Goal: Task Accomplishment & Management: Manage account settings

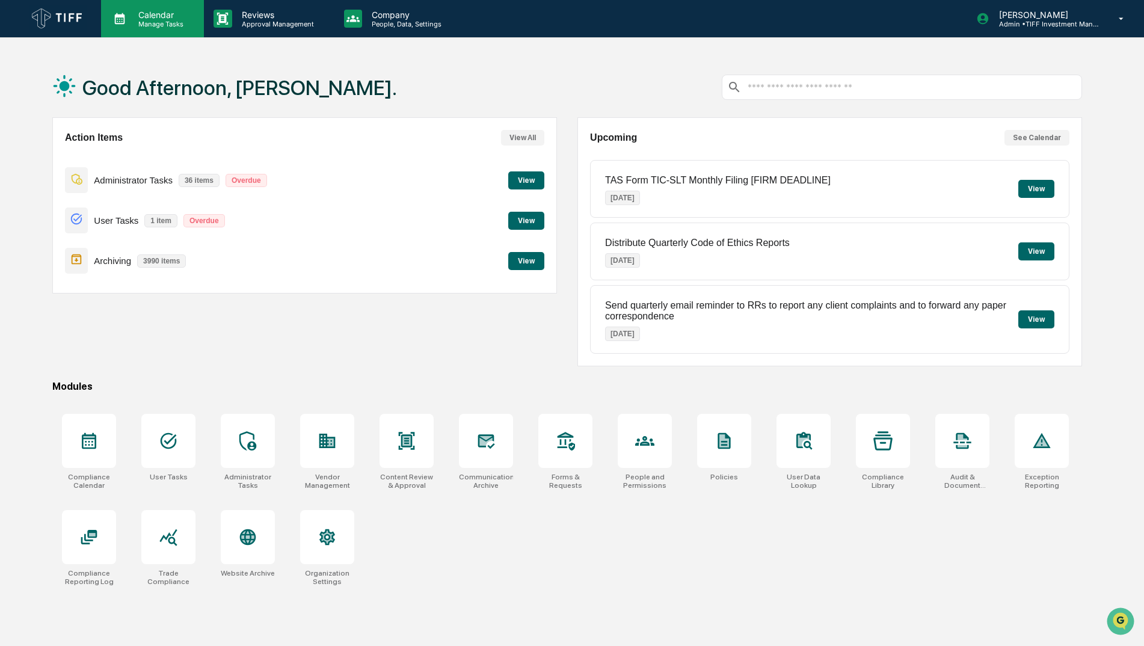
click at [137, 17] on p "Calendar" at bounding box center [159, 15] width 61 height 10
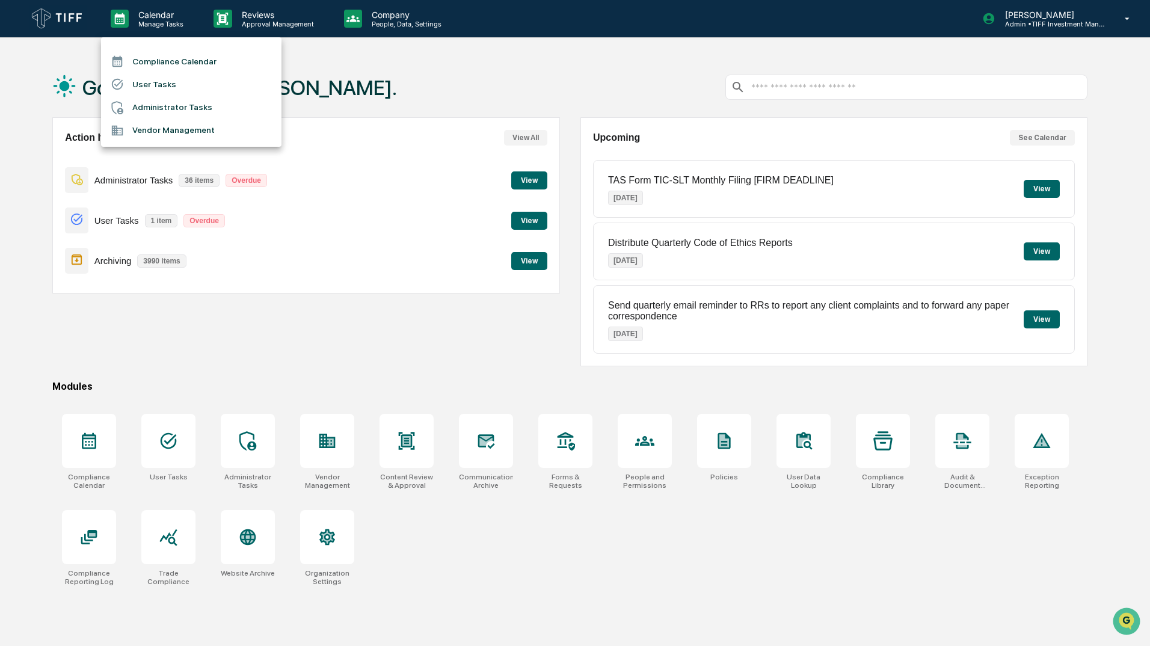
click at [184, 60] on li "Compliance Calendar" at bounding box center [191, 61] width 180 height 23
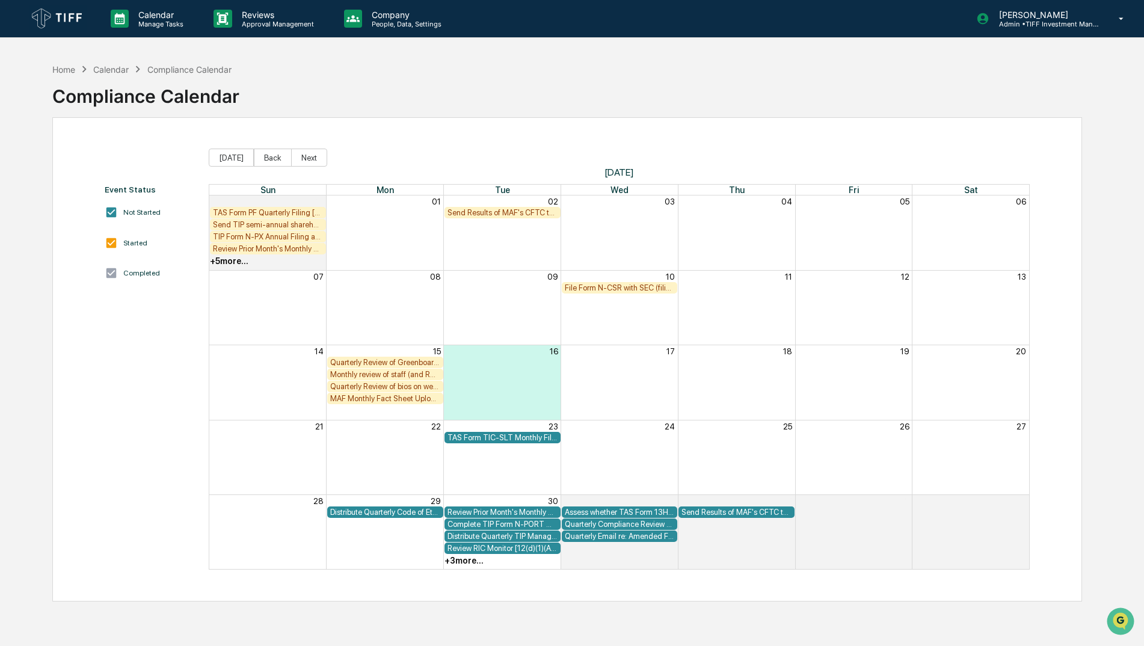
click at [428, 363] on div "Quarterly Review of Greenboard to confirm compliance policies and procedures ar…" at bounding box center [385, 362] width 110 height 9
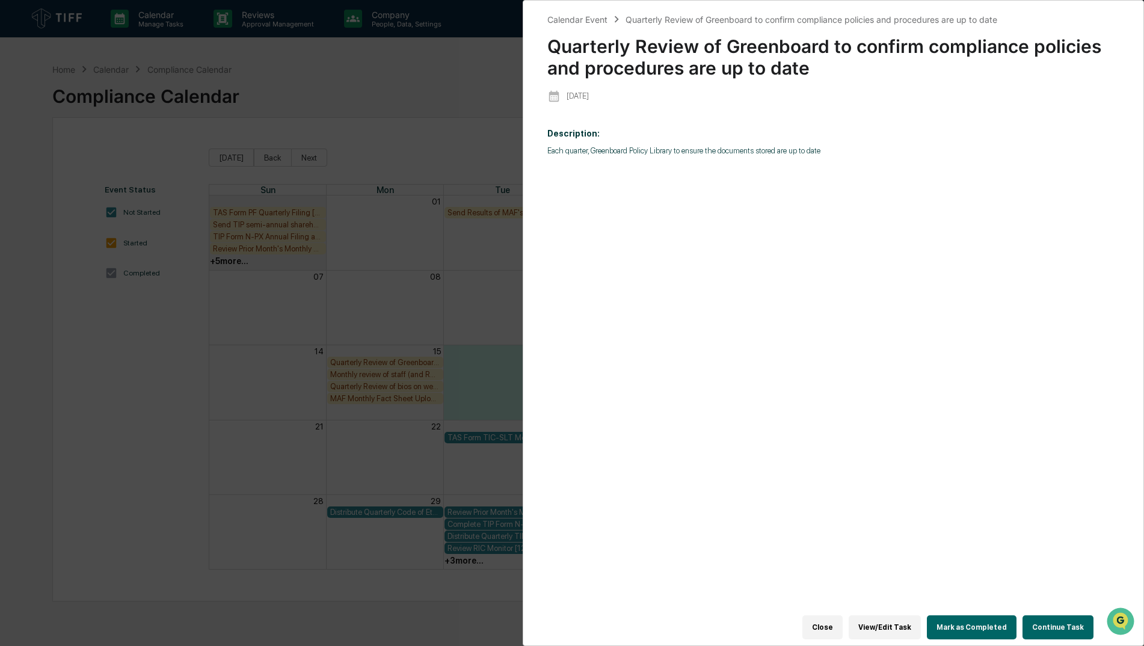
click at [831, 624] on button "Close" at bounding box center [822, 627] width 40 height 24
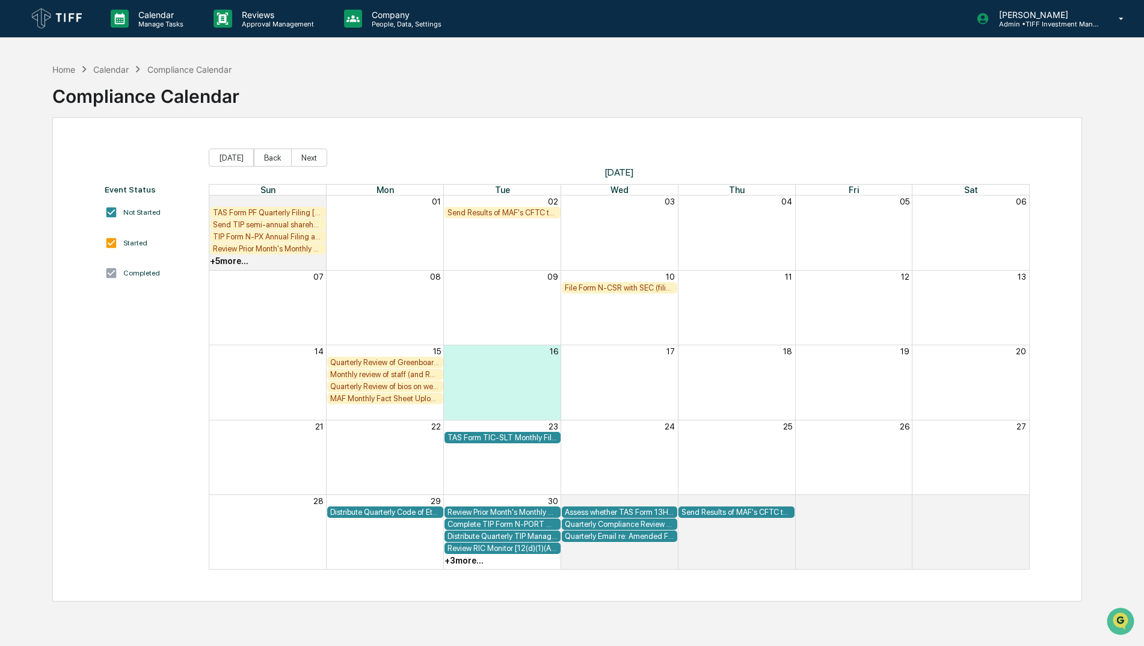
click at [381, 384] on div "Quarterly Review of bios on website to ensure link to BrokerCheck is working pr…" at bounding box center [385, 386] width 110 height 9
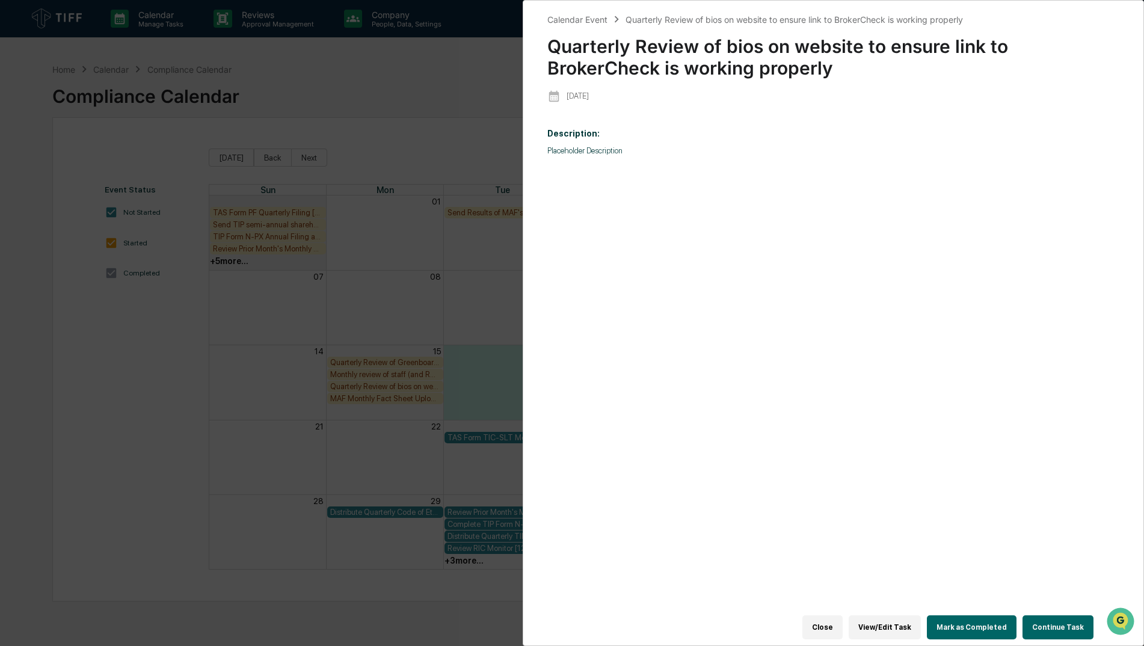
click at [835, 620] on button "Close" at bounding box center [822, 627] width 40 height 24
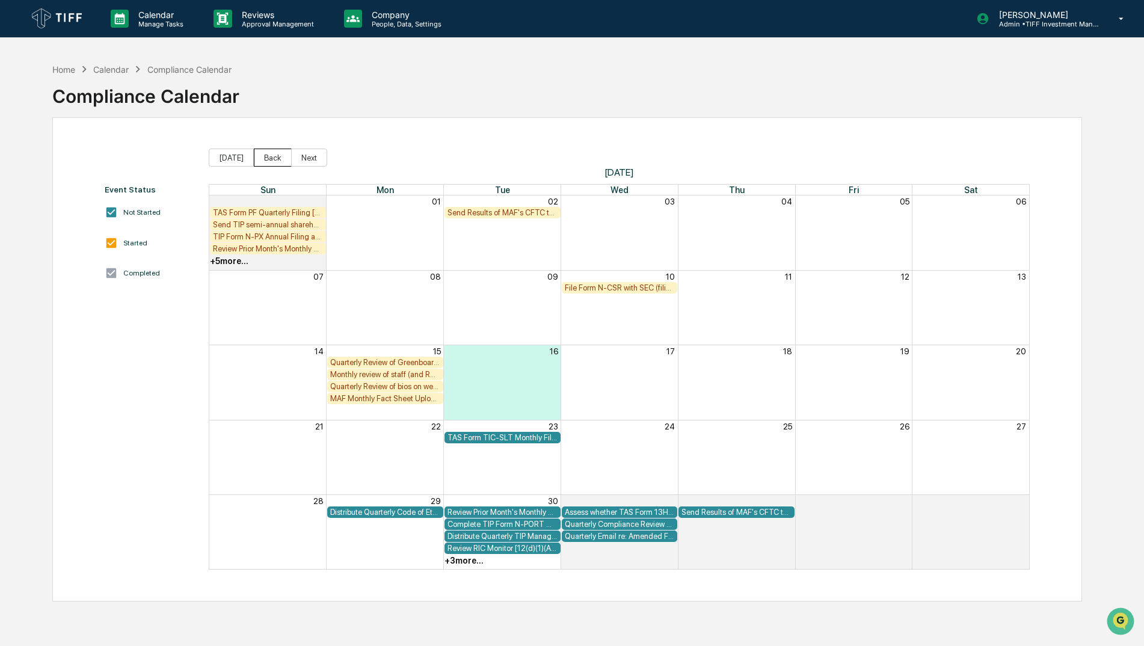
click at [272, 154] on button "Back" at bounding box center [273, 158] width 38 height 18
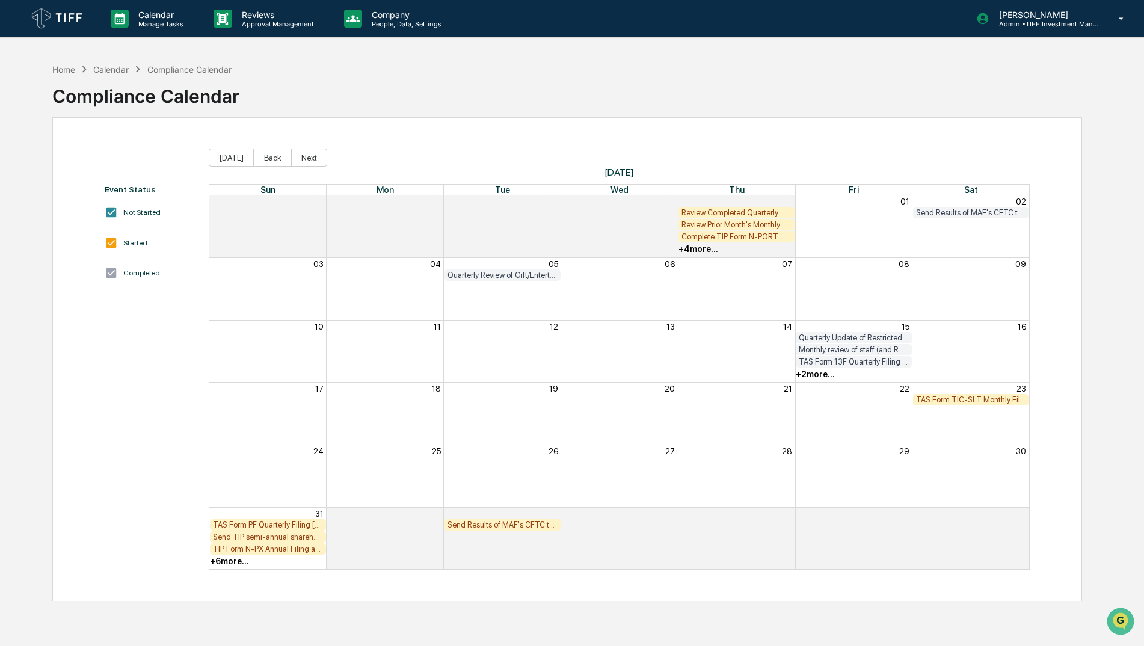
click at [947, 399] on div "TAS Form TIC-SLT Monthly Filing [FIRM DEADLINE]" at bounding box center [971, 399] width 110 height 9
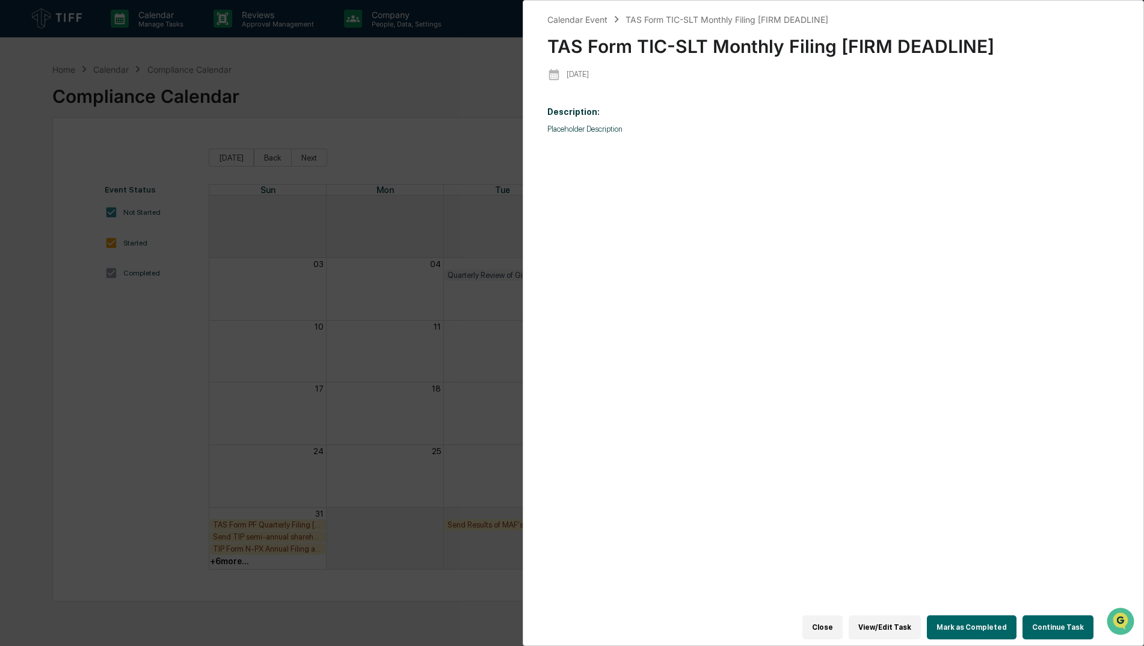
click at [992, 625] on button "Mark as Completed" at bounding box center [972, 627] width 90 height 24
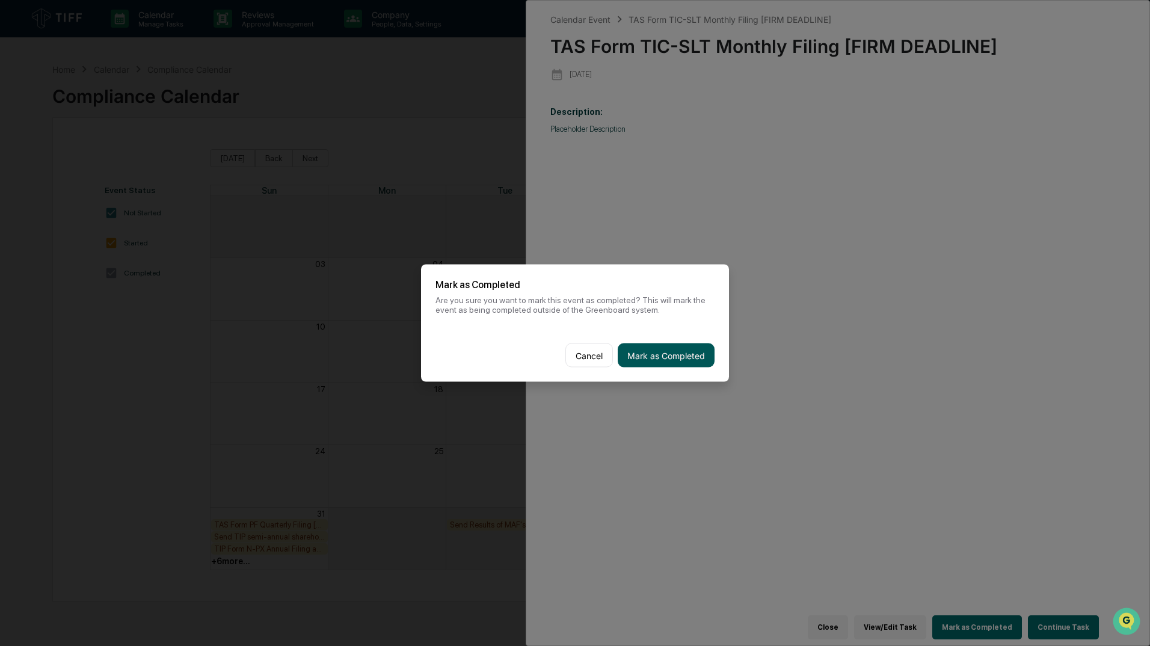
click at [665, 353] on button "Mark as Completed" at bounding box center [666, 355] width 97 height 24
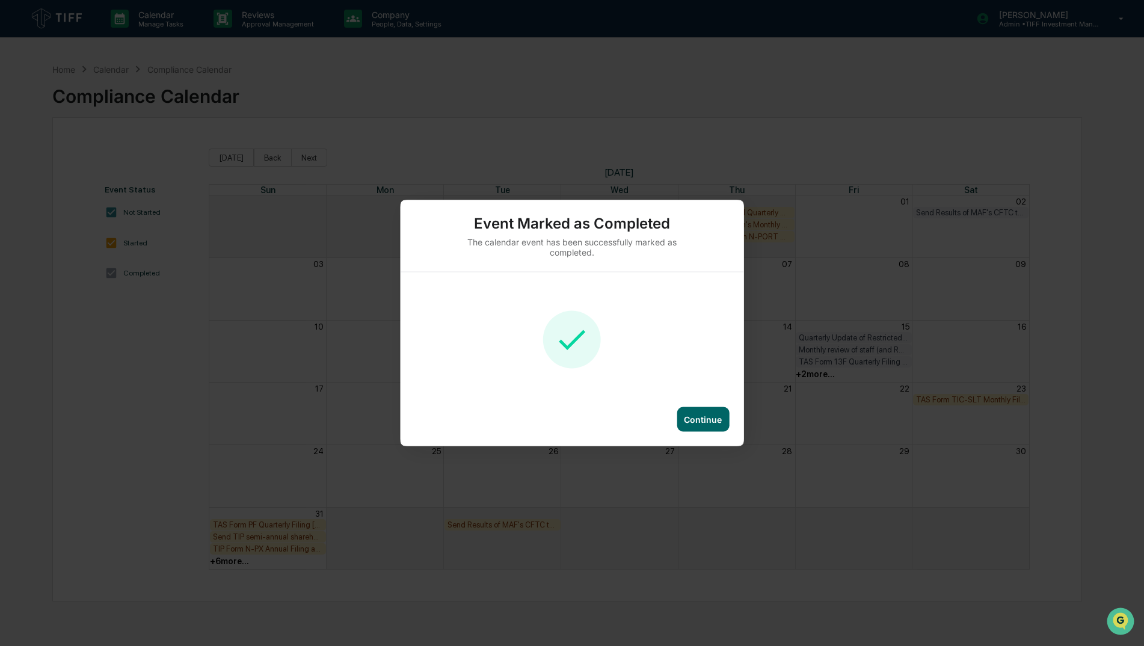
click at [704, 424] on div "Continue" at bounding box center [703, 419] width 38 height 10
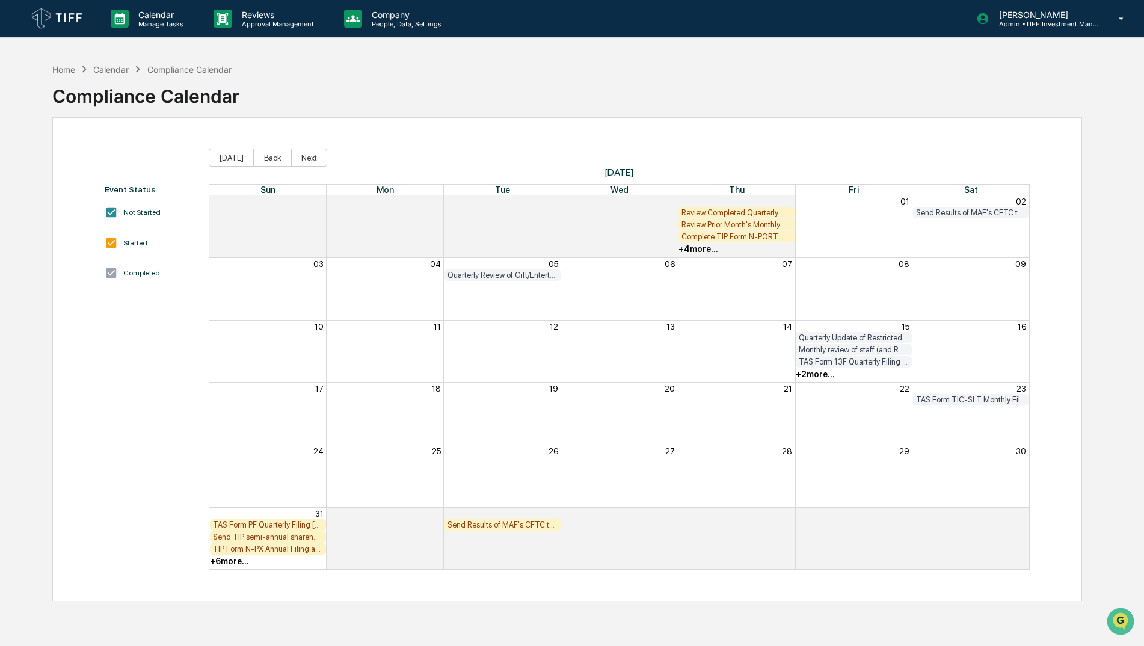
click at [244, 560] on div "+ 6 more..." at bounding box center [229, 561] width 39 height 10
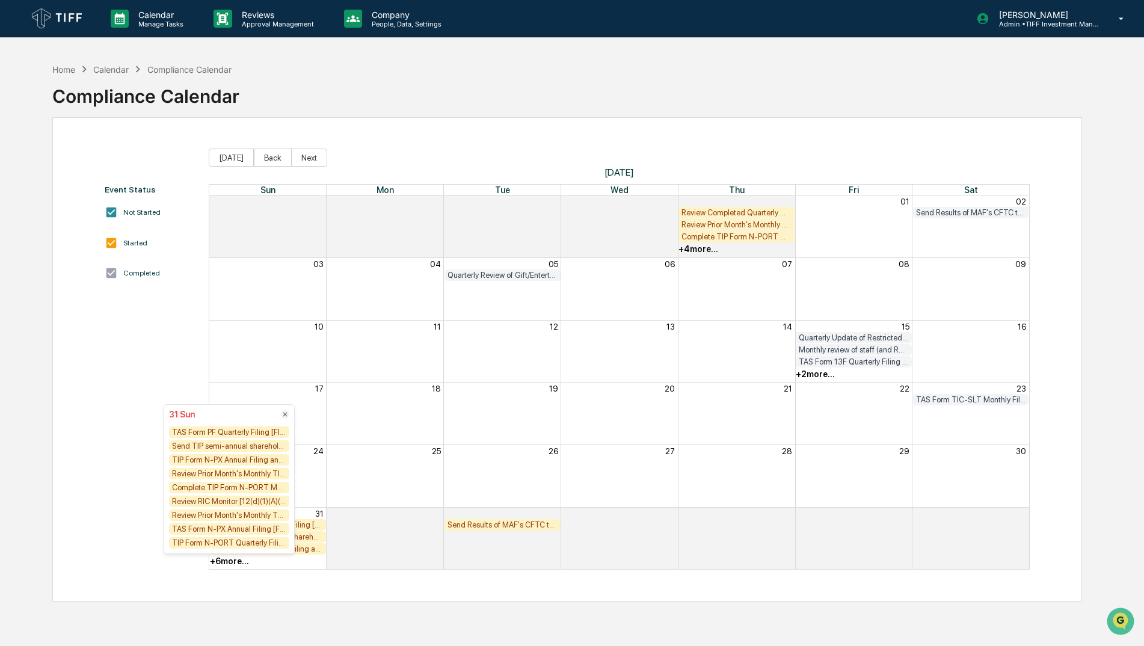
click at [239, 531] on div "TAS Form N-PX Annual Filing [FIRM DEADLINE]" at bounding box center [229, 528] width 120 height 11
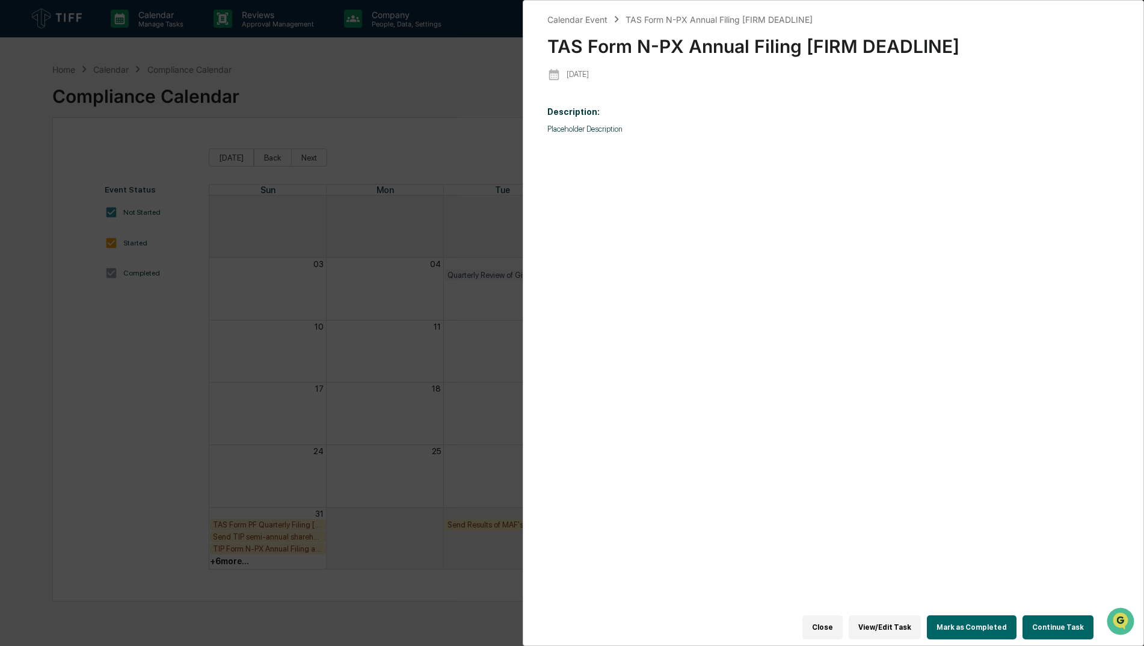
click at [990, 615] on button "Mark as Completed" at bounding box center [972, 627] width 90 height 24
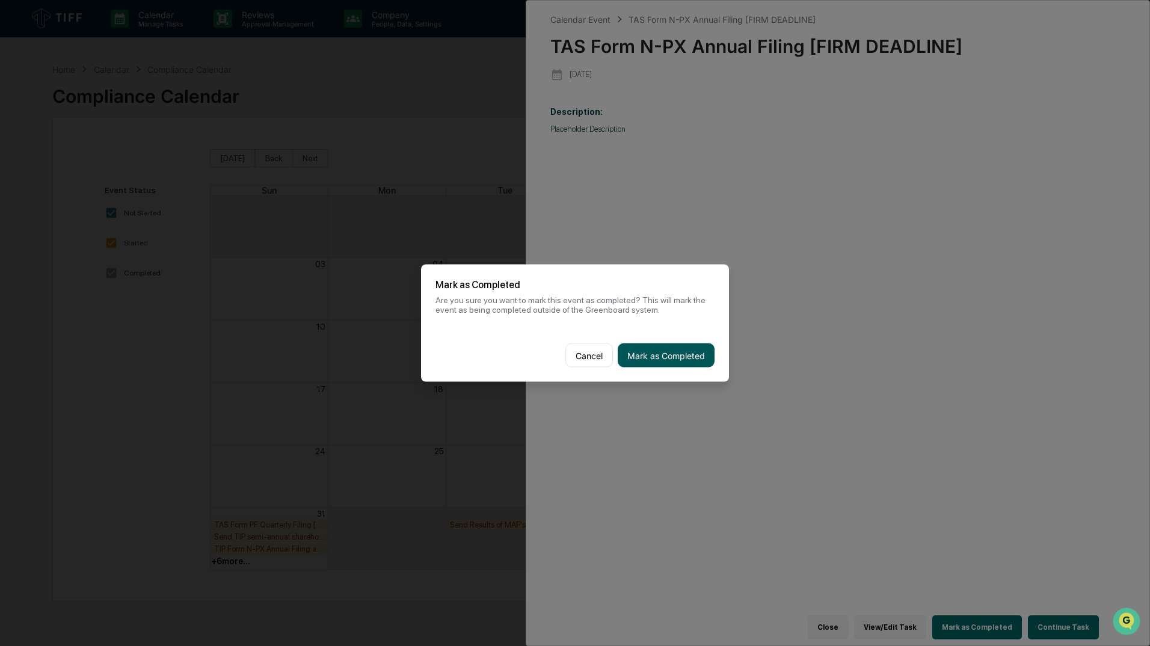
click at [660, 346] on button "Mark as Completed" at bounding box center [666, 355] width 97 height 24
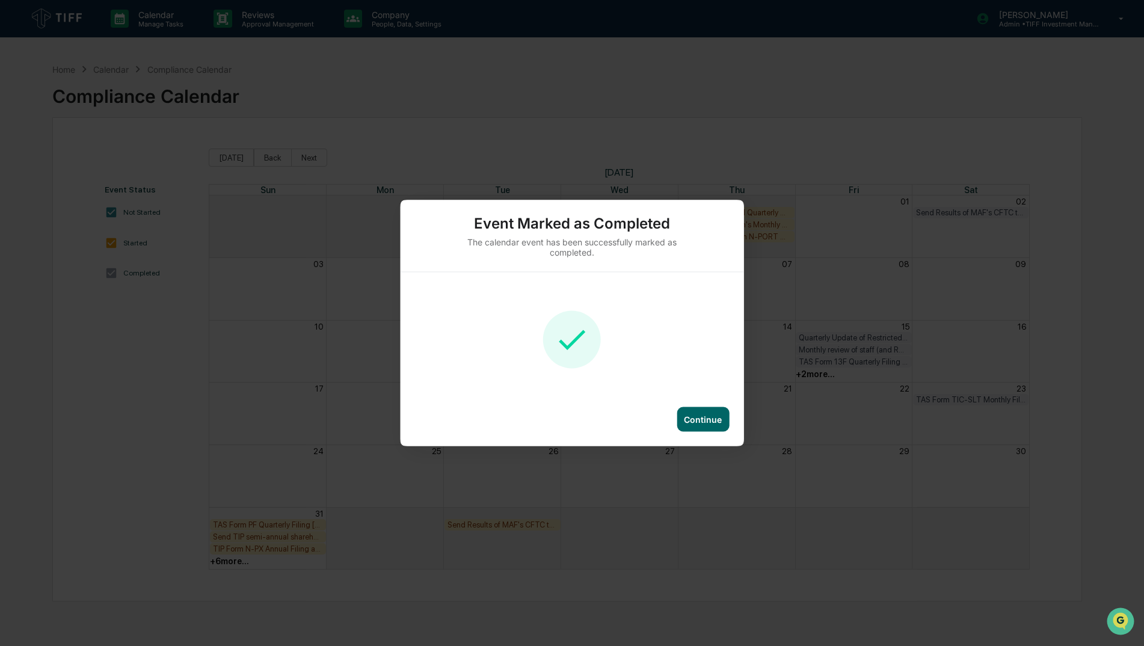
click at [701, 424] on div "Continue" at bounding box center [703, 419] width 38 height 10
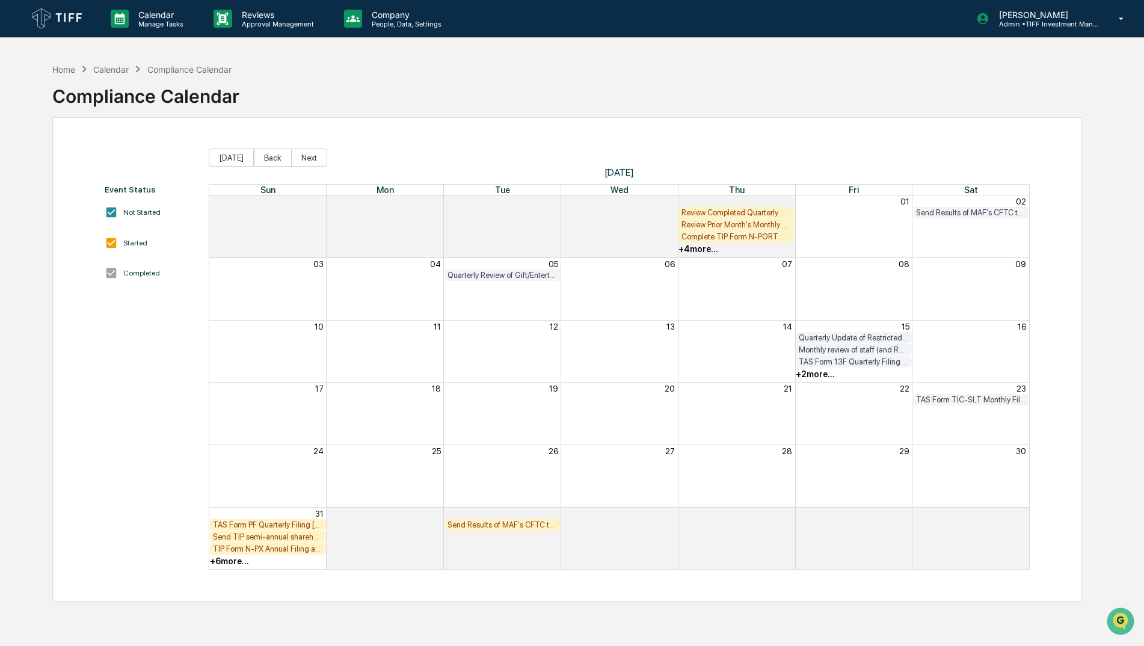
click at [224, 563] on div "+ 6 more..." at bounding box center [229, 561] width 39 height 10
click at [242, 563] on div "+ 6 more..." at bounding box center [229, 561] width 39 height 10
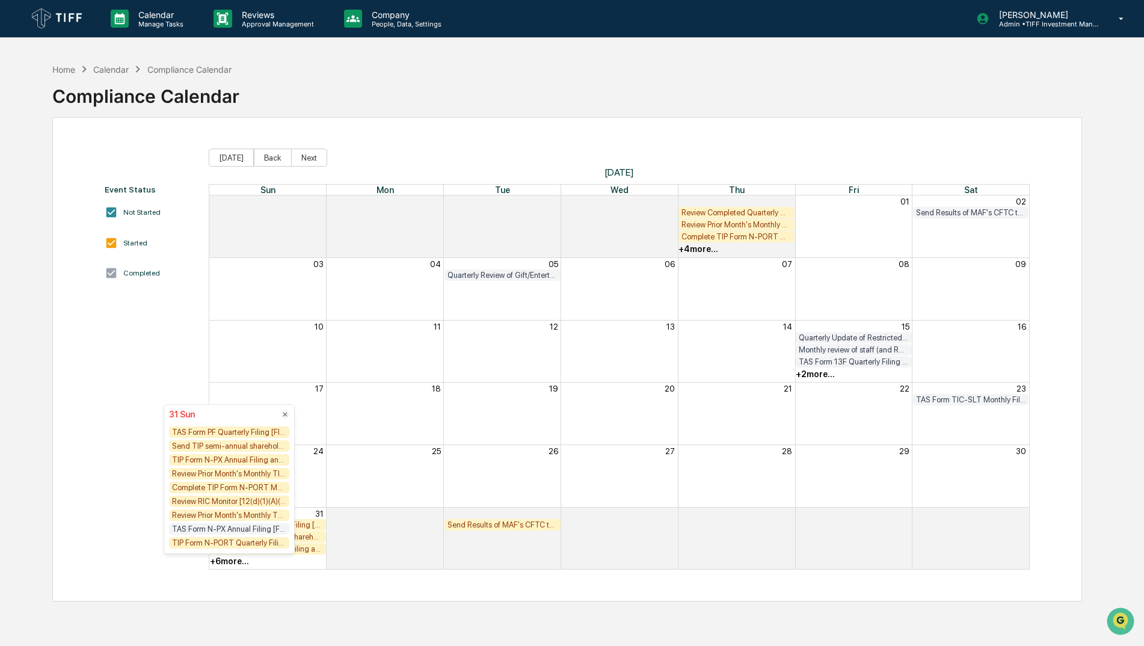
click at [257, 502] on div "Review RIC Monitor [12(d)(1)(A)(i) test] for TKF/MAF/TCF/GEF/DSF" at bounding box center [229, 501] width 120 height 11
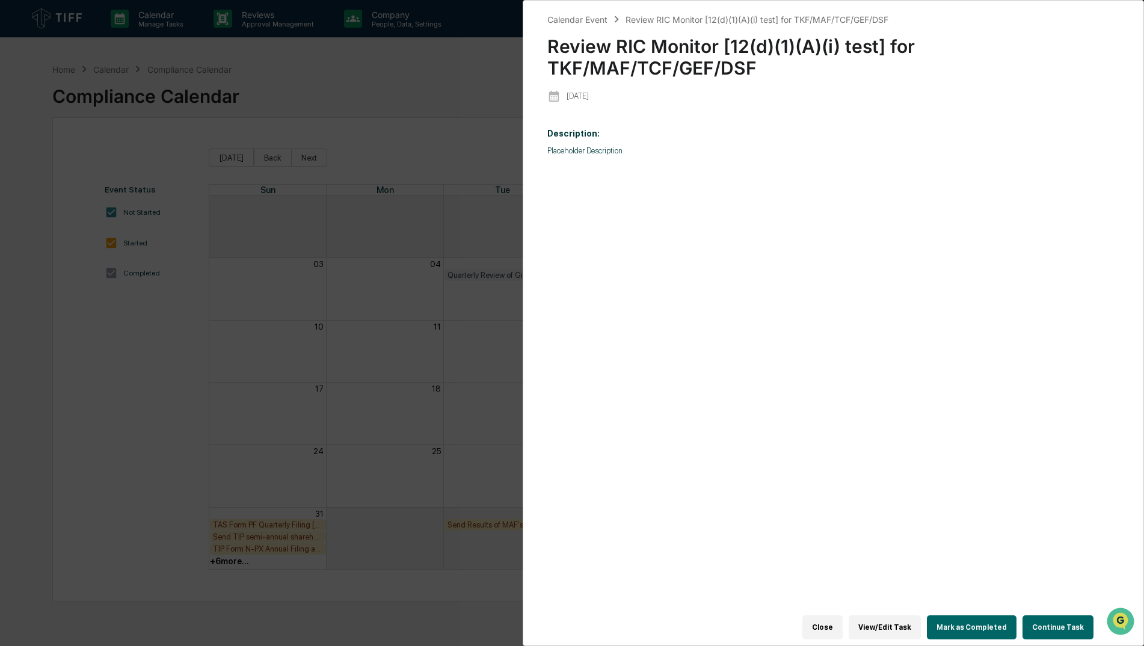
click at [944, 615] on button "Mark as Completed" at bounding box center [972, 627] width 90 height 24
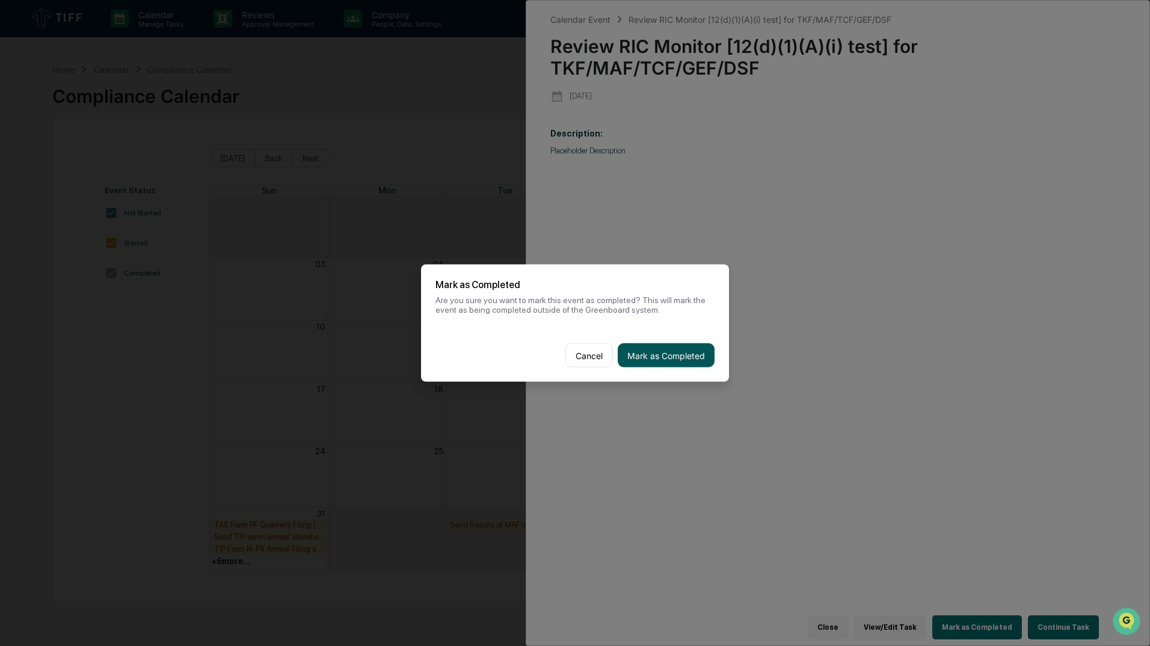
click at [642, 352] on button "Mark as Completed" at bounding box center [666, 355] width 97 height 24
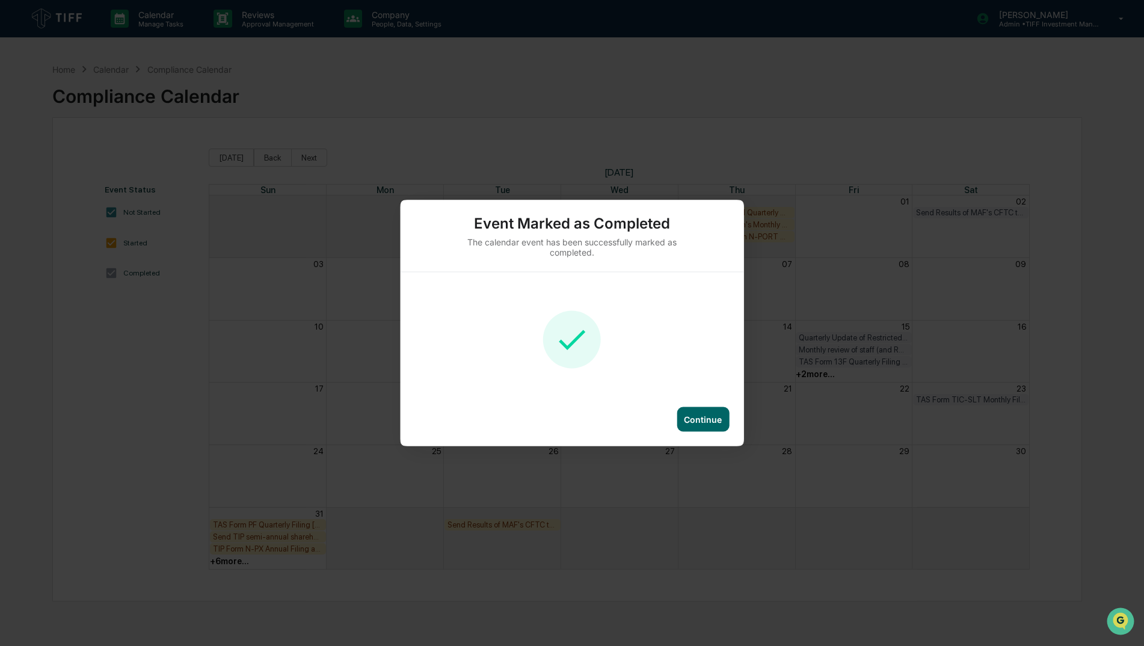
click at [730, 403] on div "Event Marked as Completed The calendar event has been successfully marked as co…" at bounding box center [572, 323] width 343 height 246
click at [715, 413] on div "Continue" at bounding box center [703, 419] width 52 height 25
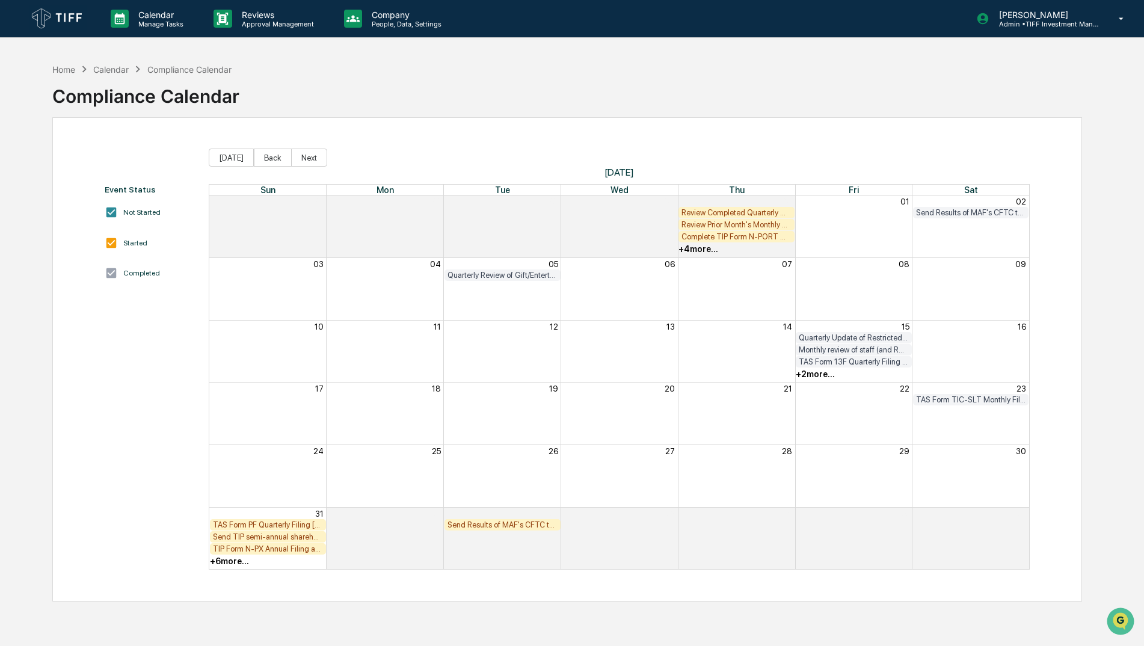
click at [233, 558] on div "+ 6 more..." at bounding box center [229, 561] width 39 height 10
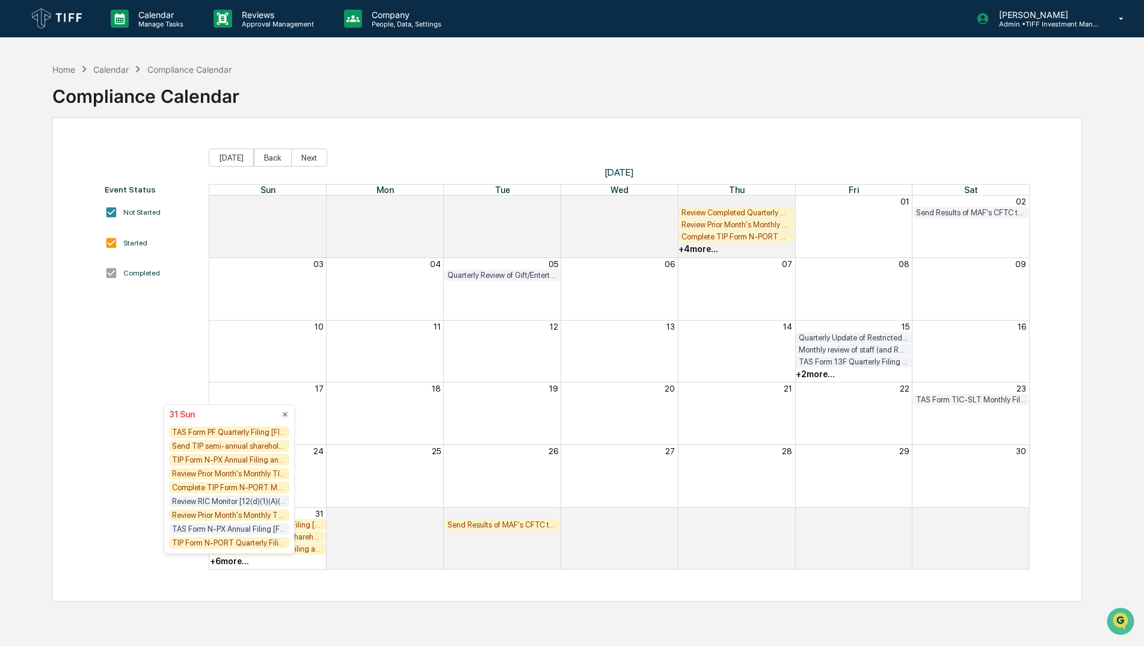
click at [269, 472] on div "Review Prior Month's Monthly TIP Compliance Testing Results (both Fund Level an…" at bounding box center [229, 473] width 120 height 11
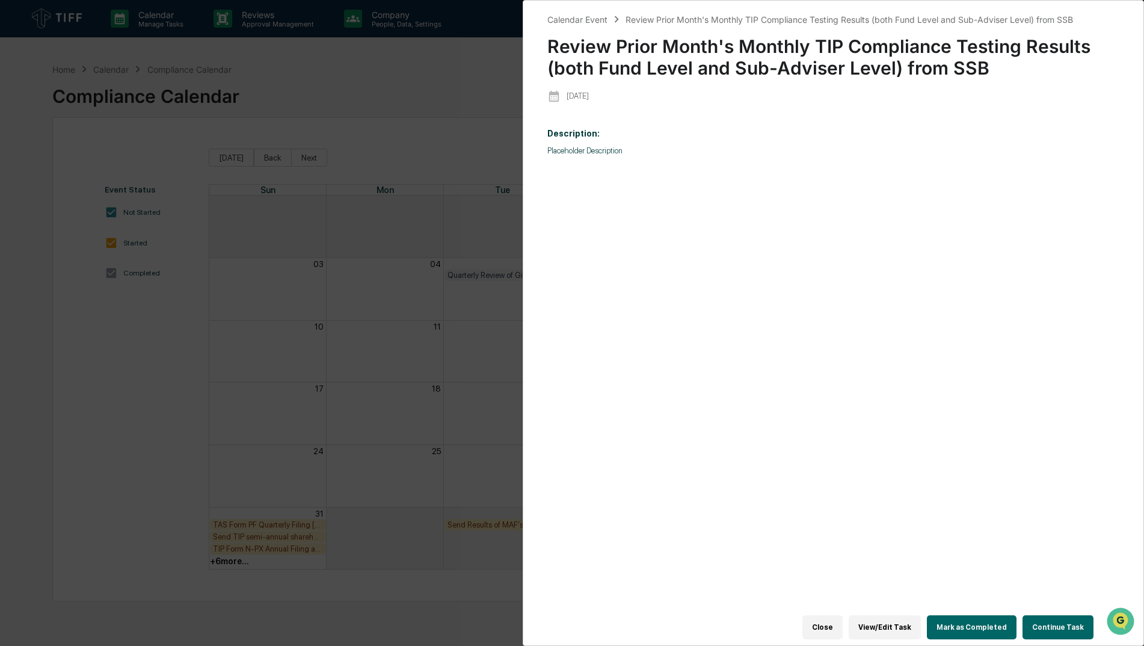
click at [996, 211] on div "Description: Placeholder Description" at bounding box center [833, 373] width 572 height 507
click at [973, 617] on button "Mark as Completed" at bounding box center [972, 627] width 90 height 24
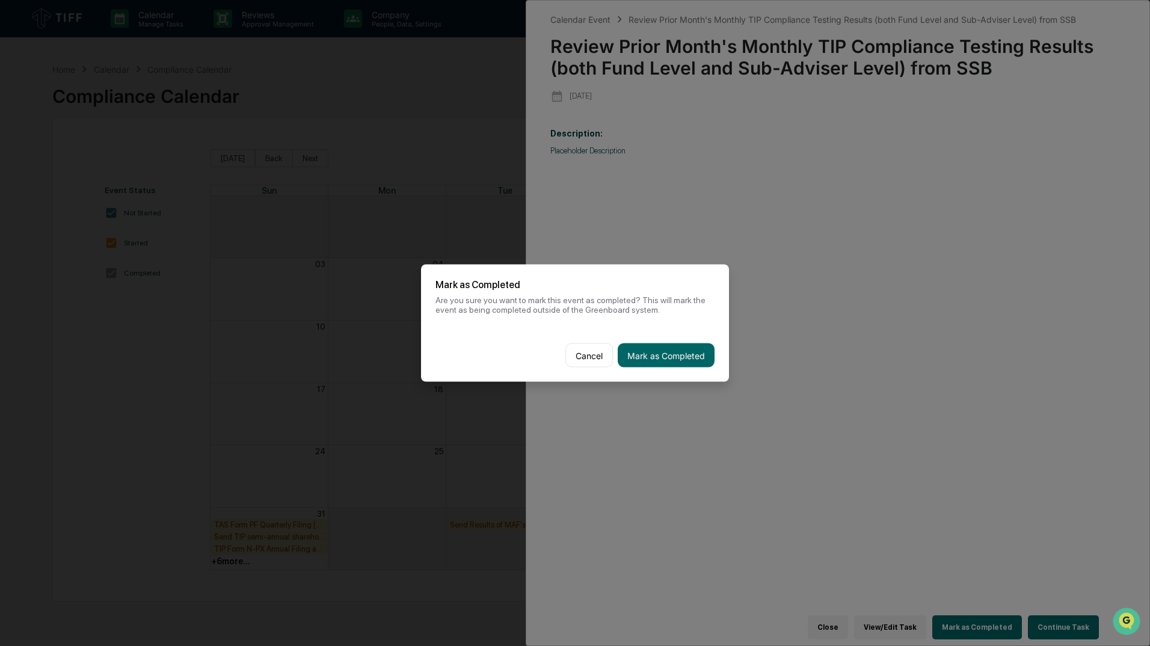
click at [673, 366] on button "Mark as Completed" at bounding box center [666, 355] width 97 height 24
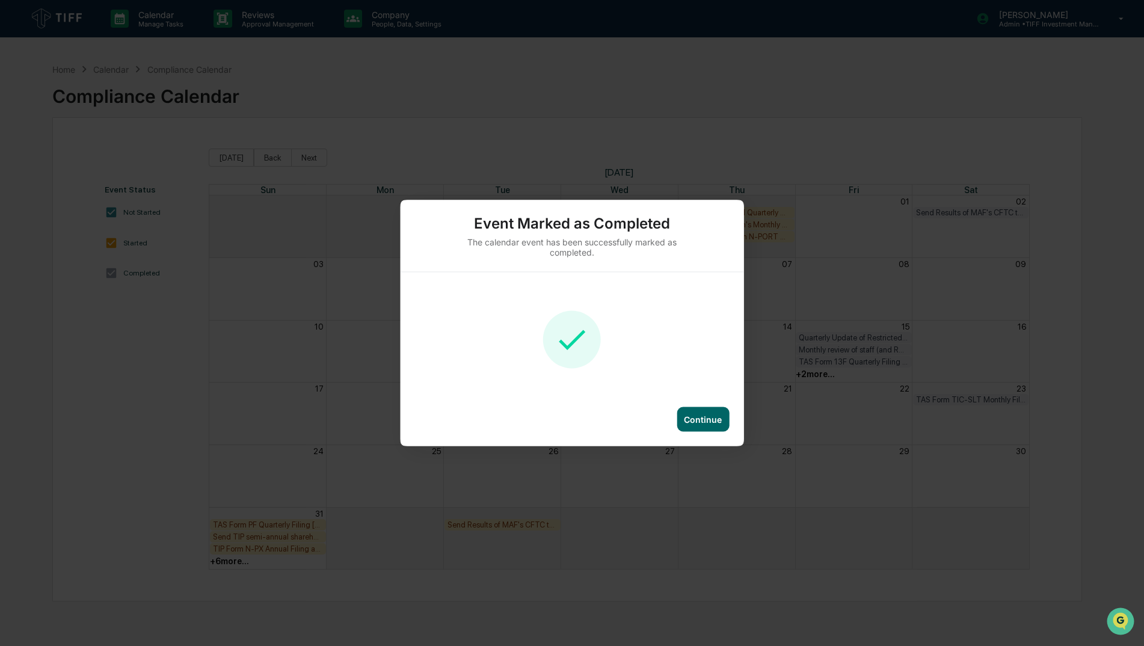
click at [689, 428] on div "Continue" at bounding box center [703, 419] width 52 height 25
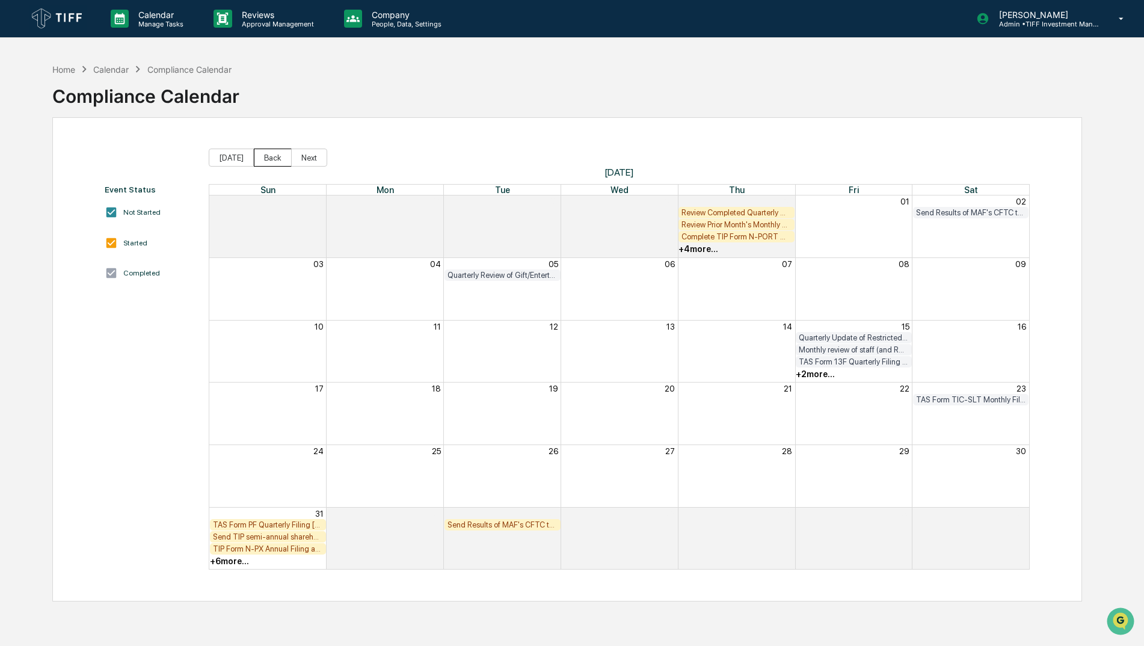
click at [260, 159] on button "Back" at bounding box center [273, 158] width 38 height 18
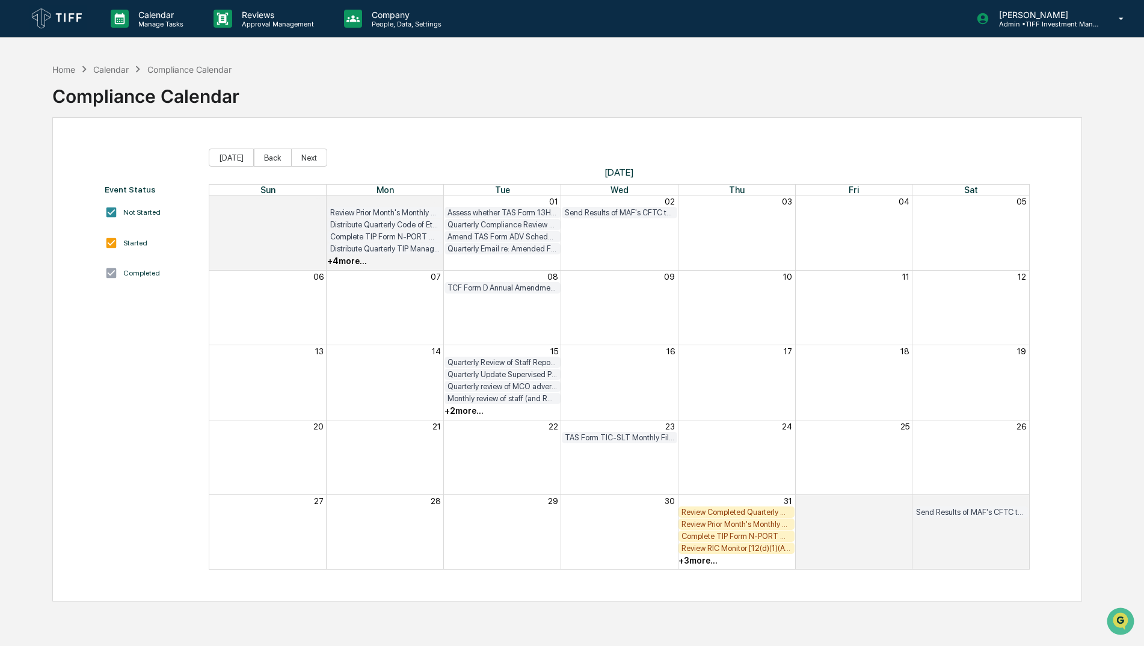
click at [695, 561] on div "+ 3 more..." at bounding box center [698, 561] width 39 height 10
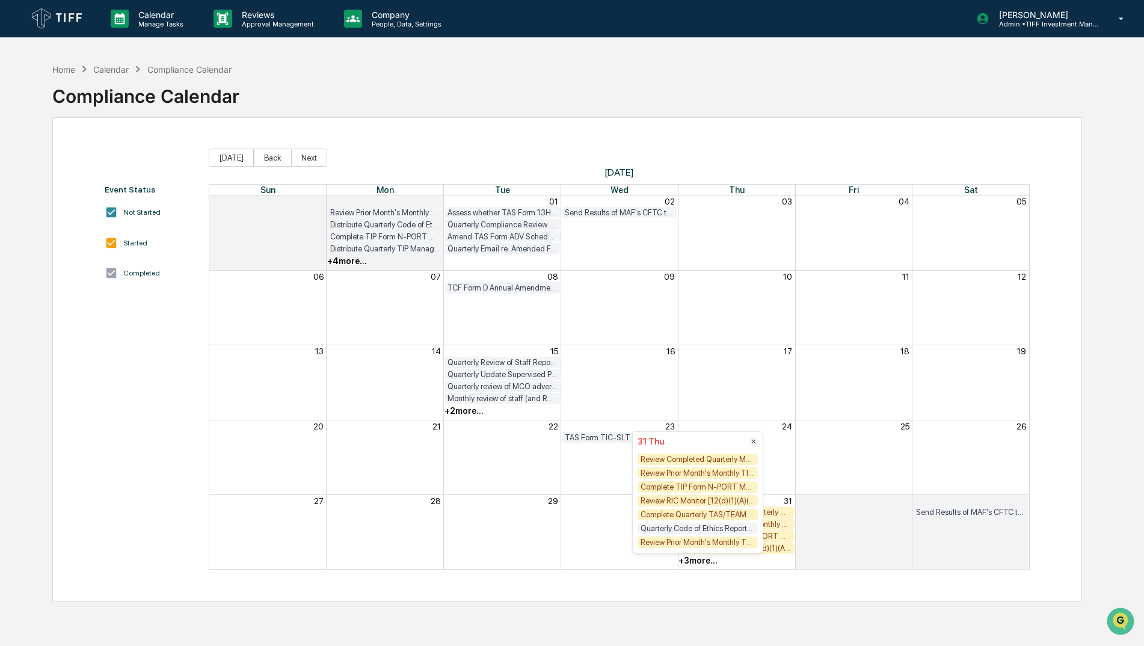
click at [699, 514] on div "Complete Quarterly TAS/TEAM Compliance Testing (Optima is doing in MCO)" at bounding box center [698, 514] width 120 height 11
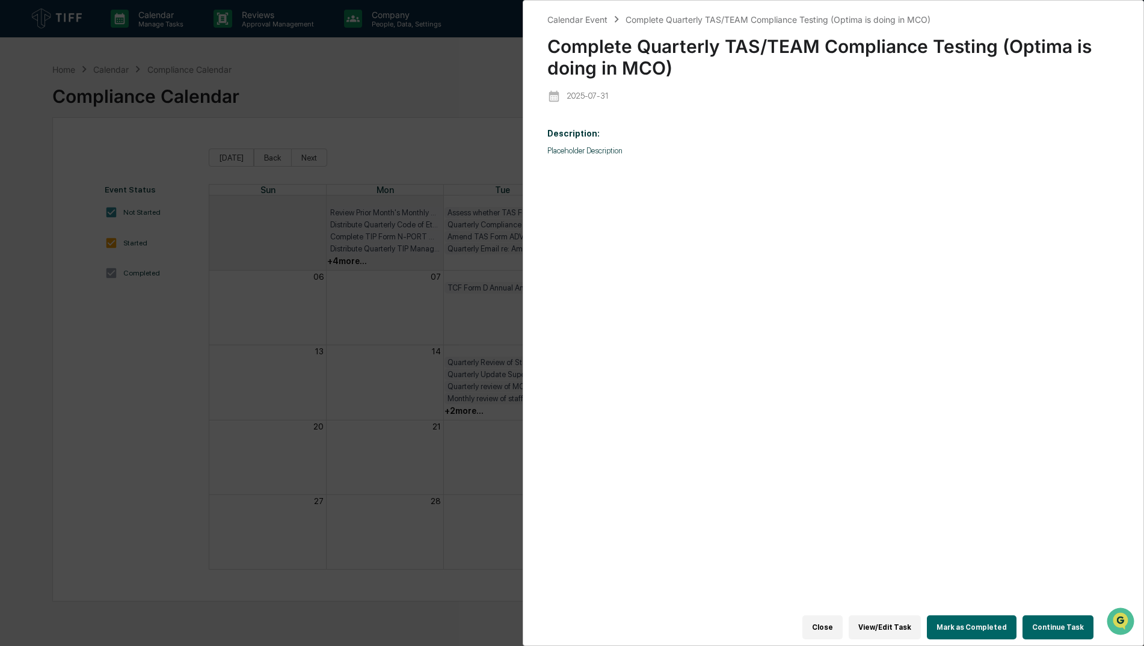
click at [827, 625] on button "Close" at bounding box center [822, 627] width 40 height 24
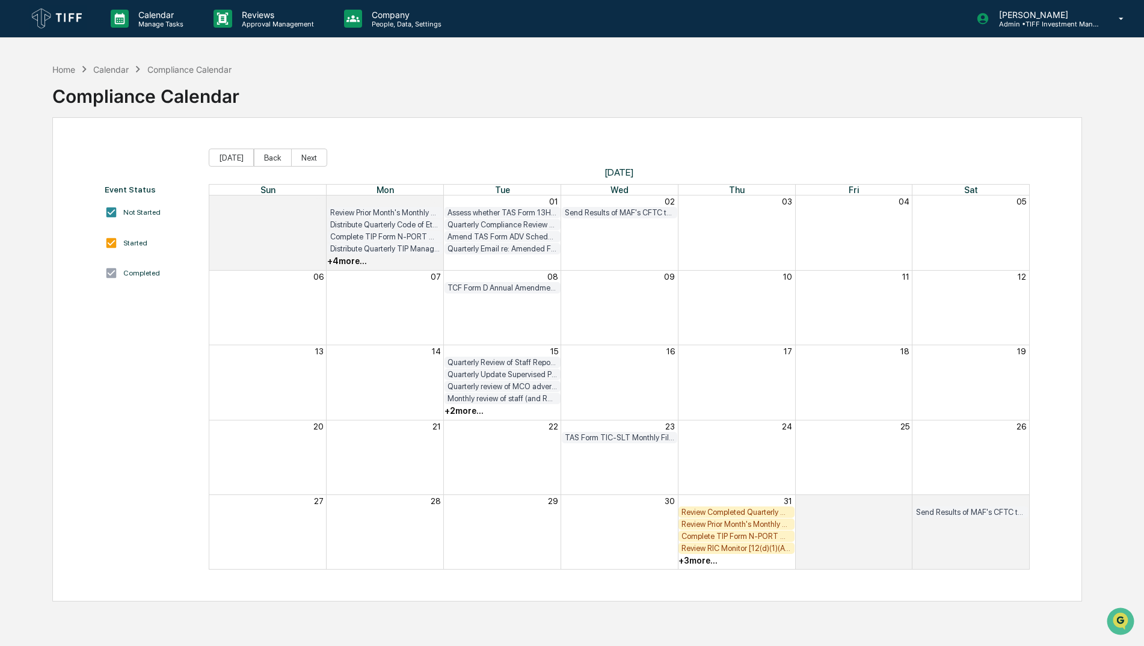
click at [772, 515] on div "Review Completed Quarterly Manager Monitors" at bounding box center [737, 512] width 110 height 9
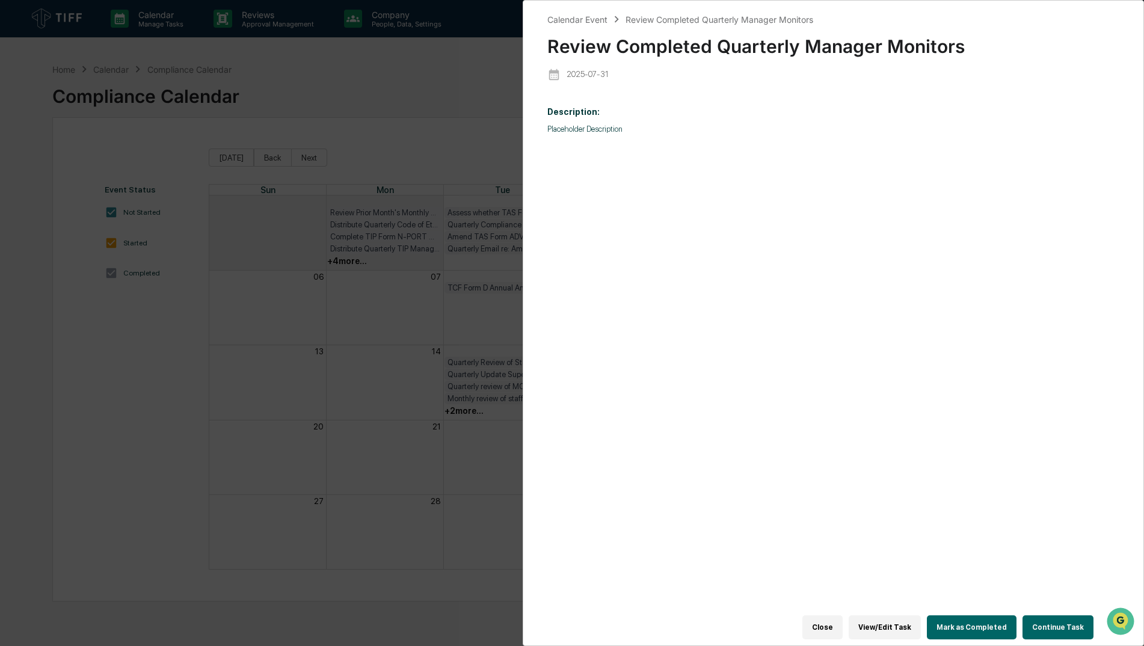
click at [993, 620] on button "Mark as Completed" at bounding box center [972, 627] width 90 height 24
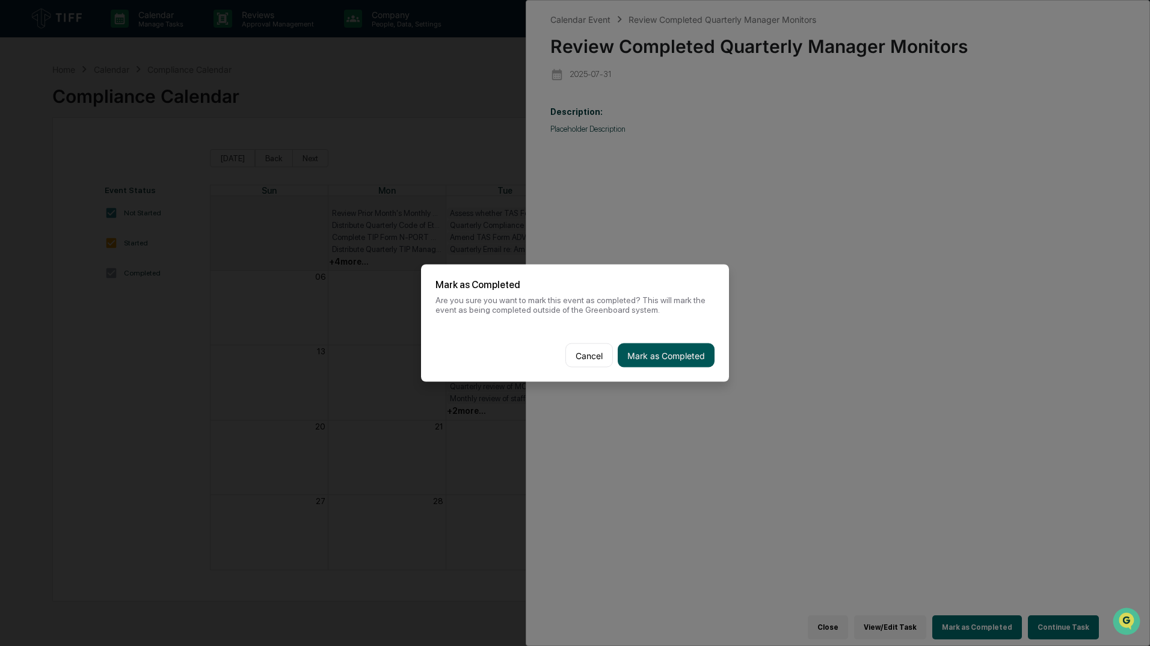
click at [698, 354] on button "Mark as Completed" at bounding box center [666, 355] width 97 height 24
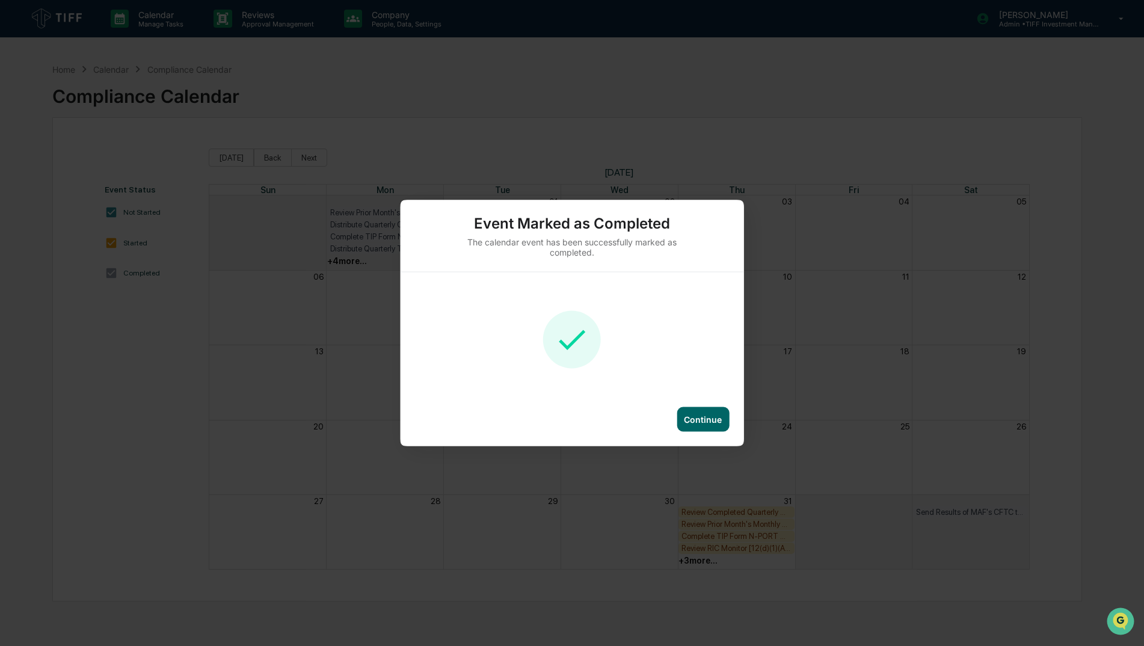
click at [714, 423] on div "Continue" at bounding box center [703, 419] width 38 height 10
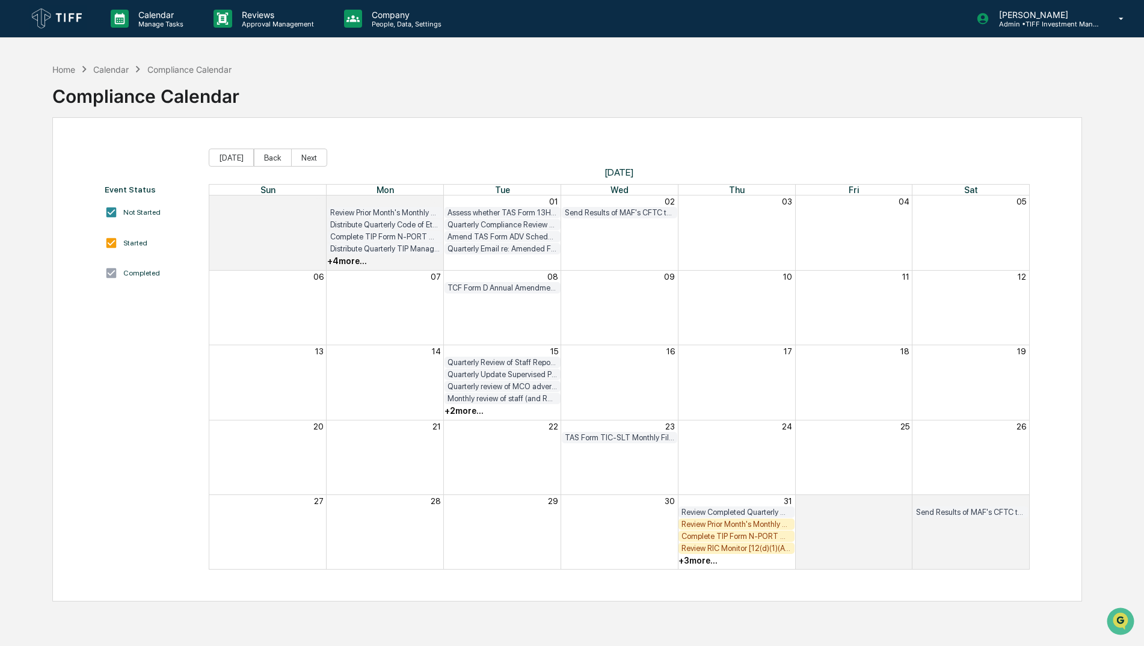
click at [755, 526] on div "Review Prior Month's Monthly TIP Compliance Testing Results (both Fund Level an…" at bounding box center [737, 524] width 110 height 9
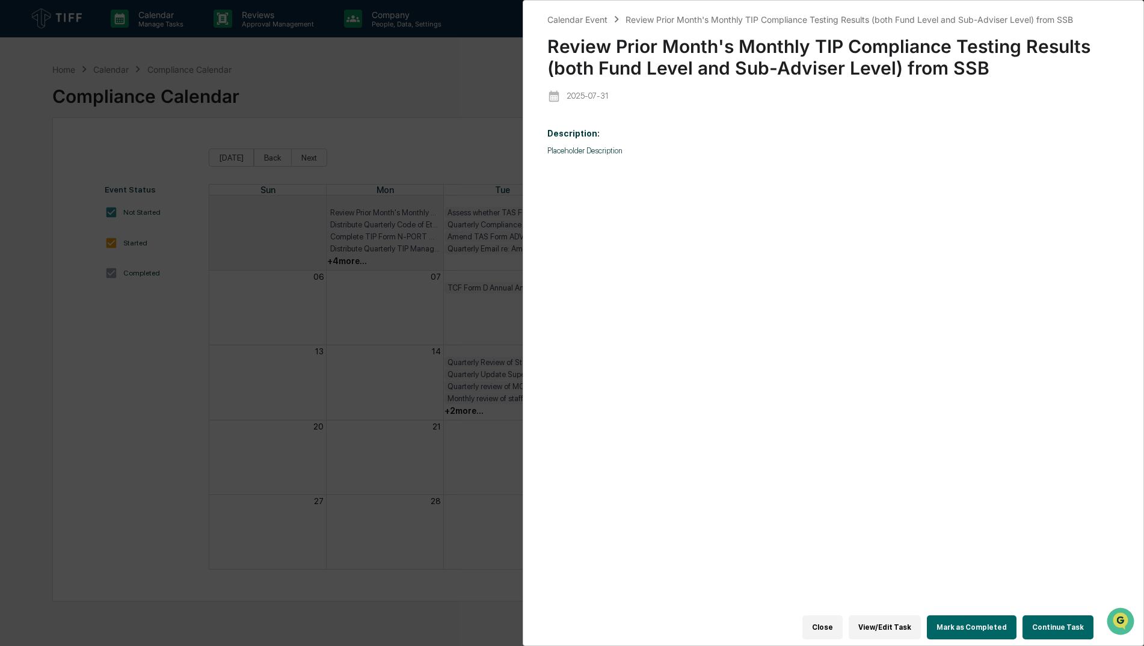
click at [963, 621] on button "Mark as Completed" at bounding box center [972, 627] width 90 height 24
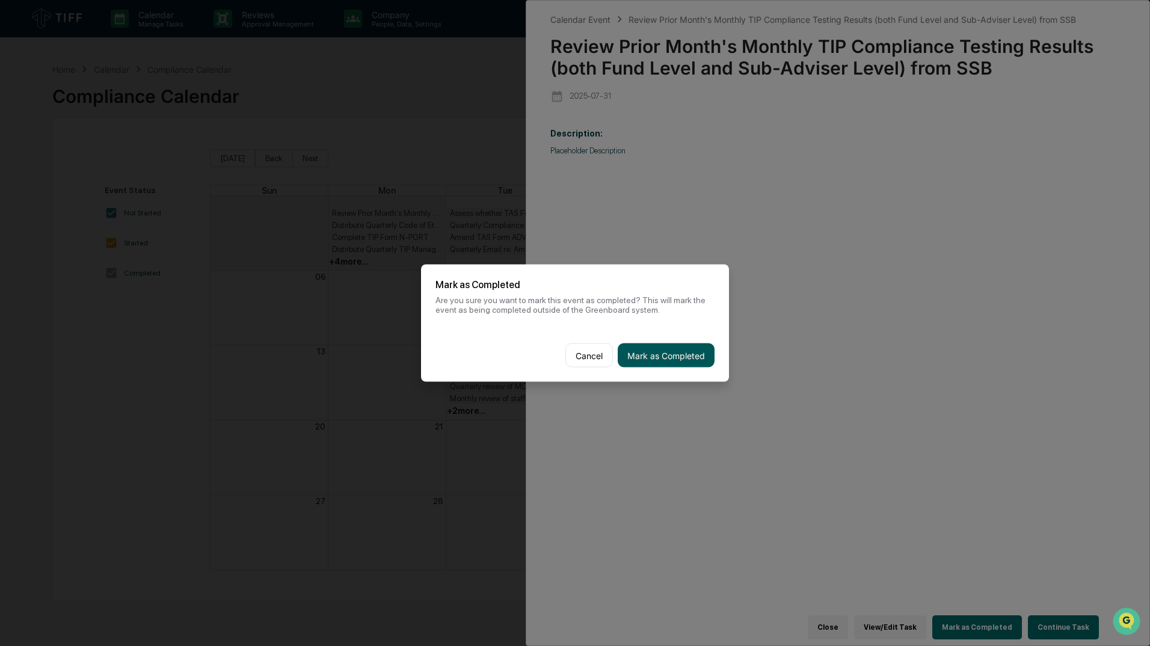
click at [685, 354] on button "Mark as Completed" at bounding box center [666, 355] width 97 height 24
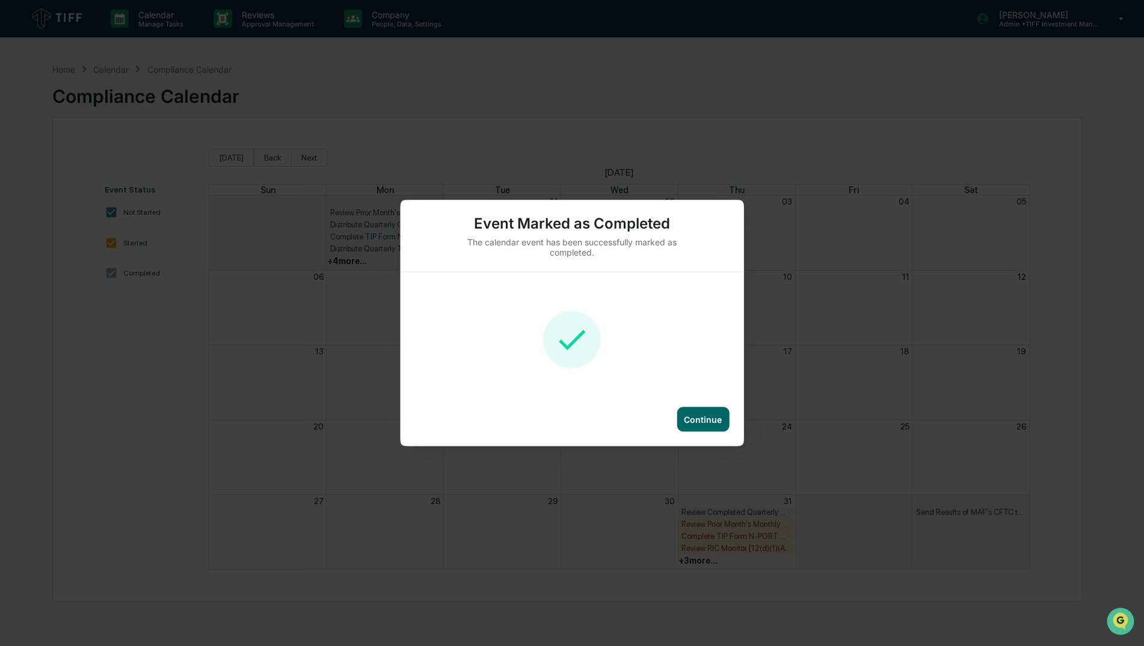
click at [691, 433] on div "Continue" at bounding box center [572, 426] width 343 height 39
click at [691, 425] on div "Continue" at bounding box center [703, 419] width 52 height 25
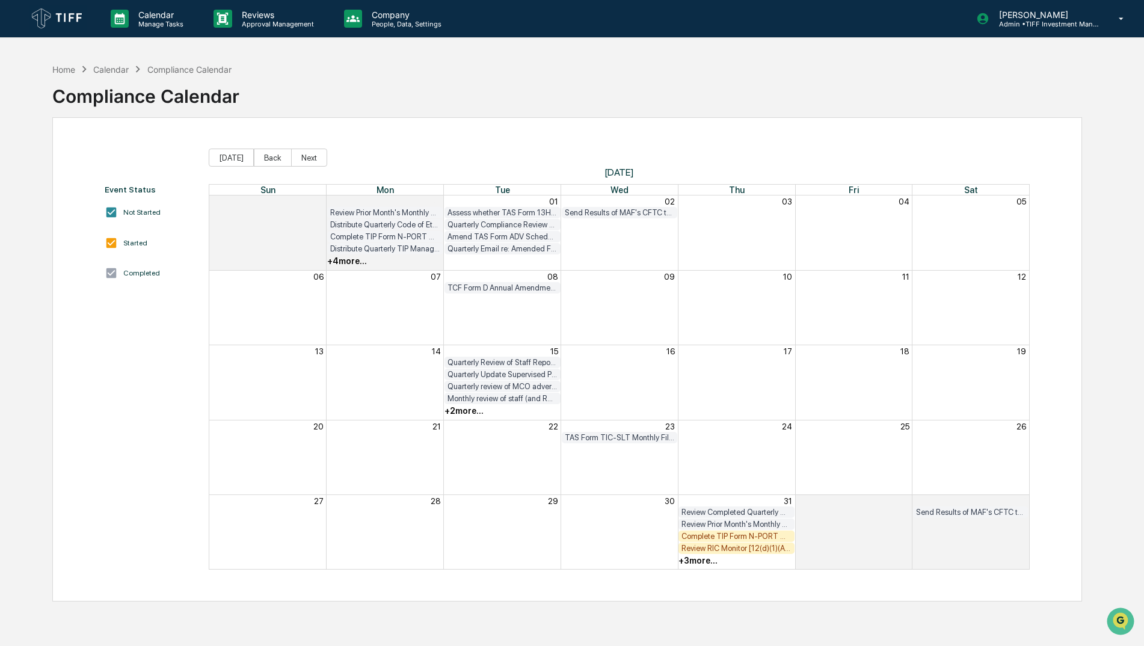
click at [224, 568] on div "Month View" at bounding box center [267, 532] width 117 height 74
click at [707, 539] on div "Complete TIP Form N-PORT Monthly Checklist" at bounding box center [737, 536] width 110 height 9
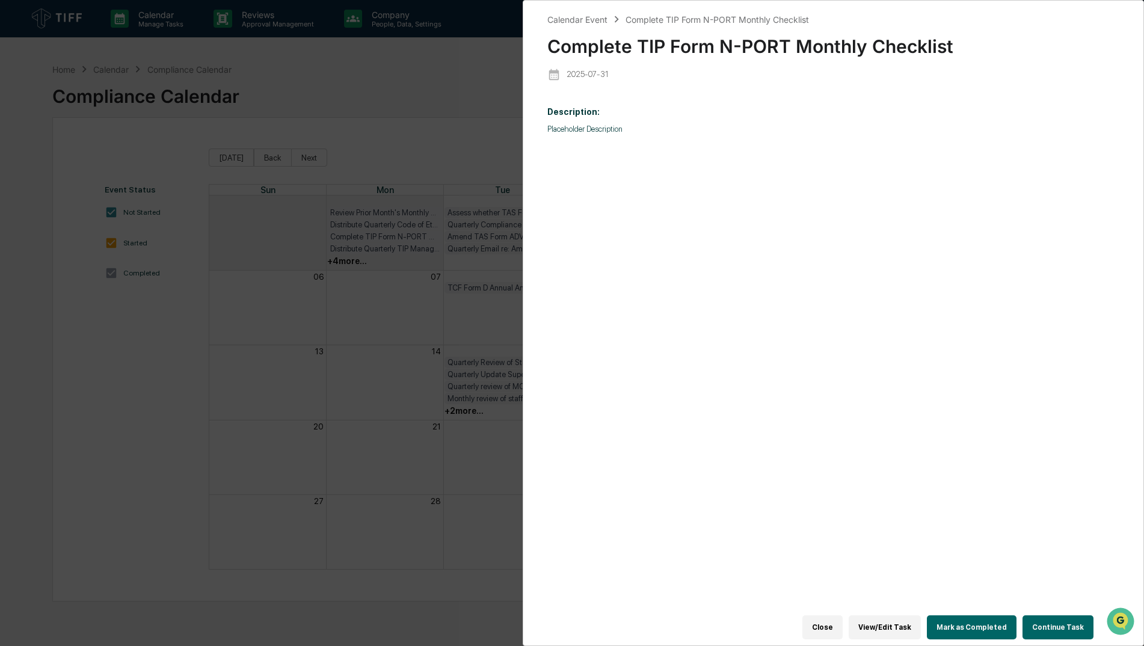
click at [931, 626] on div "Close View/Edit Task Mark as Completed Continue Task" at bounding box center [826, 627] width 558 height 36
click at [942, 621] on button "Mark as Completed" at bounding box center [972, 627] width 90 height 24
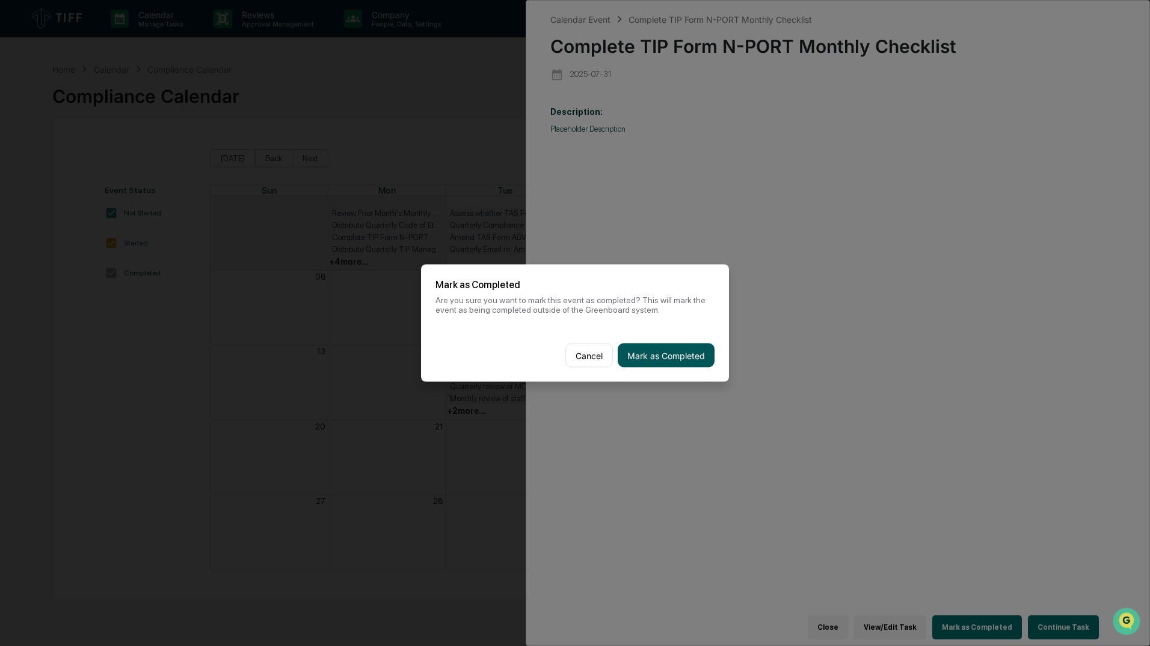
click at [644, 350] on button "Mark as Completed" at bounding box center [666, 355] width 97 height 24
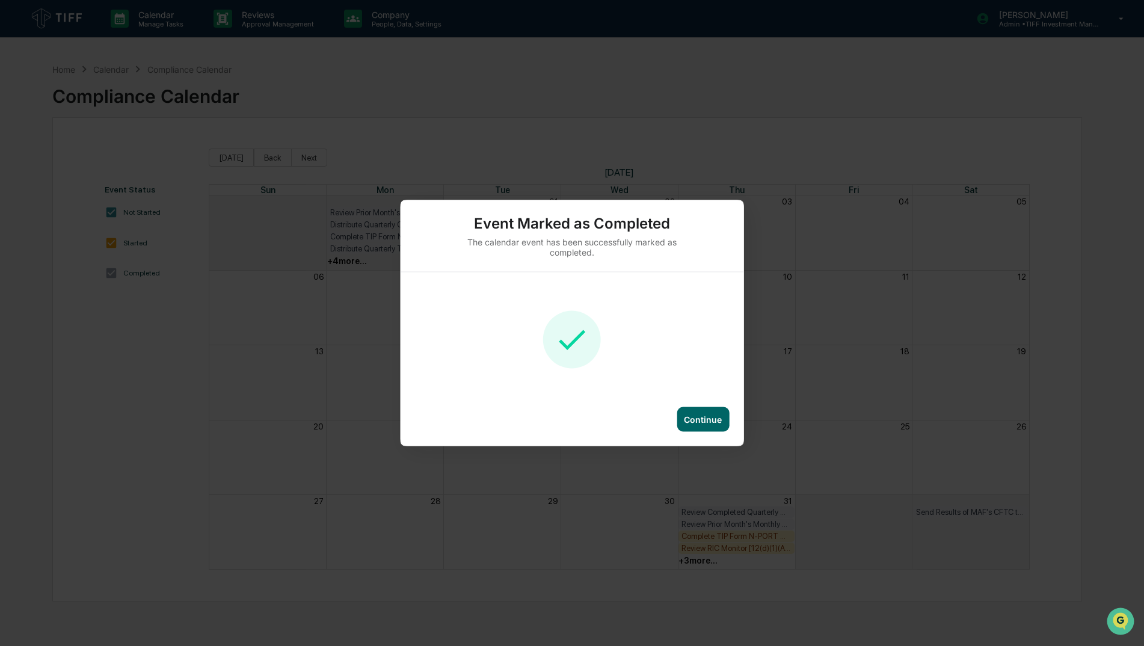
click at [715, 422] on div "Continue" at bounding box center [703, 419] width 38 height 10
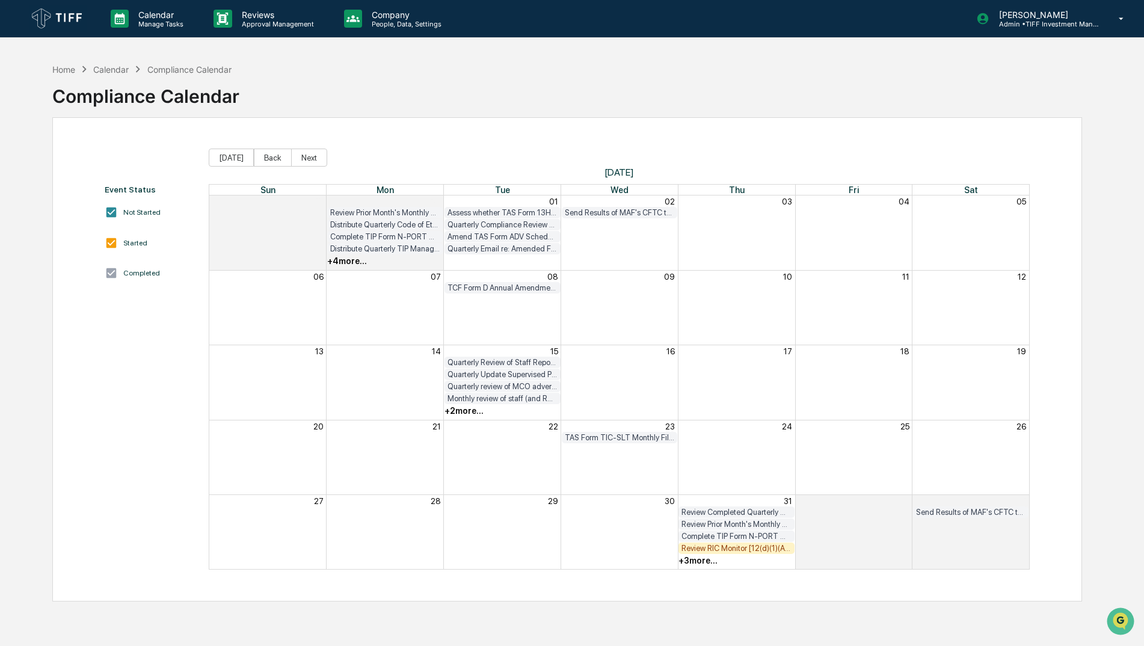
click at [741, 551] on div "Review RIC Monitor [12(d)(1)(A)(i) test] for TKF/MAF/TCF/GEF/DSF" at bounding box center [737, 548] width 110 height 9
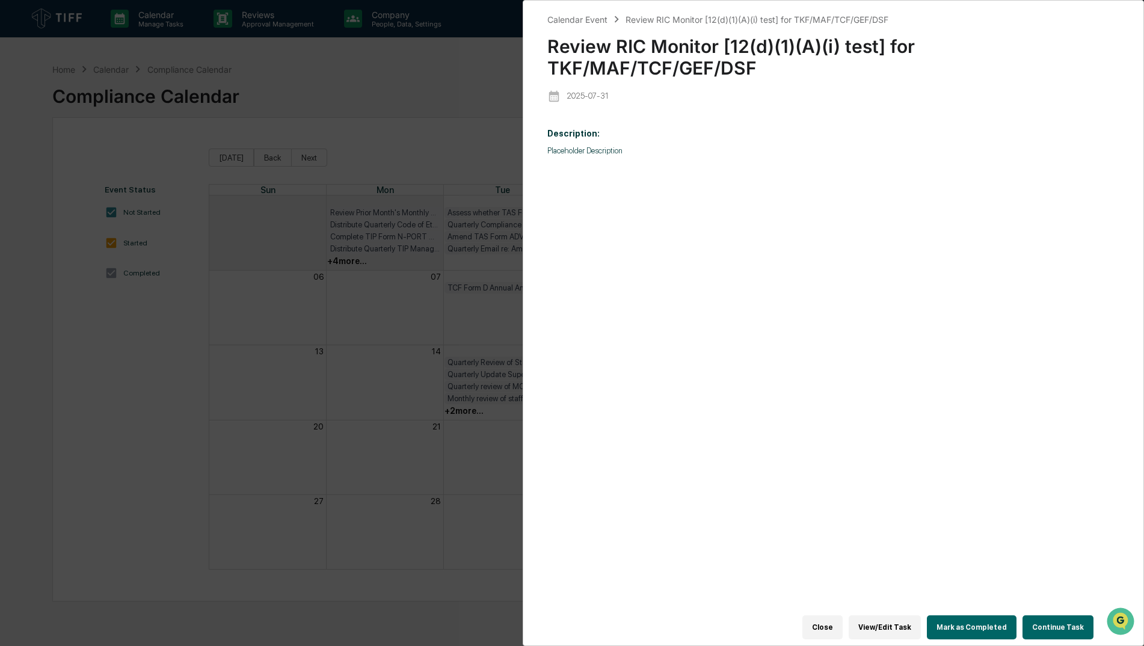
click at [995, 628] on button "Mark as Completed" at bounding box center [972, 627] width 90 height 24
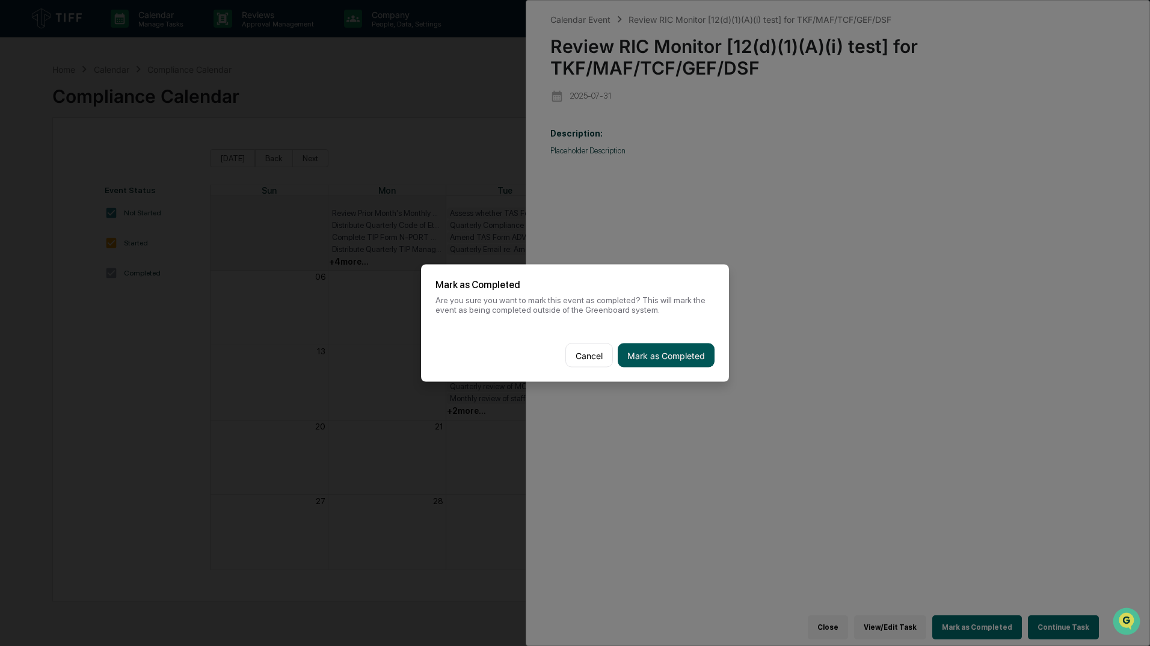
click at [686, 366] on button "Mark as Completed" at bounding box center [666, 355] width 97 height 24
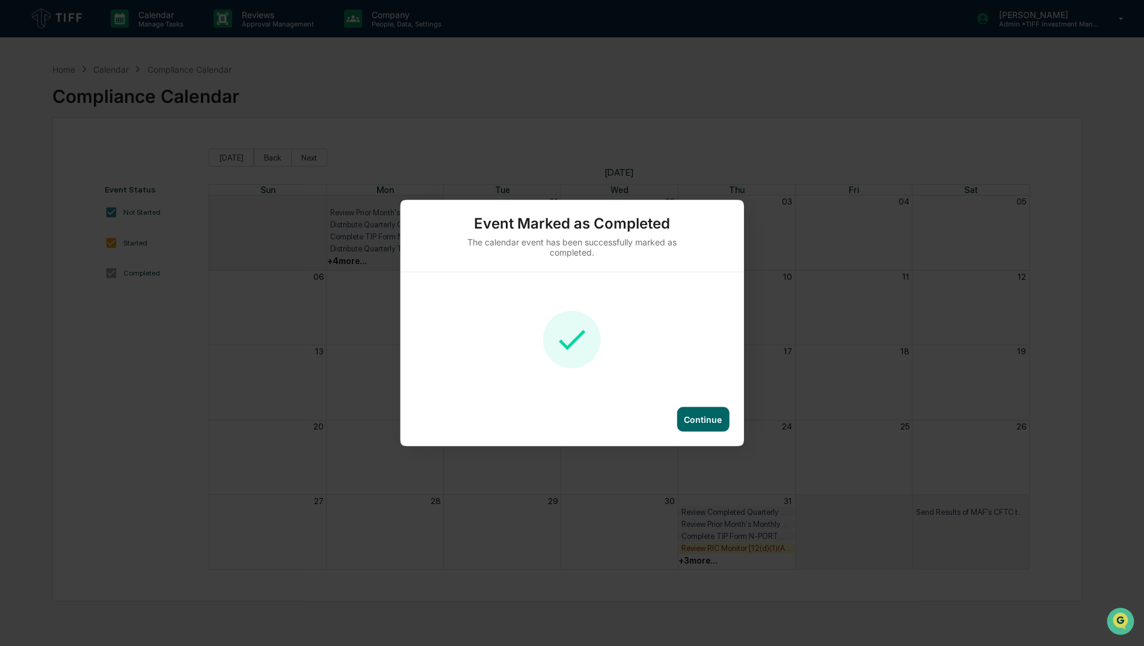
click at [679, 430] on div "Continue" at bounding box center [703, 419] width 52 height 25
drag, startPoint x: 686, startPoint y: 423, endPoint x: 677, endPoint y: 473, distance: 50.1
click at [686, 423] on div "Continue" at bounding box center [703, 419] width 38 height 10
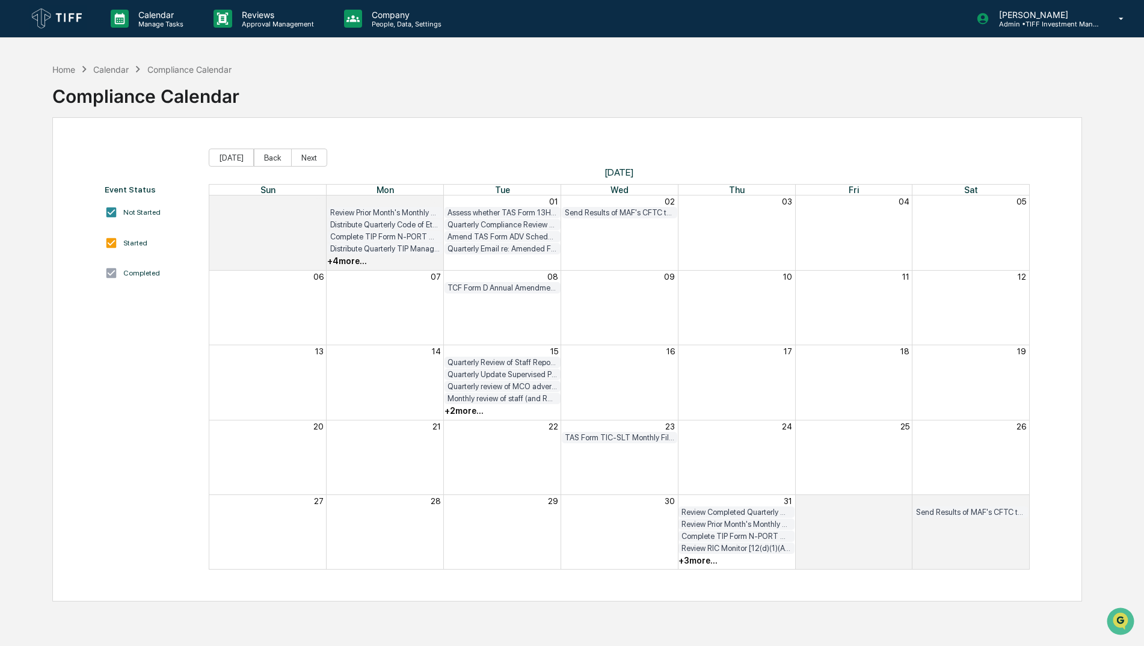
click at [703, 562] on div "+ 3 more..." at bounding box center [698, 561] width 39 height 10
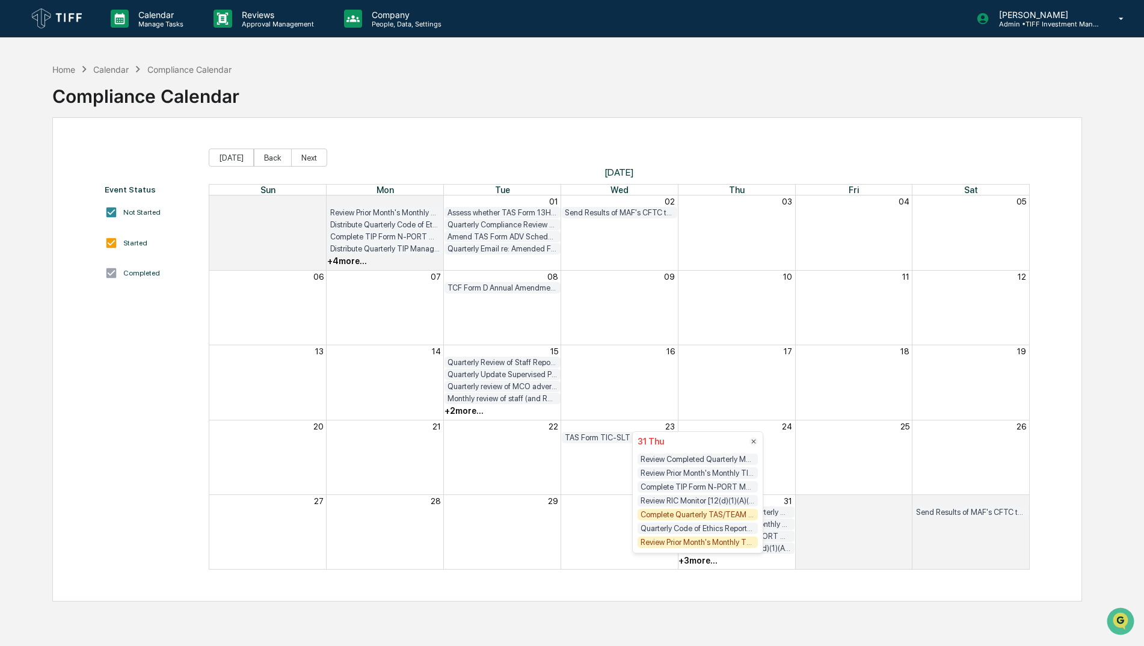
click at [715, 544] on div "Review Prior Month's Monthly TKF, TCF, GEF and DSF Compliance Testing Results (…" at bounding box center [698, 542] width 120 height 11
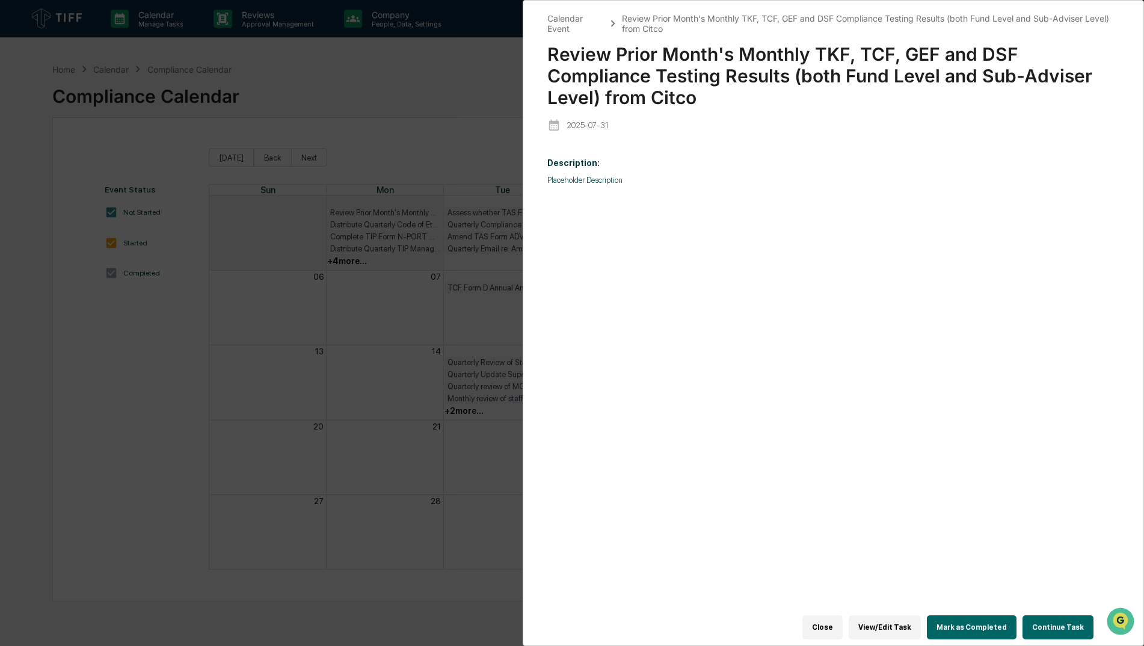
click at [958, 621] on button "Mark as Completed" at bounding box center [972, 627] width 90 height 24
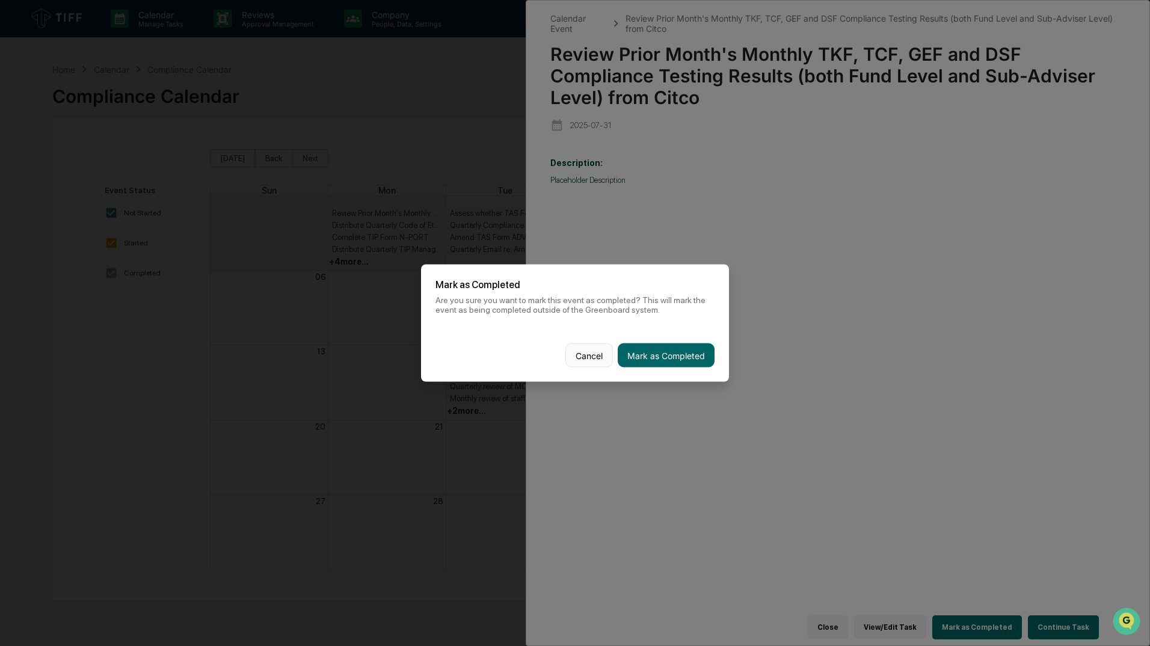
click at [590, 356] on button "Cancel" at bounding box center [589, 355] width 48 height 24
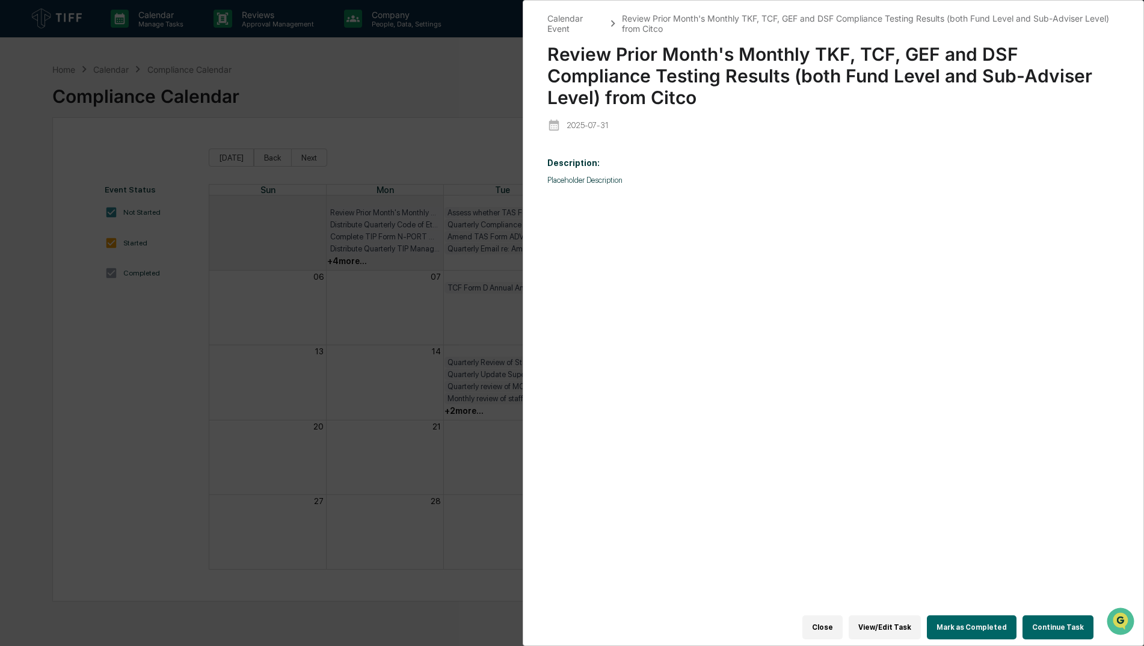
click at [882, 210] on div "Description: Placeholder Description" at bounding box center [833, 389] width 572 height 478
click at [420, 306] on div "Calendar Event Review Prior Month's Monthly TKF, TCF, GEF and DSF Compliance Te…" at bounding box center [572, 323] width 1144 height 646
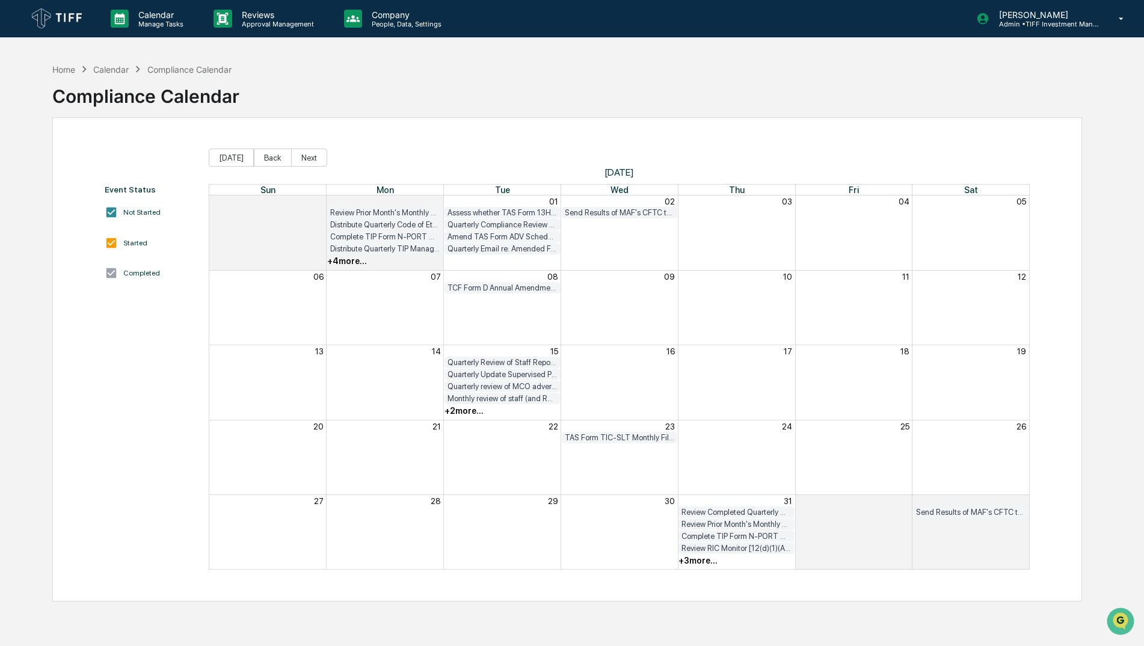
click at [690, 559] on div "+ 3 more..." at bounding box center [698, 561] width 39 height 10
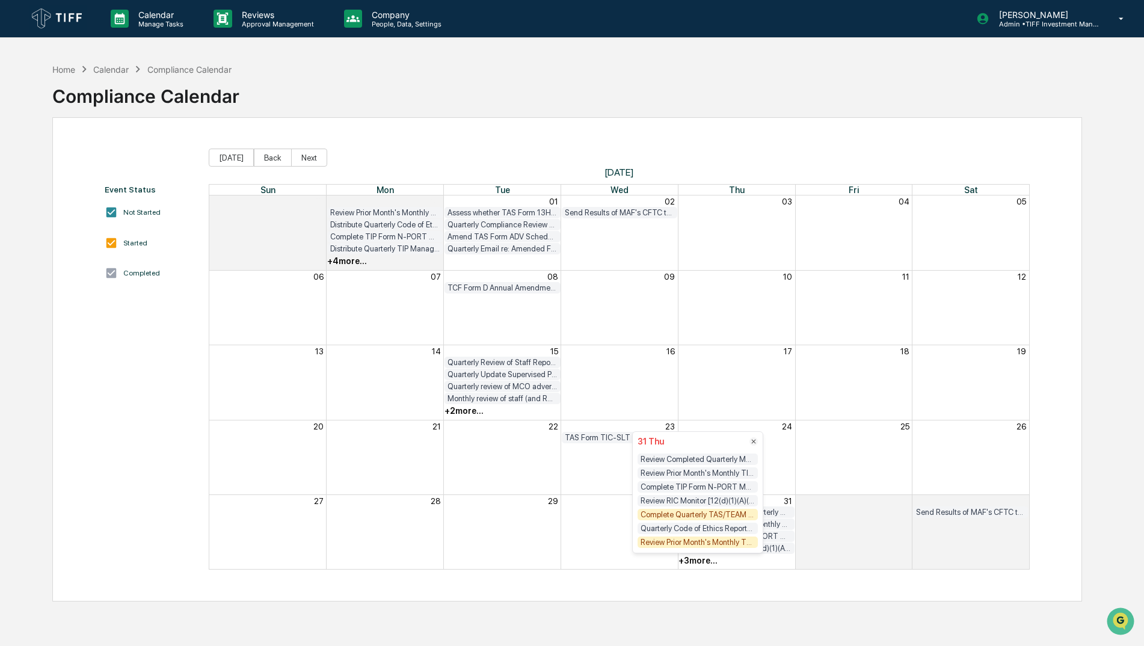
click at [714, 544] on div "Review Prior Month's Monthly TKF, TCF, GEF and DSF Compliance Testing Results (…" at bounding box center [698, 542] width 120 height 11
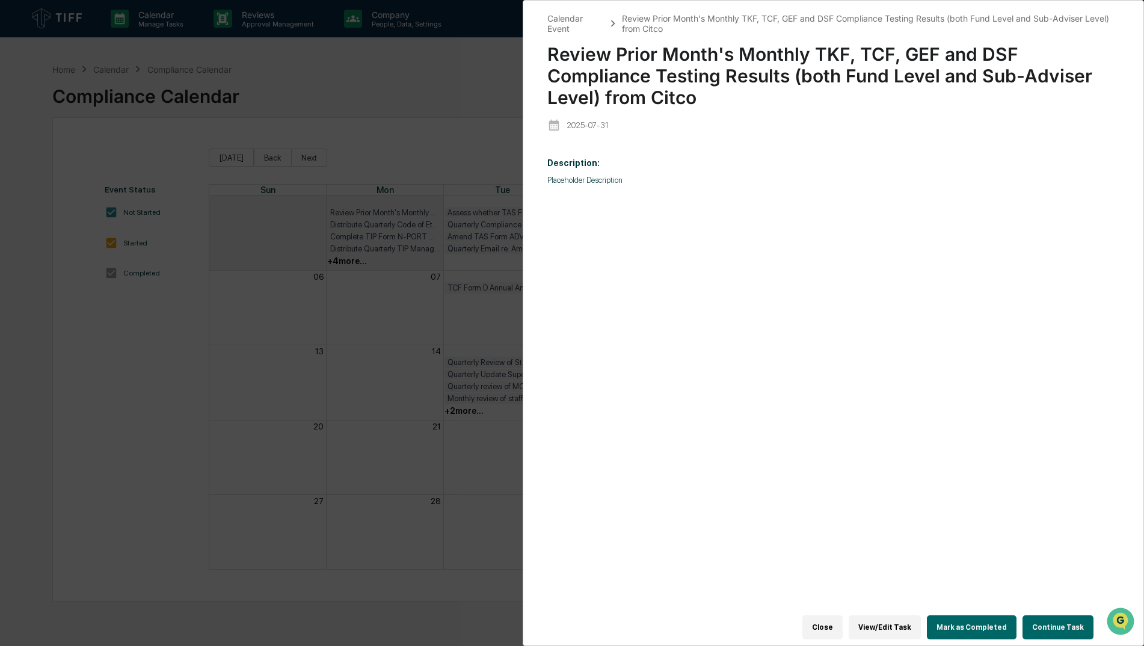
click at [958, 623] on button "Mark as Completed" at bounding box center [972, 627] width 90 height 24
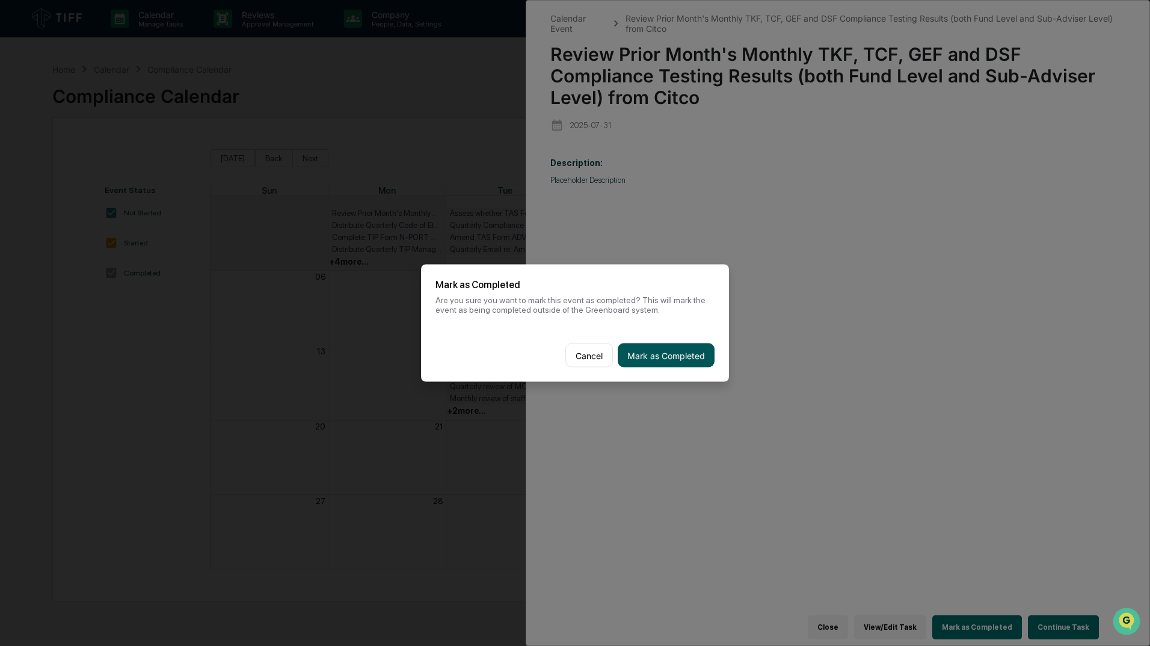
click at [673, 359] on button "Mark as Completed" at bounding box center [666, 355] width 97 height 24
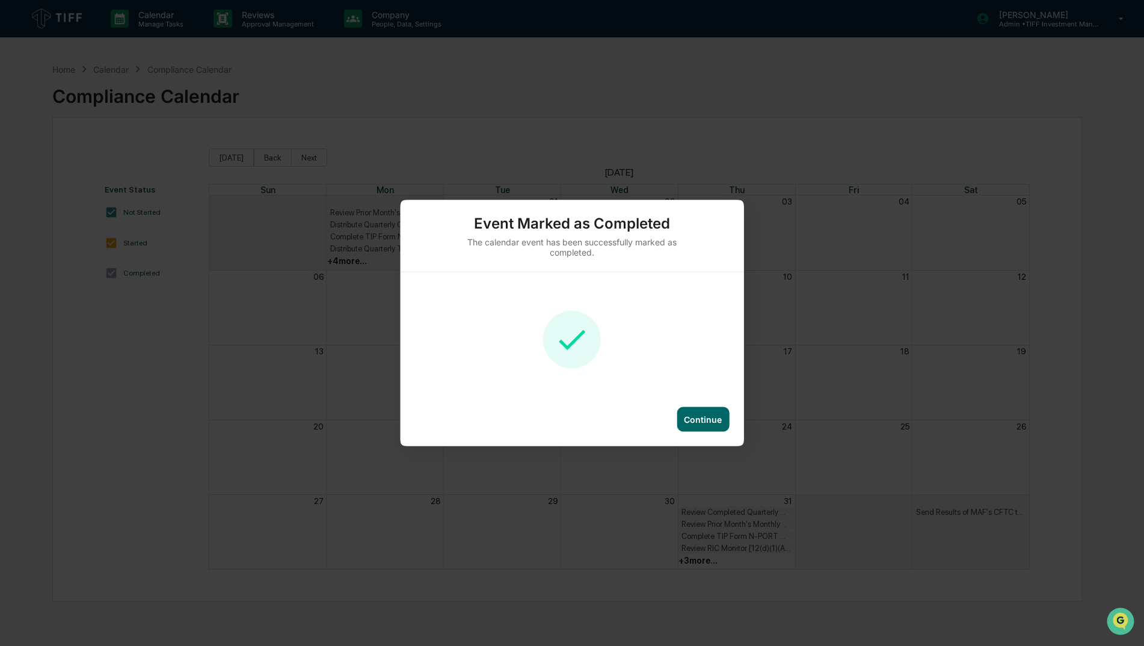
click at [698, 429] on div "Continue" at bounding box center [703, 419] width 52 height 25
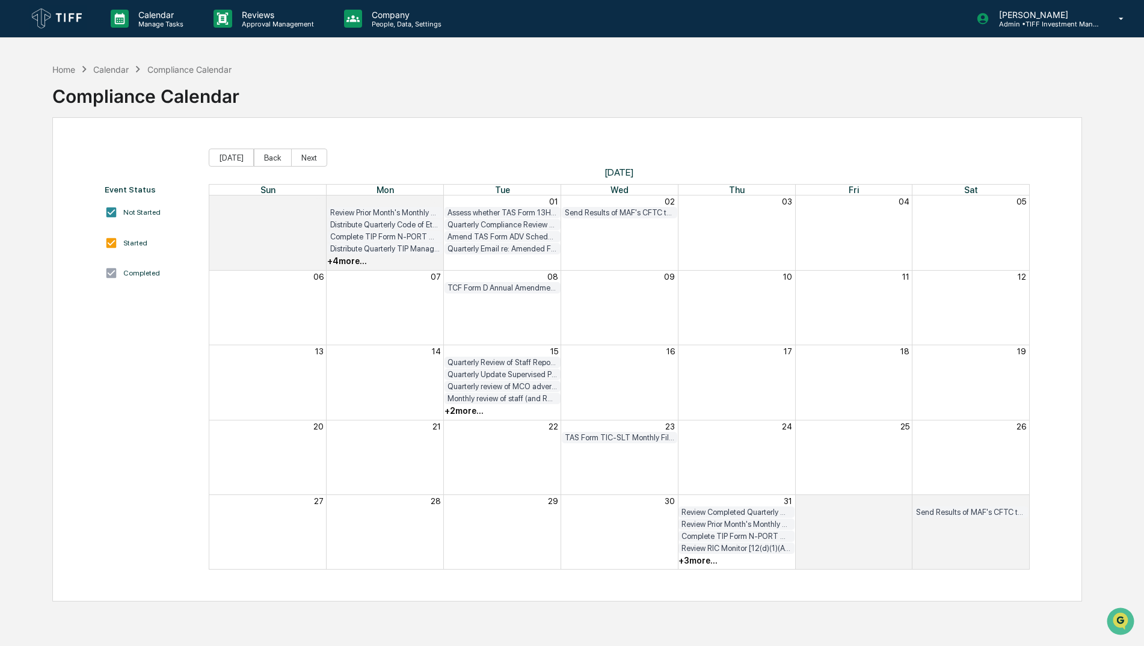
click at [694, 563] on div "+ 3 more..." at bounding box center [698, 561] width 39 height 10
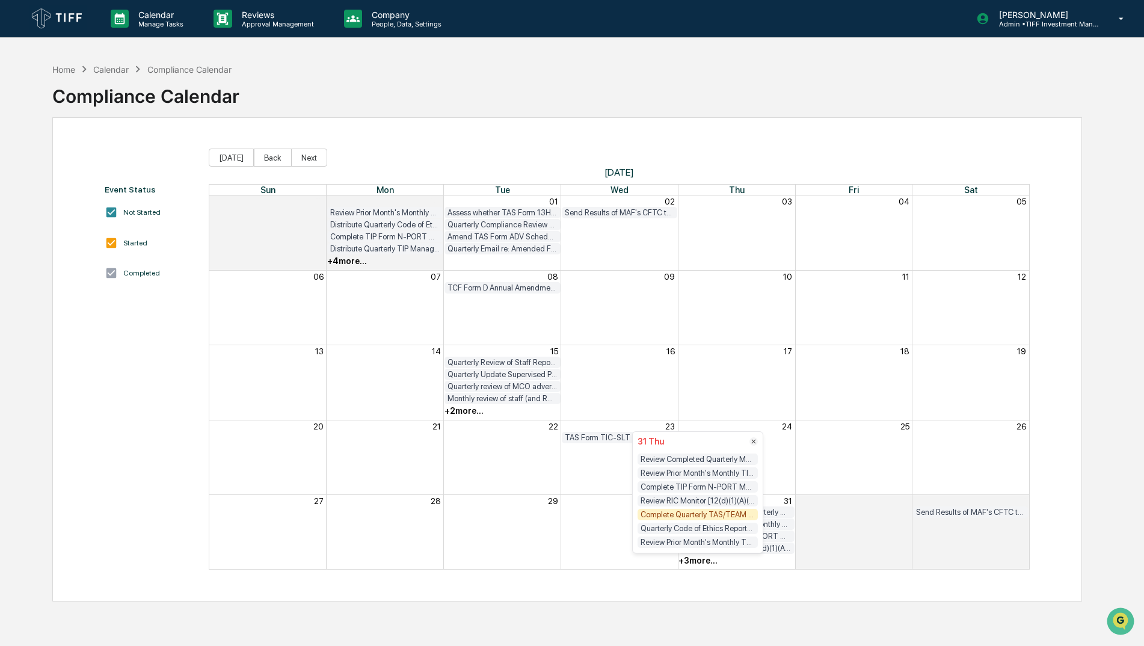
click at [710, 511] on div "Complete Quarterly TAS/TEAM Compliance Testing (Optima is doing in MCO)" at bounding box center [698, 514] width 120 height 11
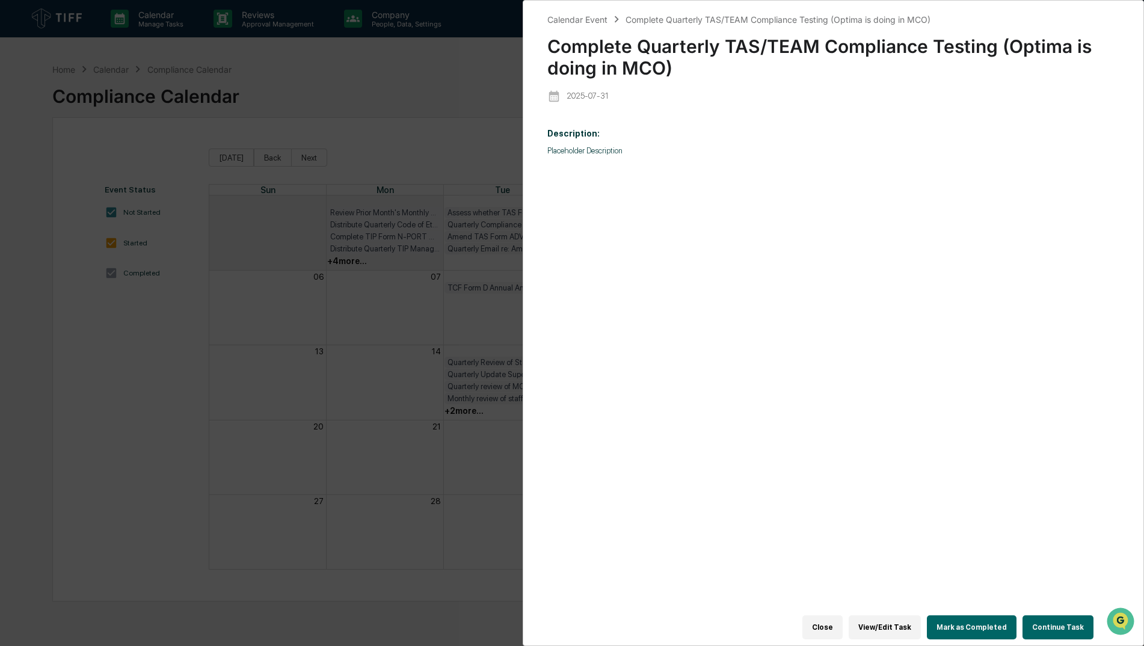
click at [976, 615] on button "Mark as Completed" at bounding box center [972, 627] width 90 height 24
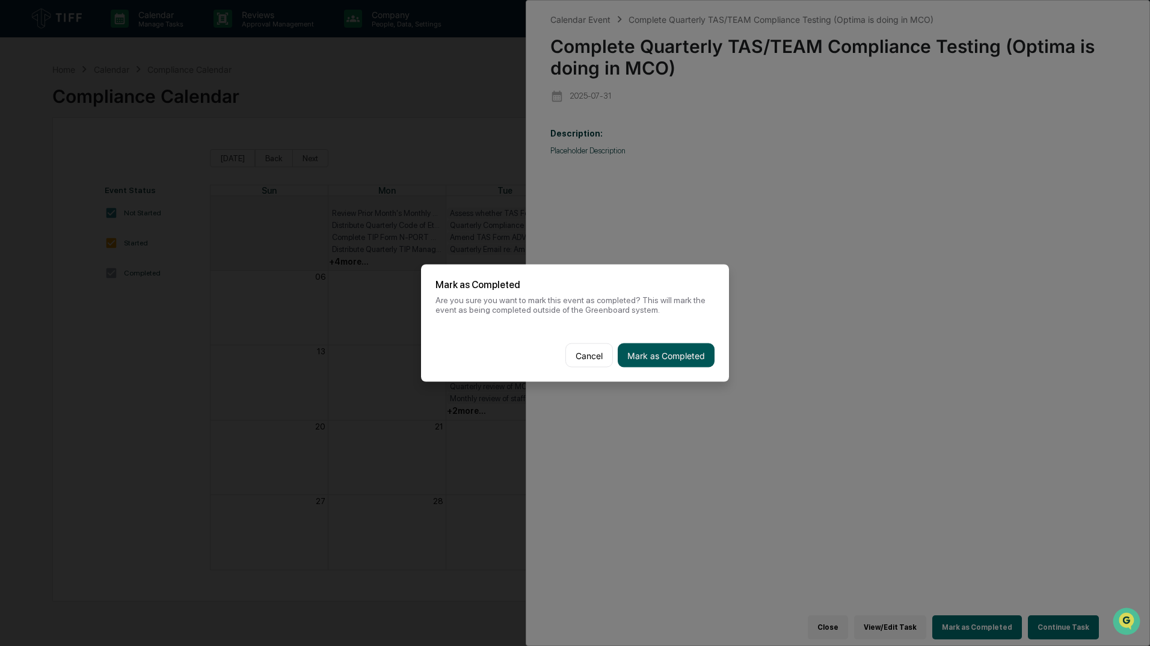
click at [697, 363] on button "Mark as Completed" at bounding box center [666, 355] width 97 height 24
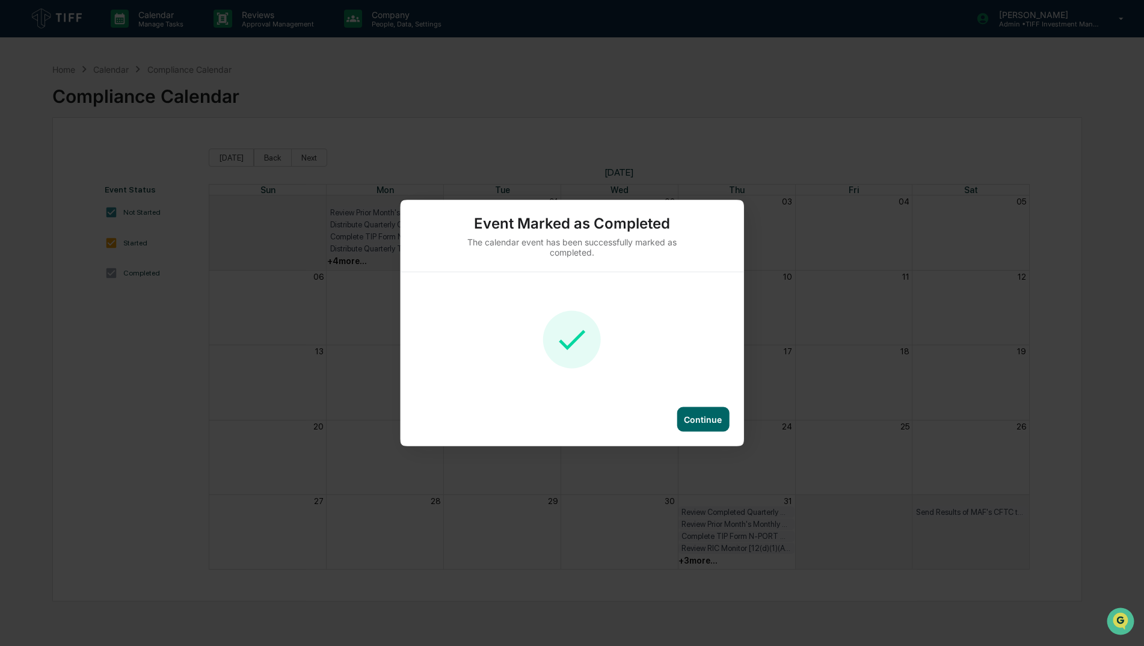
click at [706, 419] on div "Continue" at bounding box center [703, 419] width 38 height 10
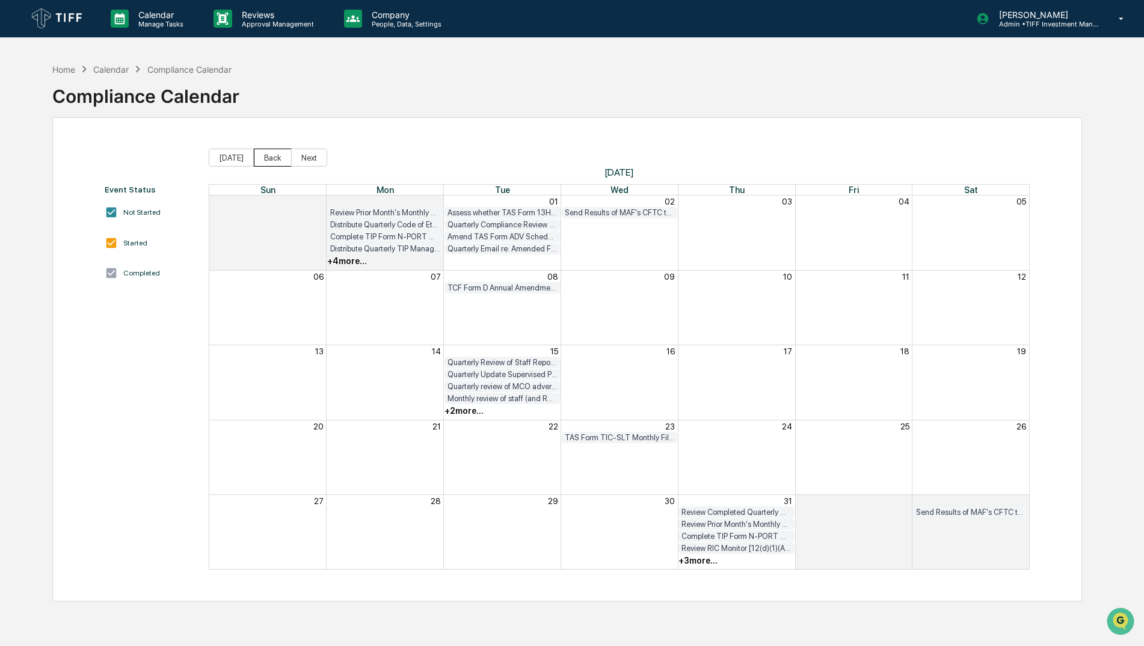
click at [271, 150] on button "Back" at bounding box center [273, 158] width 38 height 18
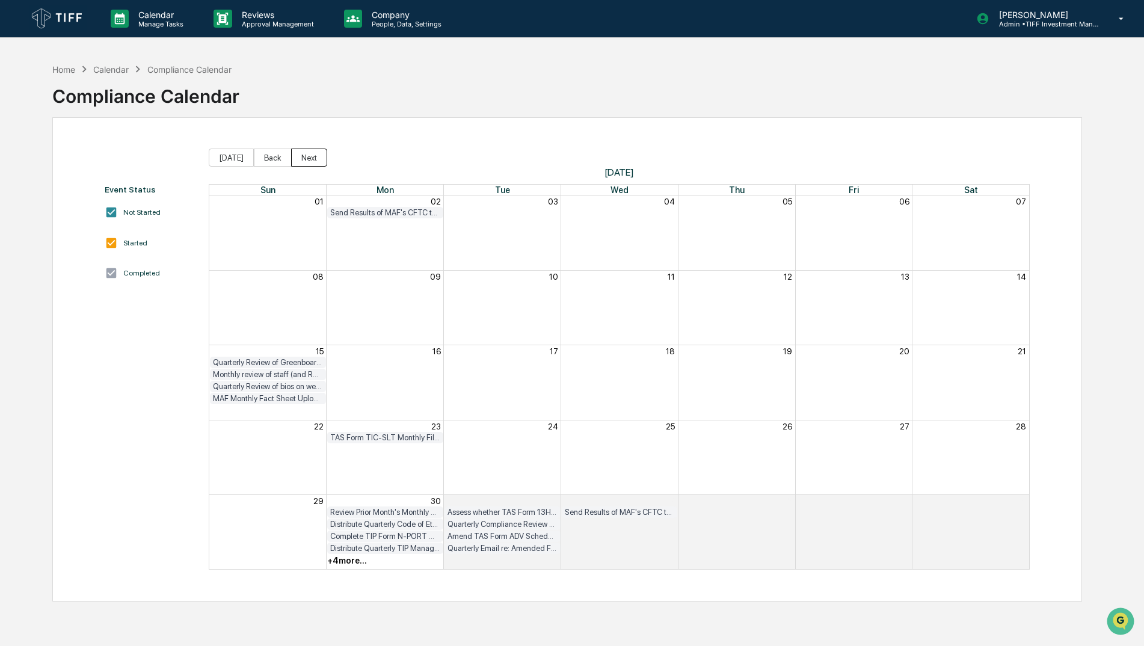
click at [322, 156] on button "Next" at bounding box center [309, 158] width 36 height 18
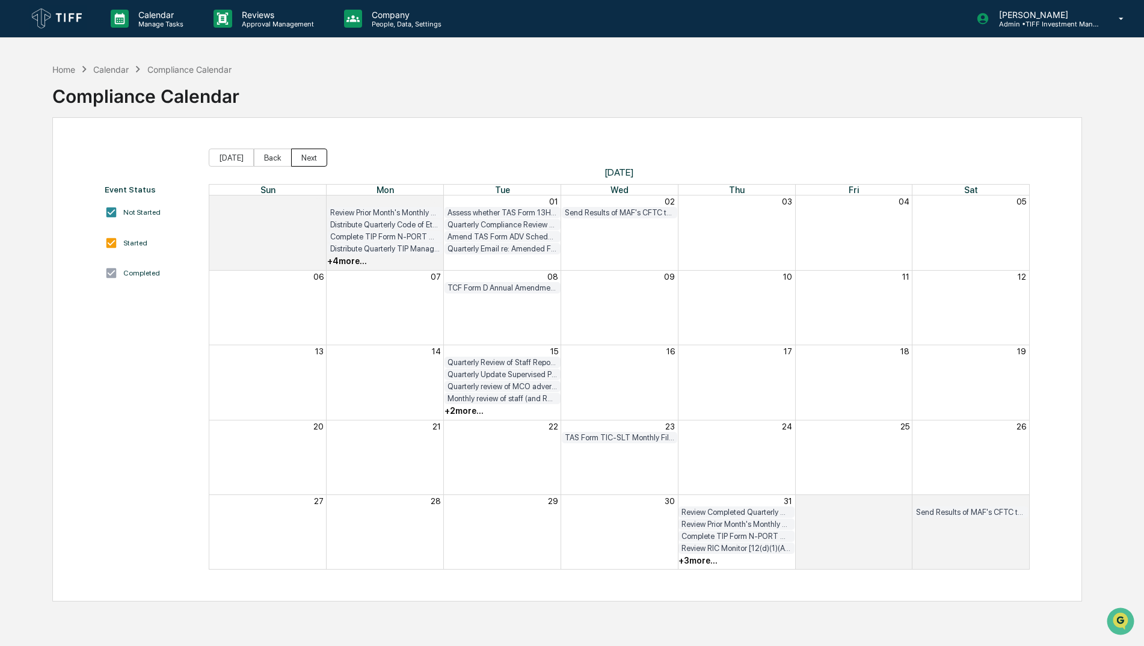
click at [317, 160] on button "Next" at bounding box center [309, 158] width 36 height 18
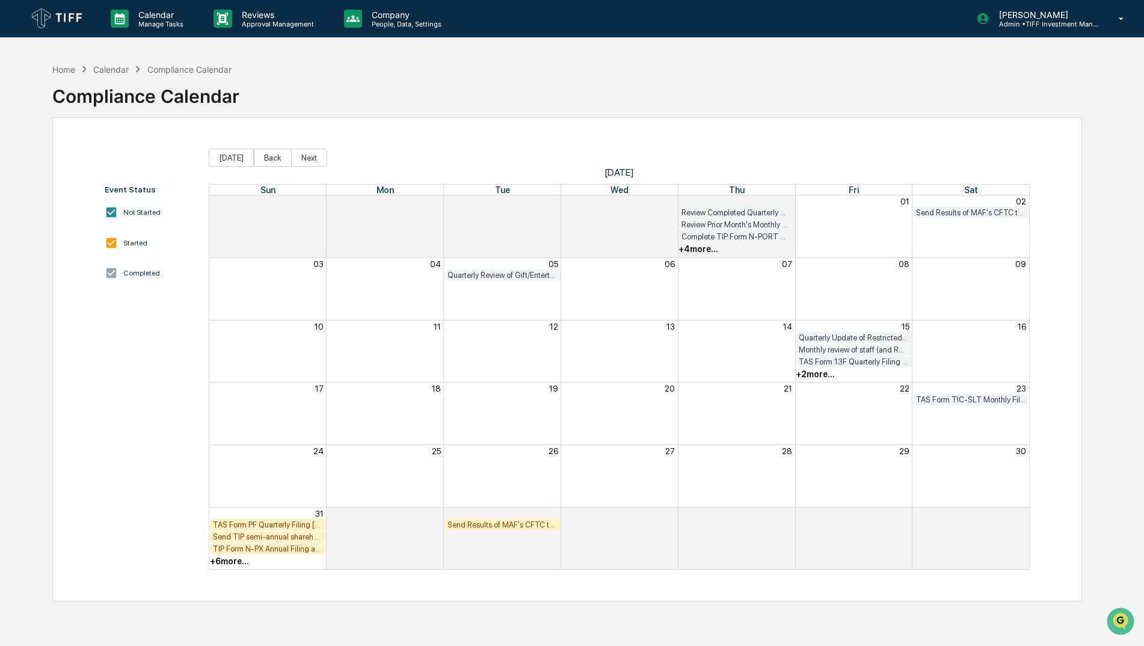
click at [487, 526] on div "Send Results of MAF's CFTC test from last day of month to [EMAIL_ADDRESS][DOMAI…" at bounding box center [503, 524] width 110 height 9
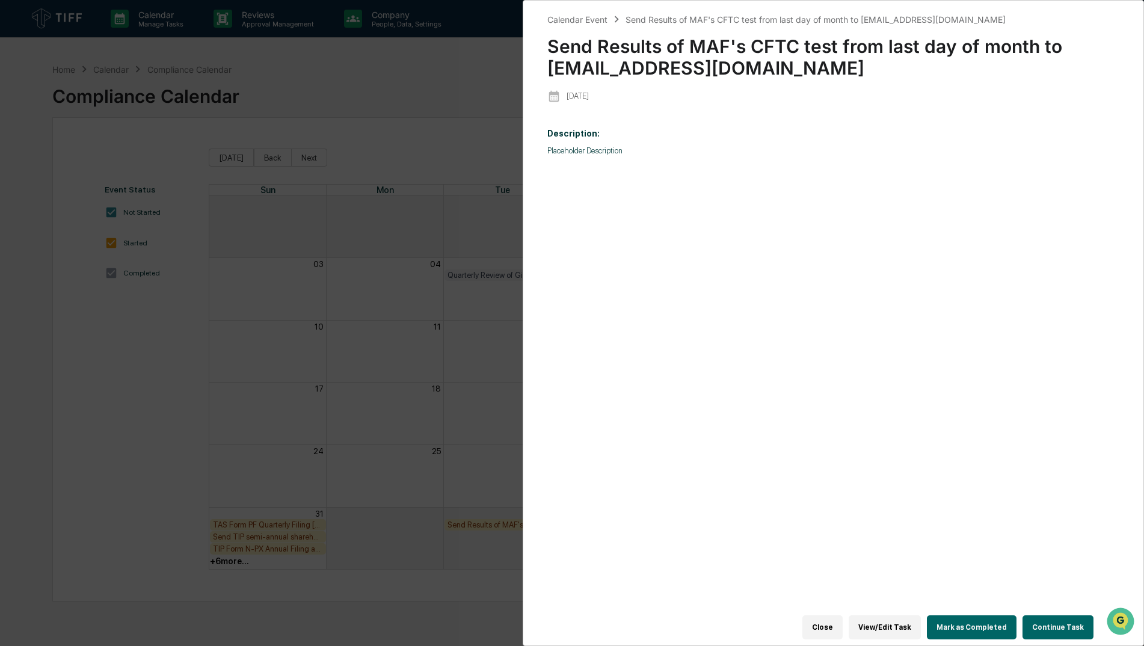
click at [126, 450] on div "Calendar Event Send Results of MAF's CFTC test from last day of month to [EMAIL…" at bounding box center [572, 323] width 1144 height 646
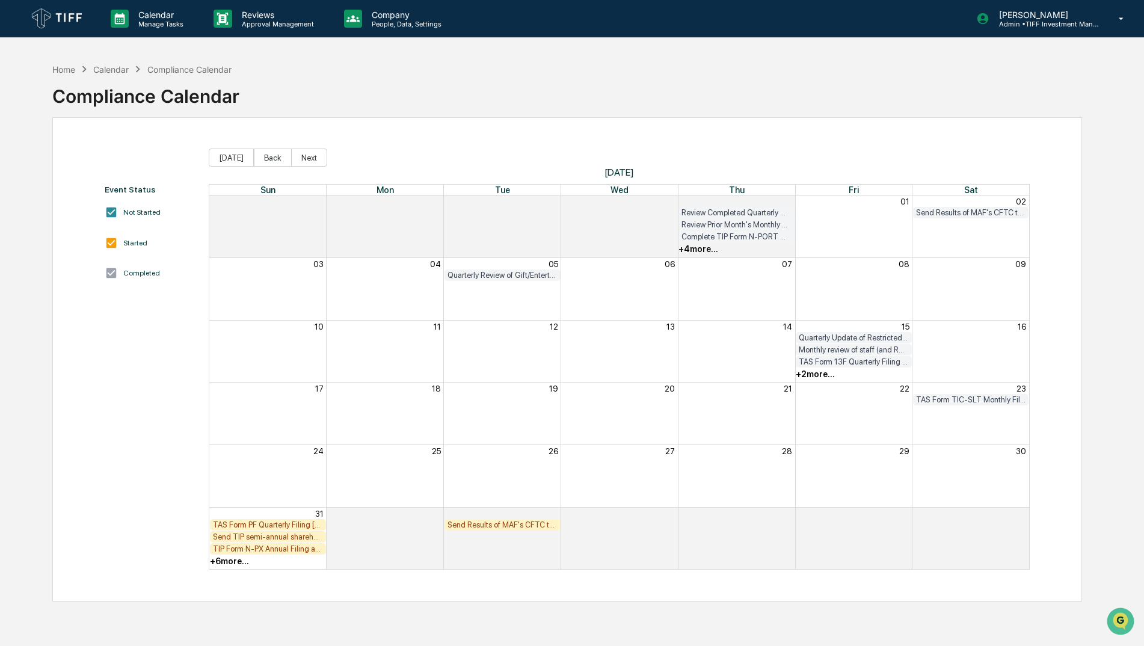
click at [825, 540] on div "Send TIP semi-annual shareholder report (TSR) to shareholders and post on TIP w…" at bounding box center [619, 537] width 820 height 12
click at [540, 526] on div "Send Results of MAF's CFTC test from last day of month to [EMAIL_ADDRESS][DOMAI…" at bounding box center [503, 524] width 110 height 9
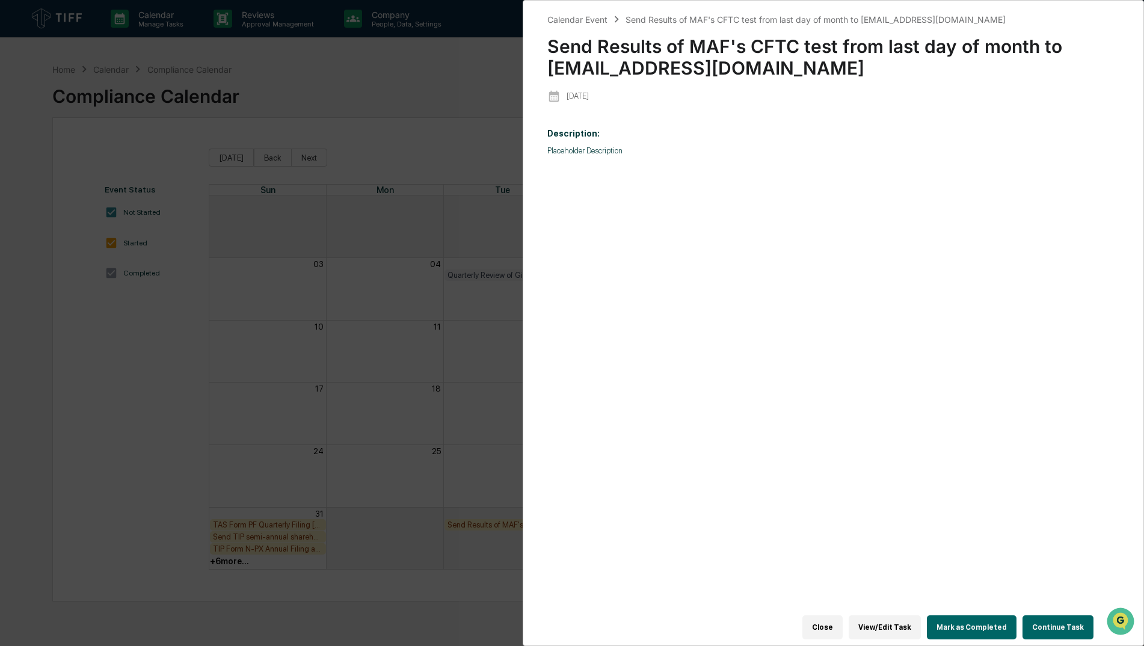
click at [984, 624] on button "Mark as Completed" at bounding box center [972, 627] width 90 height 24
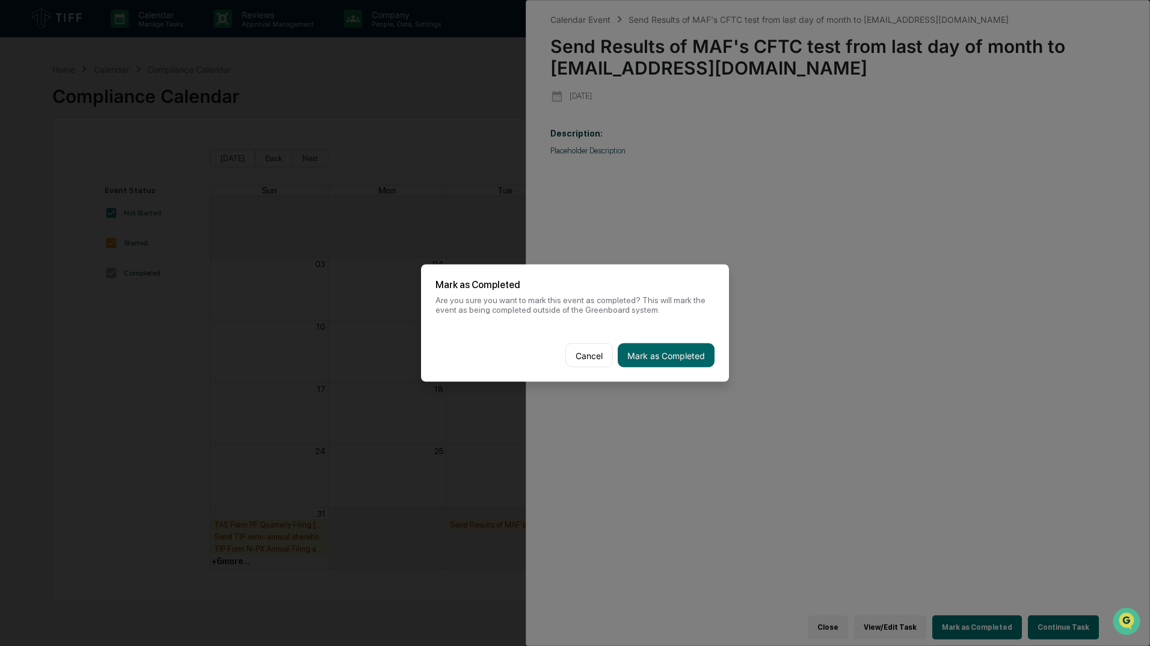
click at [690, 340] on div "Cancel Mark as Completed" at bounding box center [575, 355] width 308 height 53
click at [688, 342] on div "Cancel Mark as Completed" at bounding box center [575, 355] width 308 height 53
click at [690, 346] on button "Mark as Completed" at bounding box center [666, 355] width 97 height 24
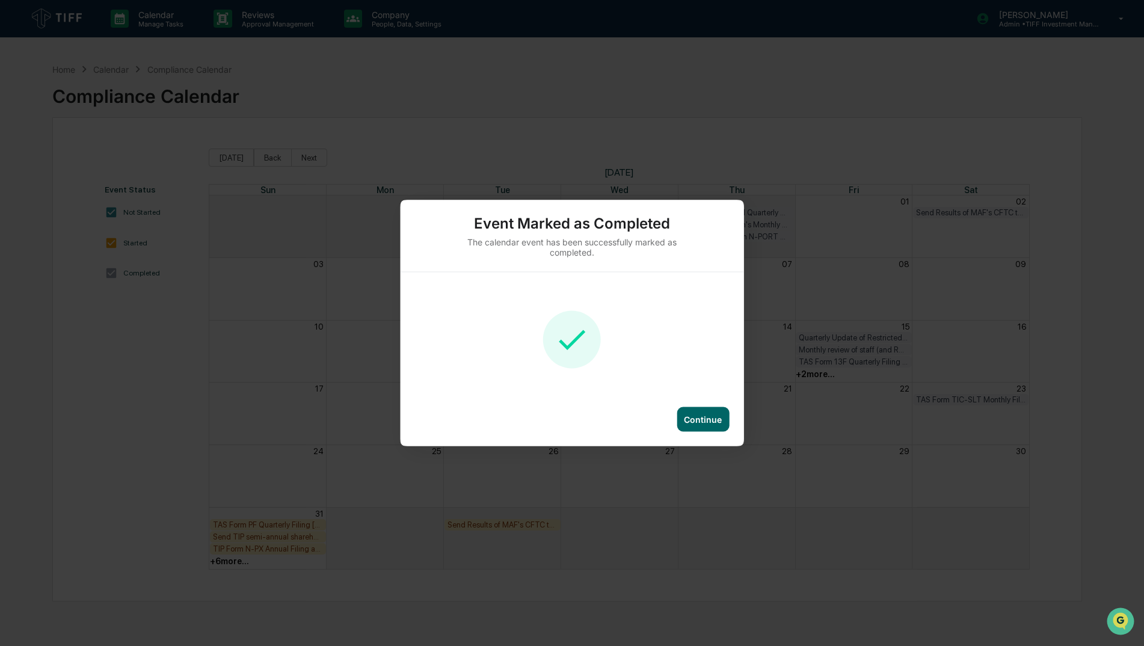
click at [701, 422] on div "Continue" at bounding box center [703, 419] width 38 height 10
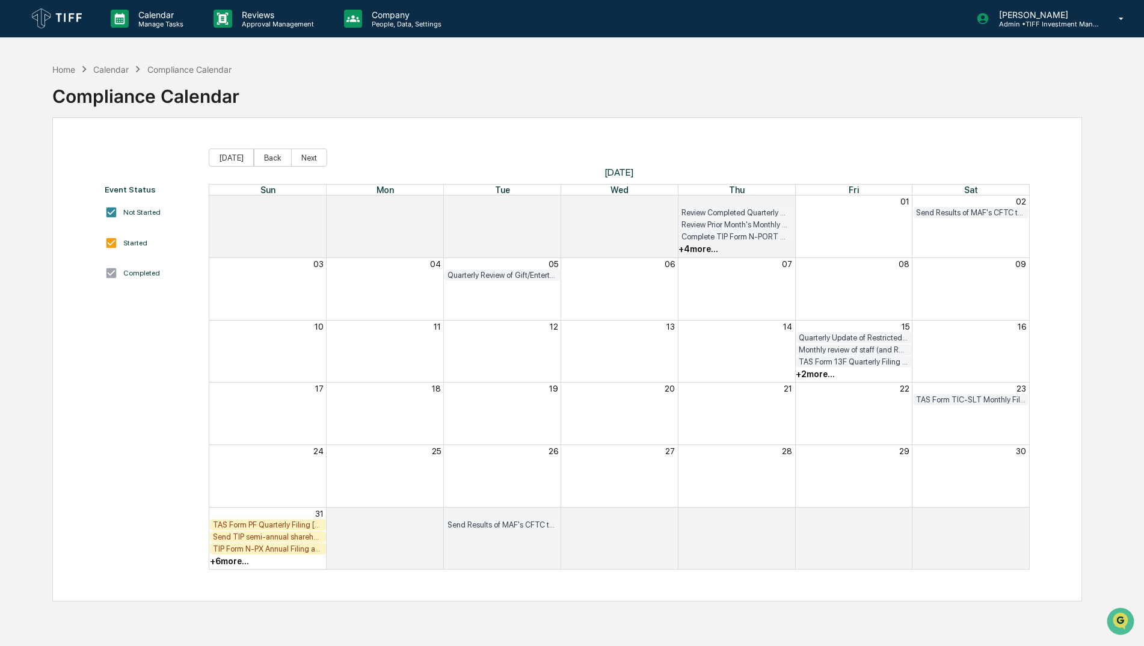
click at [297, 524] on div "TAS Form PF Quarterly Filing [FIRM DEADLINE]" at bounding box center [268, 524] width 110 height 9
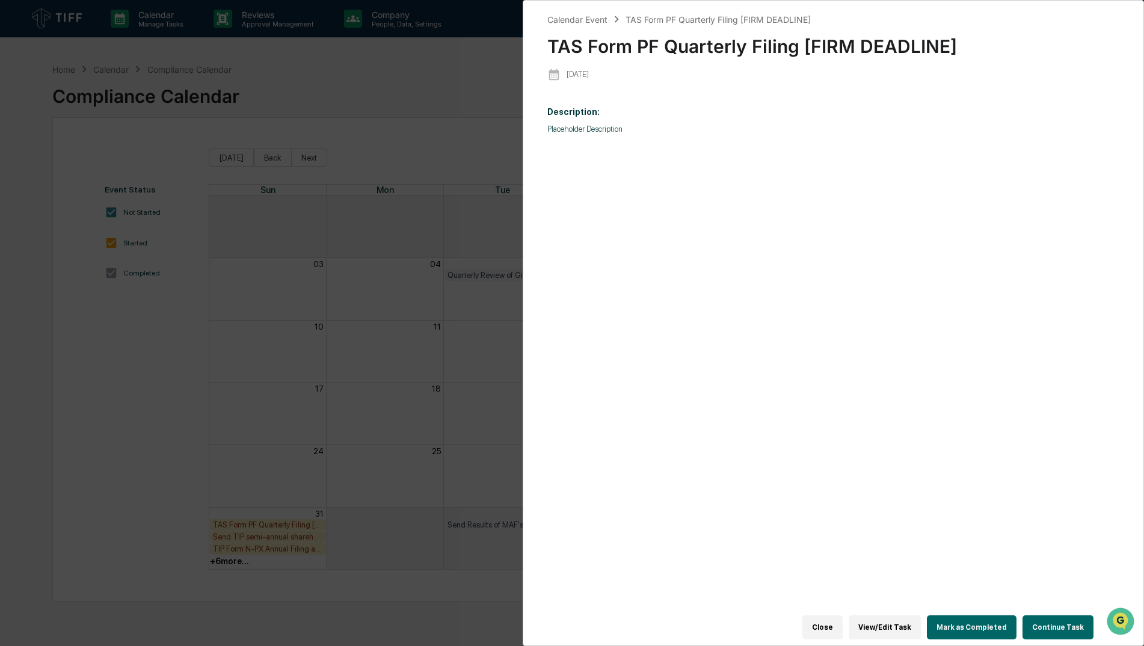
click at [879, 624] on button "View/Edit Task" at bounding box center [885, 627] width 72 height 24
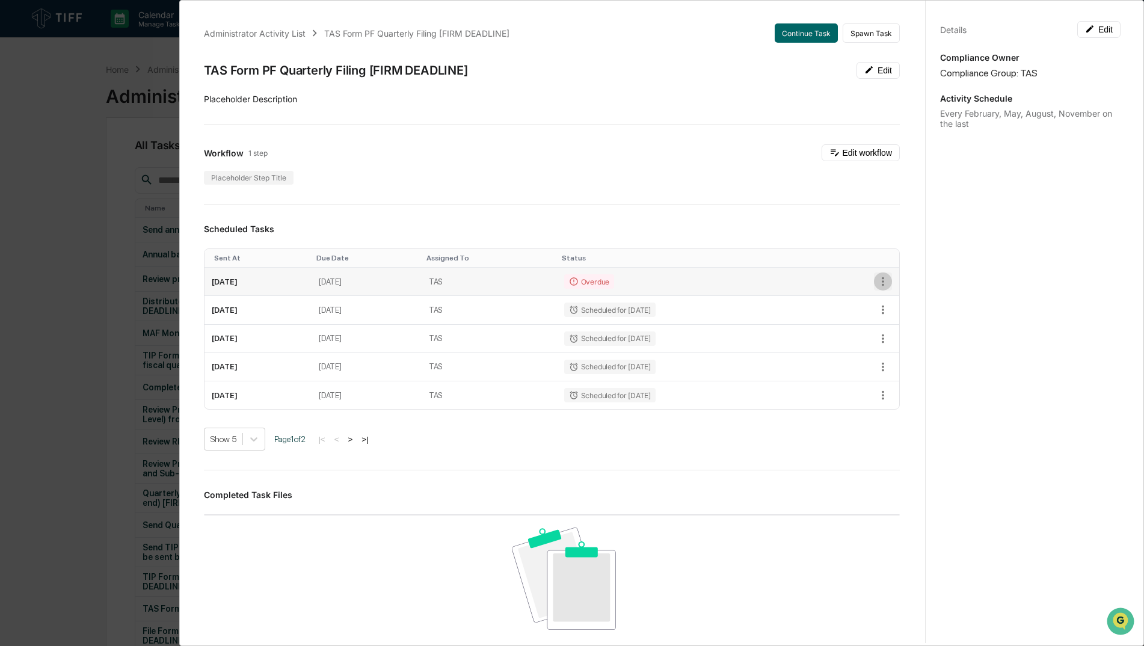
click at [876, 278] on icon "button" at bounding box center [882, 281] width 13 height 13
click at [910, 325] on li "Delete task" at bounding box center [918, 324] width 99 height 22
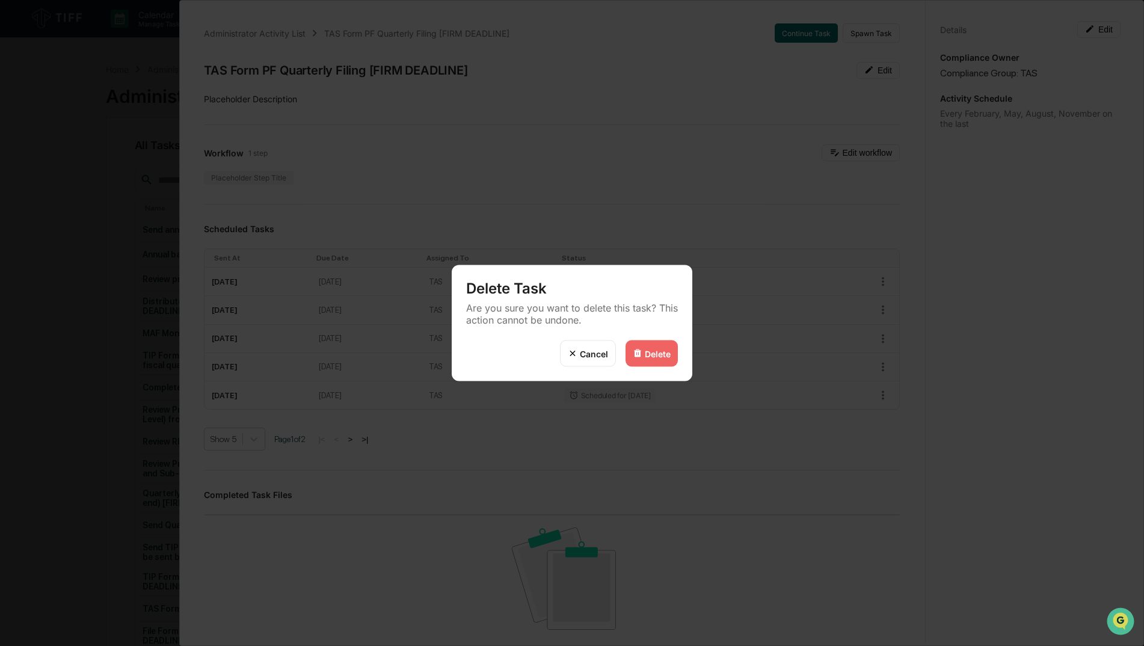
click at [656, 352] on div "Delete" at bounding box center [658, 353] width 26 height 10
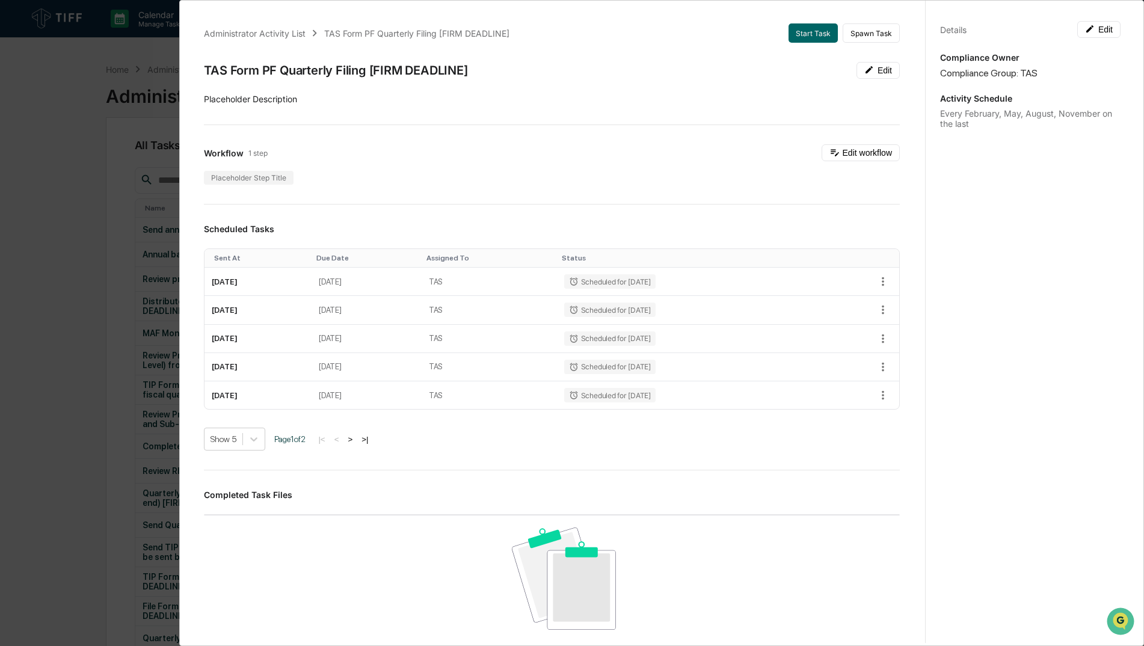
click at [63, 109] on div "Administrator Activity List TAS Form PF Quarterly Filing [FIRM DEADLINE] Start …" at bounding box center [572, 323] width 1144 height 646
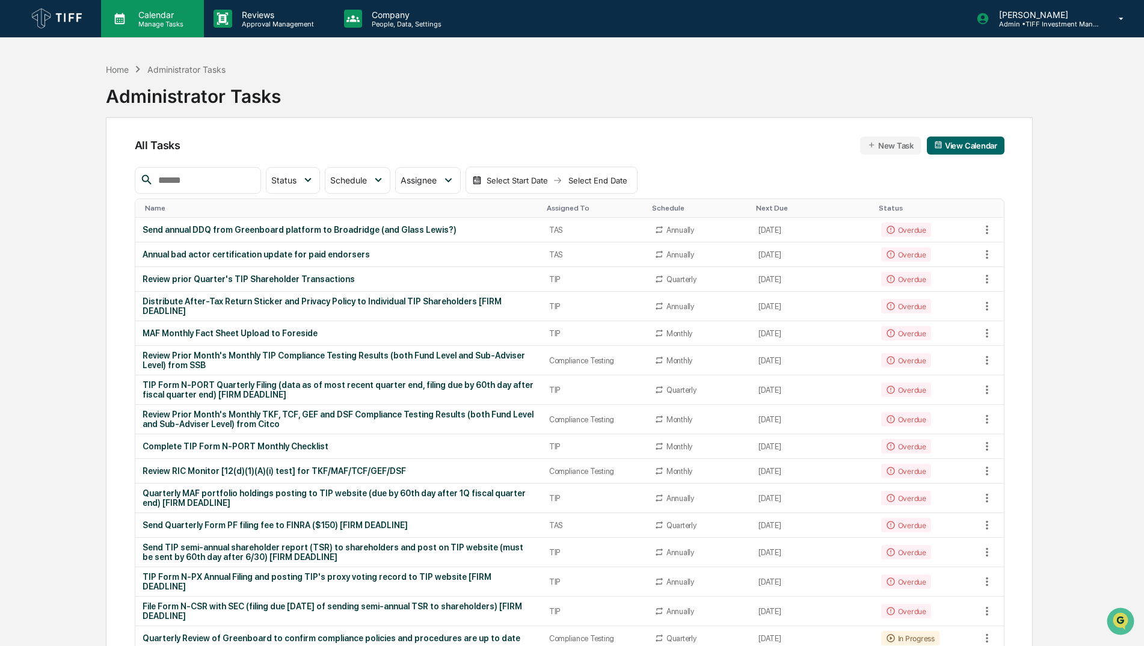
click at [143, 16] on p "Calendar" at bounding box center [159, 15] width 61 height 10
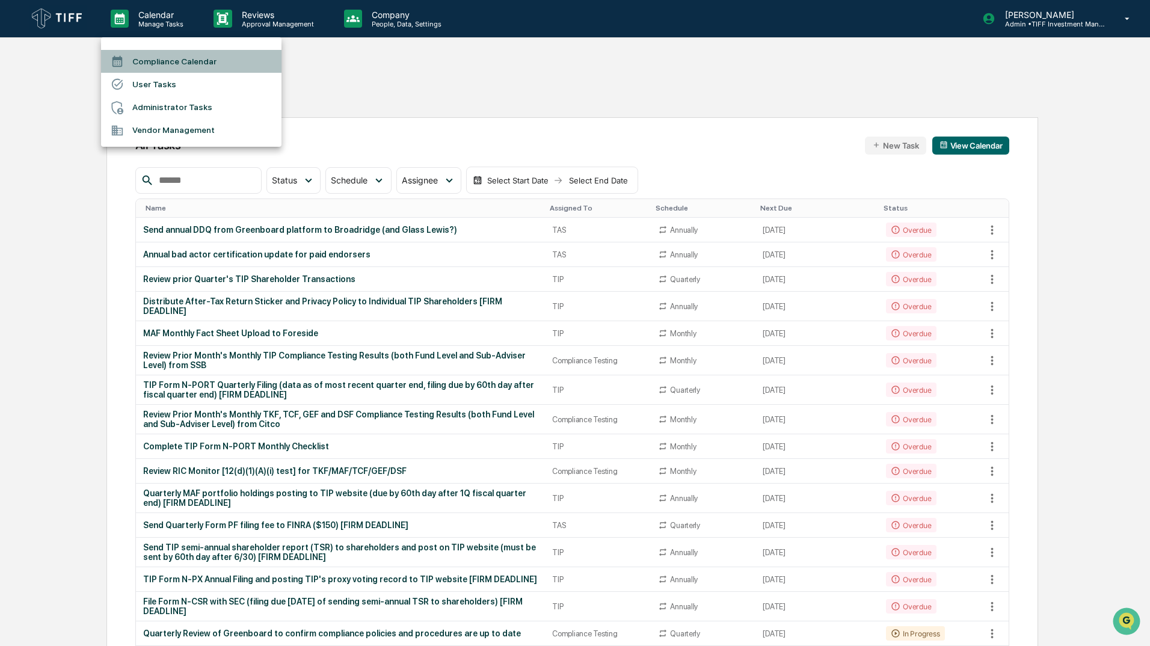
click at [200, 60] on li "Compliance Calendar" at bounding box center [191, 61] width 180 height 23
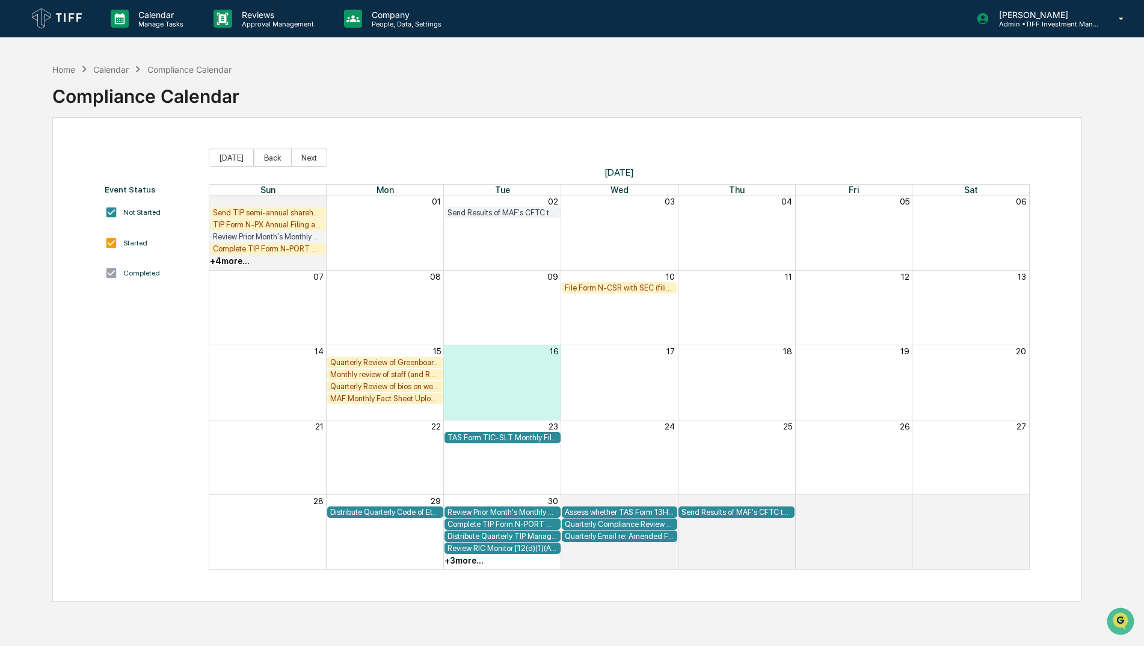
click at [628, 570] on div "Event Status Not Started Started Completed [DATE] Back Next [DATE] Sun Mon Tue …" at bounding box center [567, 359] width 1030 height 484
click at [257, 156] on button "Back" at bounding box center [273, 158] width 38 height 18
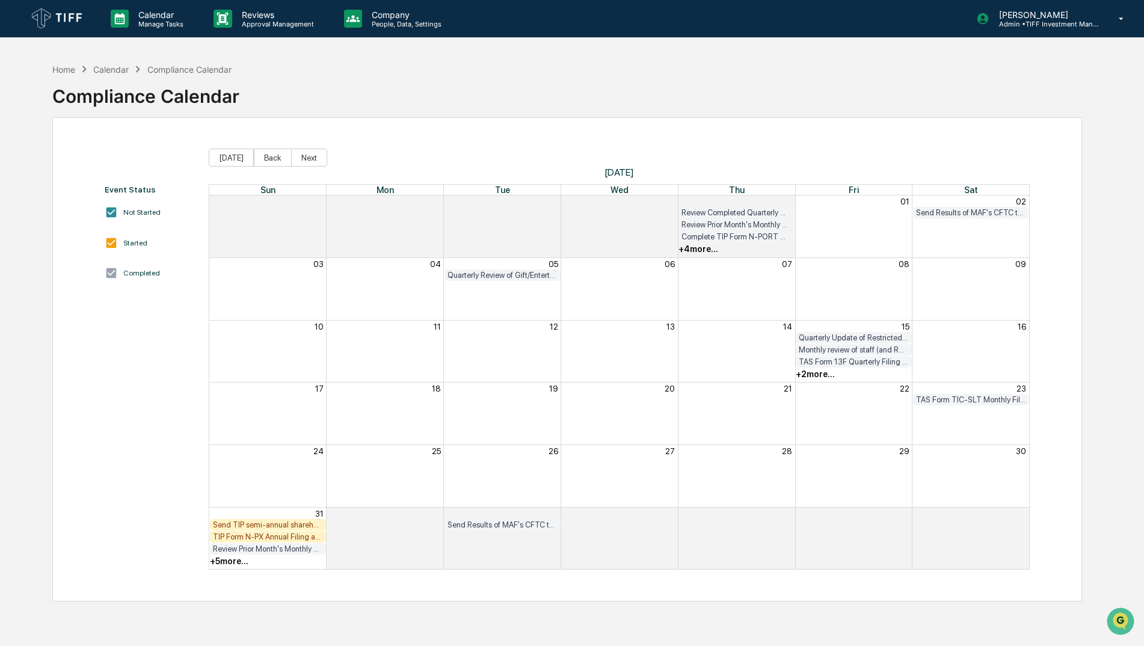
click at [252, 564] on div "+ 5 more..." at bounding box center [267, 561] width 117 height 12
click at [238, 564] on div "+ 5 more..." at bounding box center [229, 561] width 38 height 10
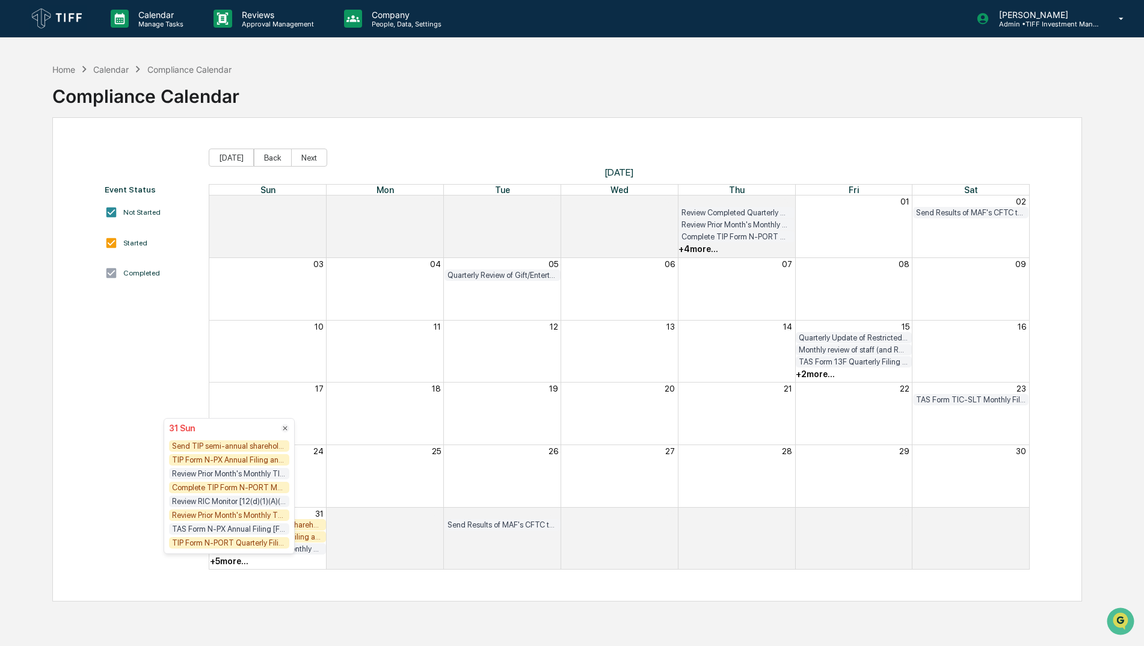
click at [242, 514] on div "Review Prior Month's Monthly TKF, TCF, GEF and DSF Compliance Testing Results (…" at bounding box center [229, 515] width 120 height 11
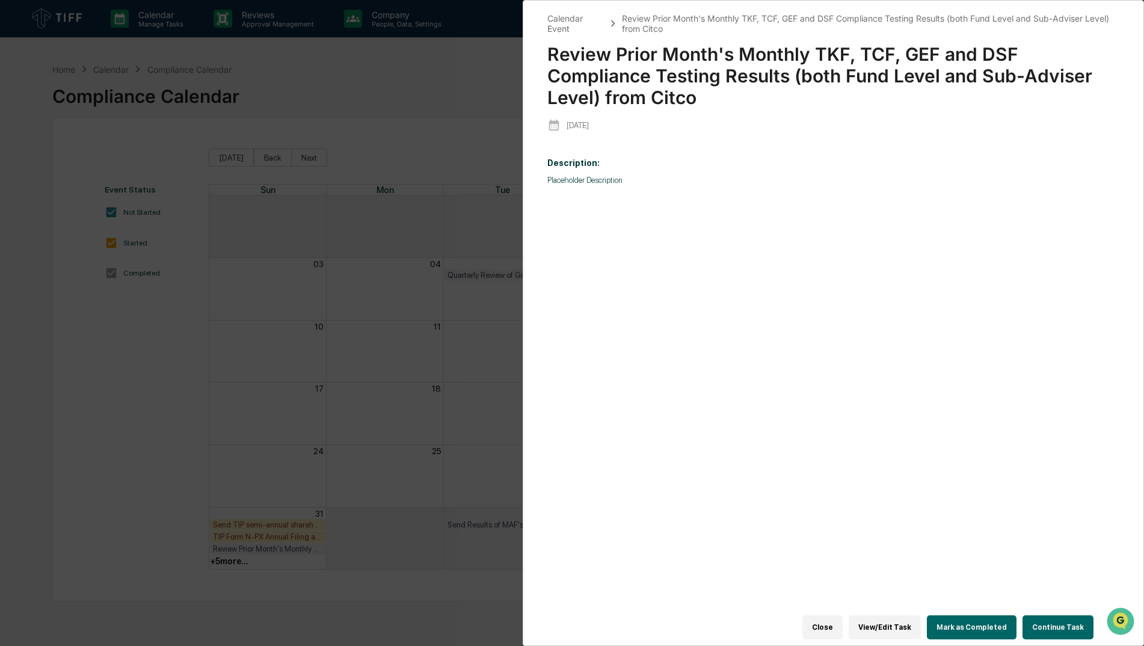
click at [973, 623] on button "Mark as Completed" at bounding box center [972, 627] width 90 height 24
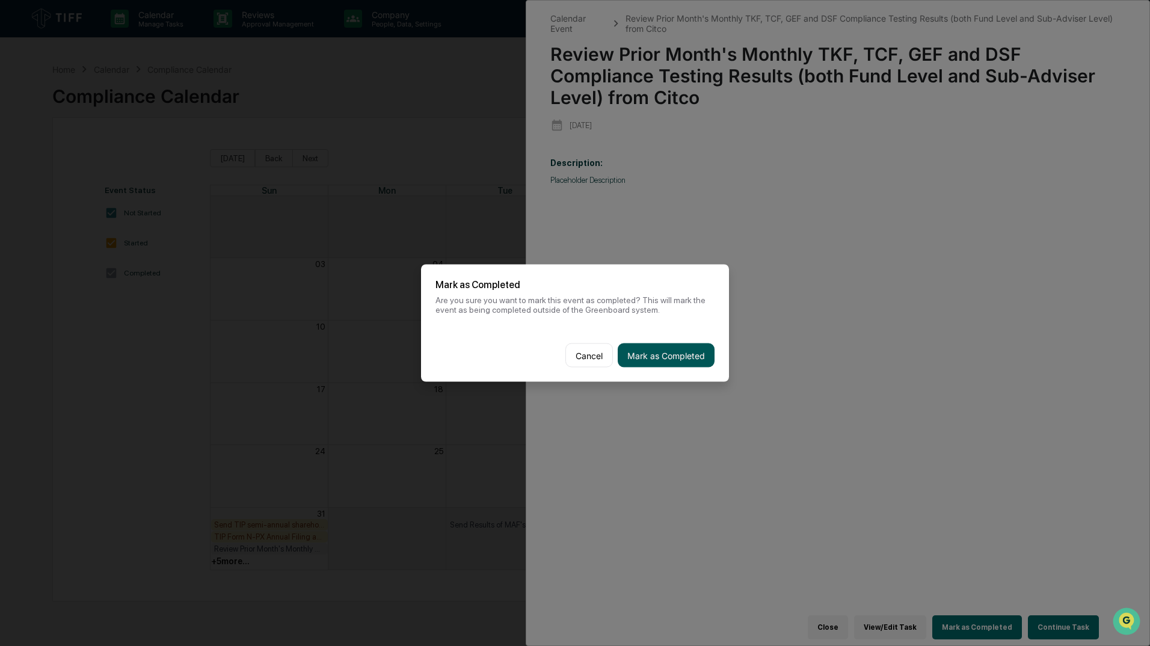
click at [647, 356] on button "Mark as Completed" at bounding box center [666, 355] width 97 height 24
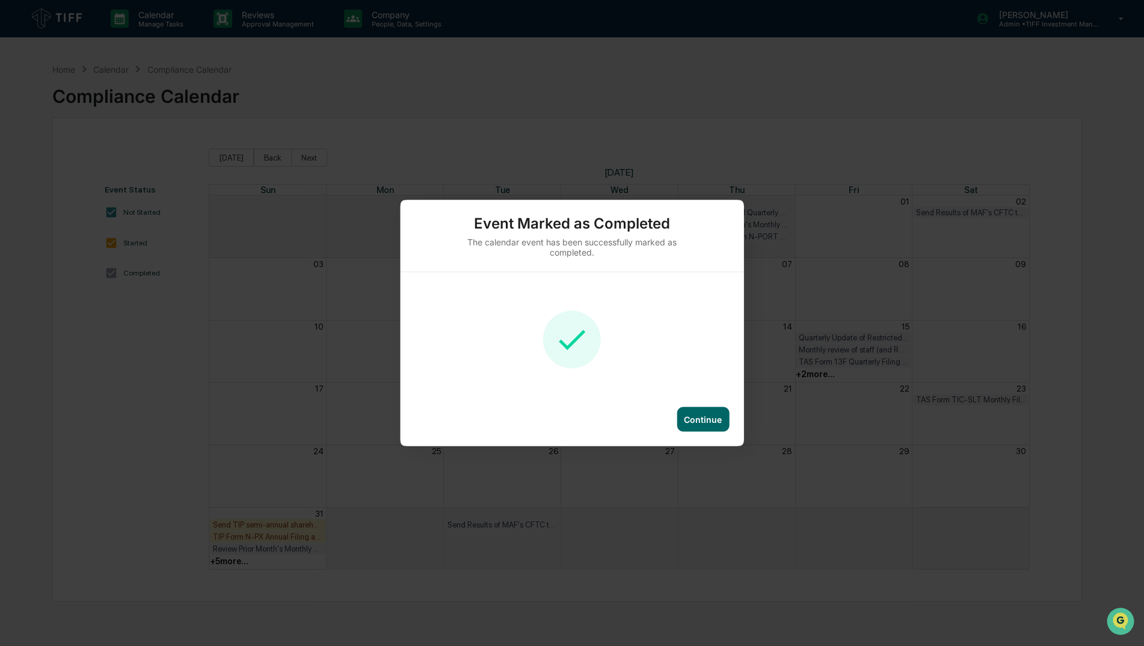
click at [697, 421] on div "Continue" at bounding box center [703, 419] width 38 height 10
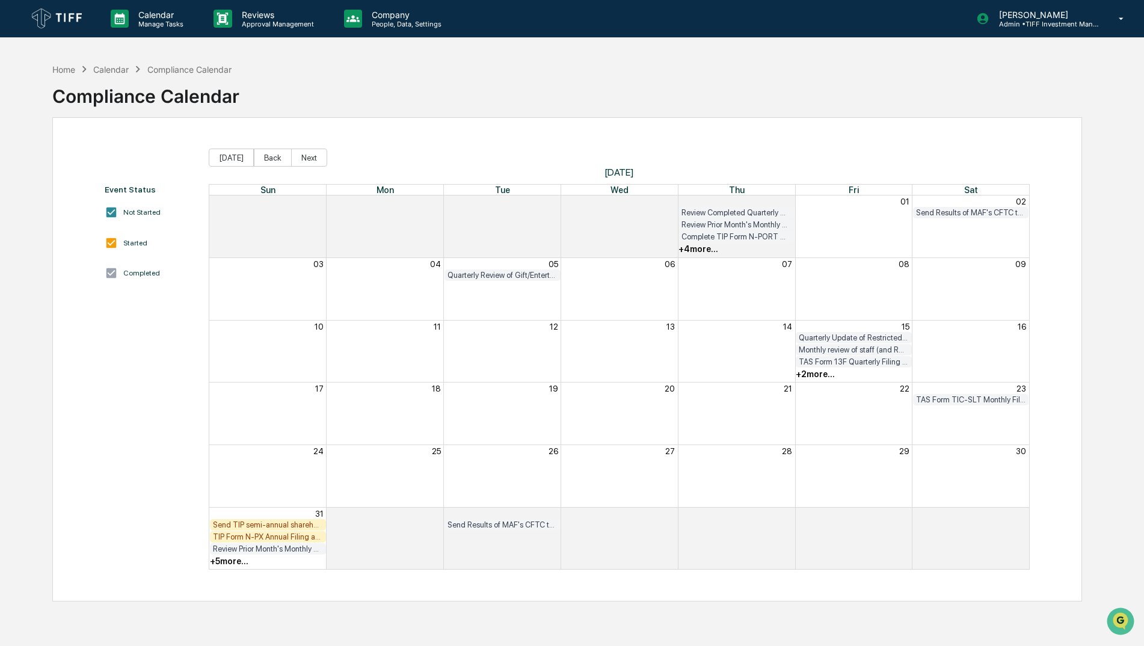
click at [285, 535] on div "TIP Form N-PX Annual Filing and posting TIP's proxy voting record to TIP websit…" at bounding box center [268, 536] width 110 height 9
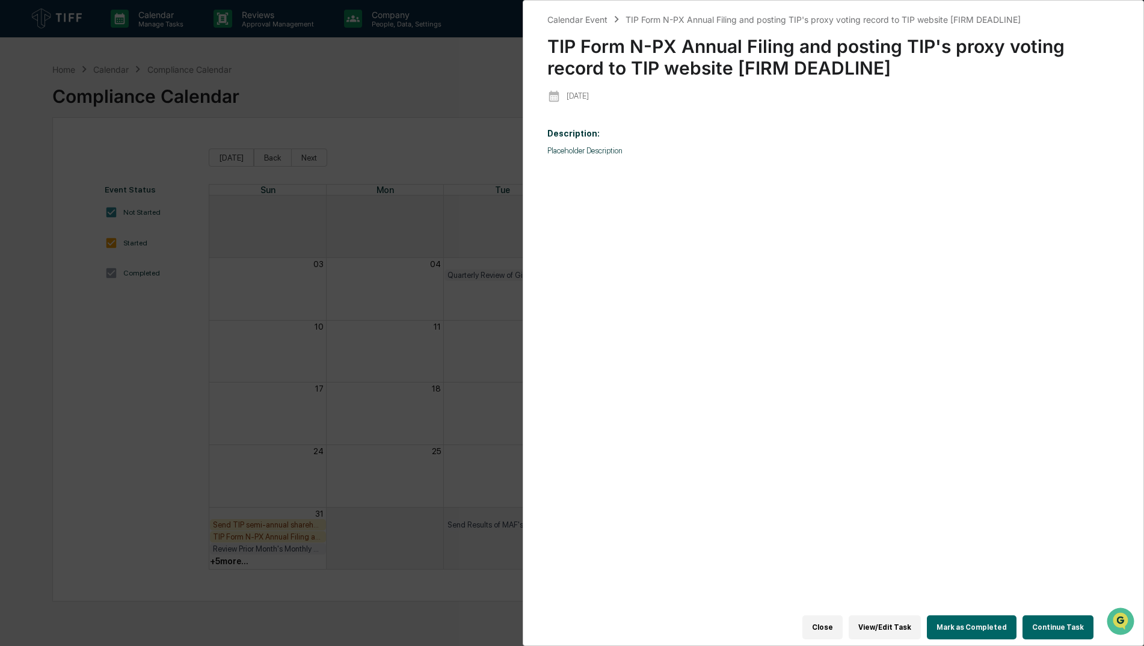
click at [972, 615] on button "Mark as Completed" at bounding box center [972, 627] width 90 height 24
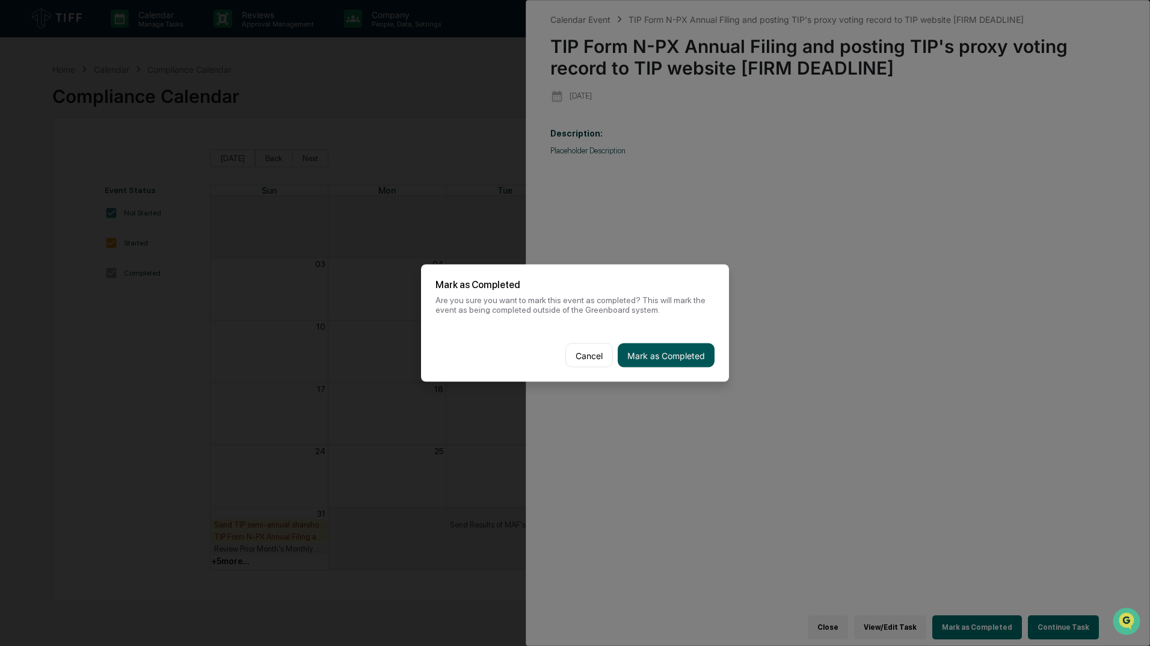
click at [691, 354] on button "Mark as Completed" at bounding box center [666, 355] width 97 height 24
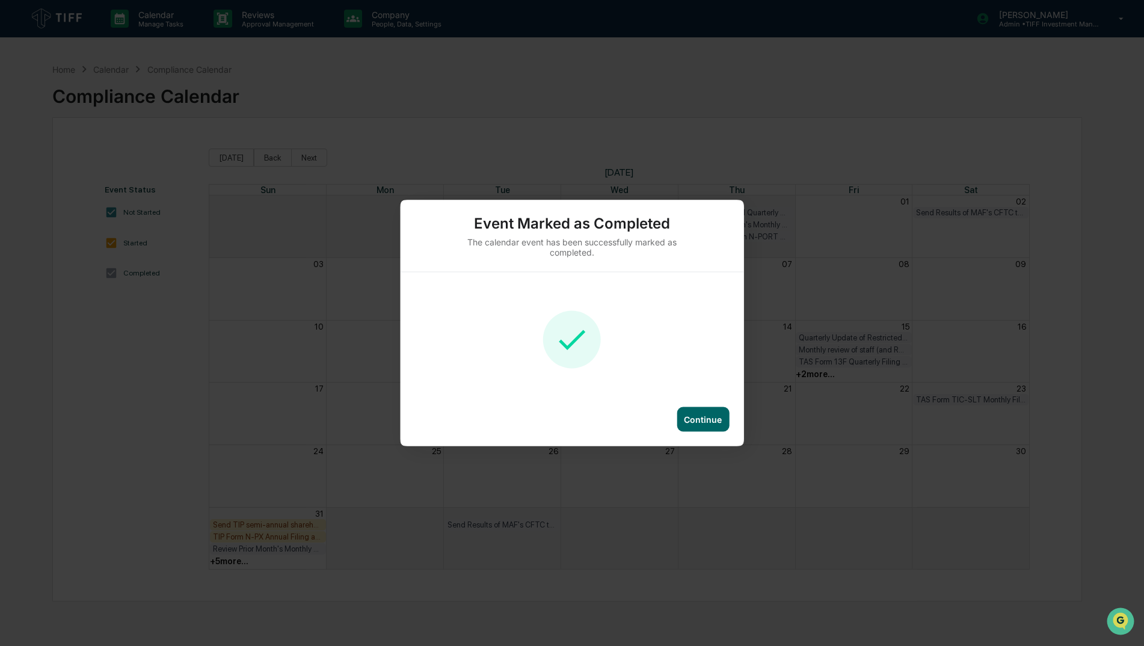
click at [718, 416] on div "Continue" at bounding box center [703, 419] width 38 height 10
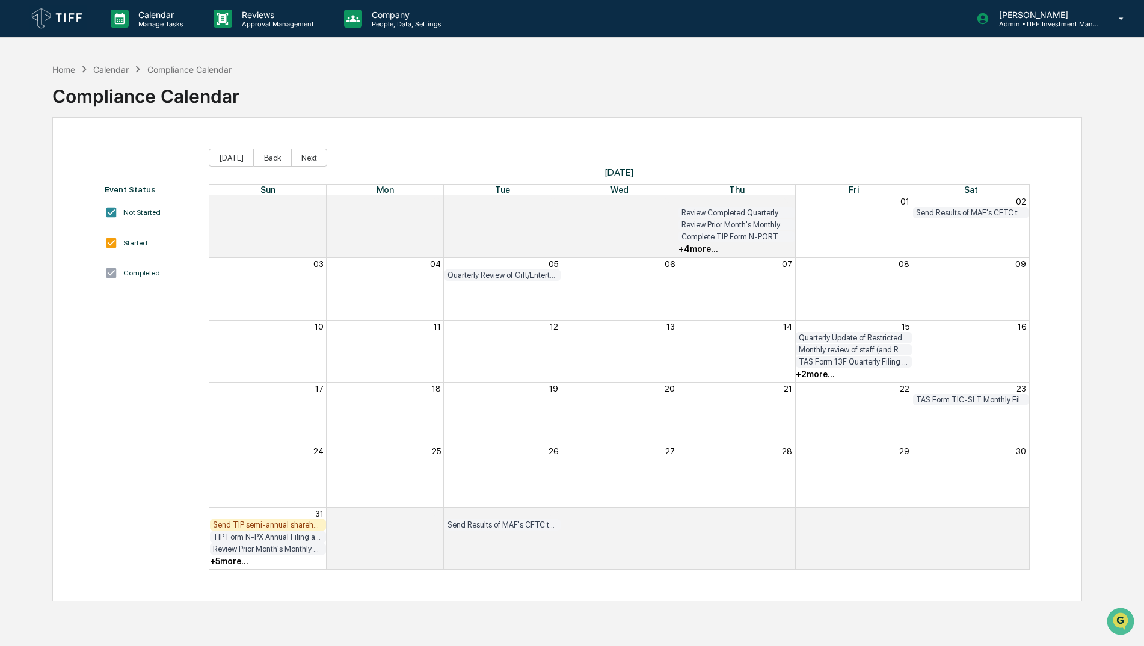
click at [231, 561] on div "+ 5 more..." at bounding box center [229, 561] width 38 height 10
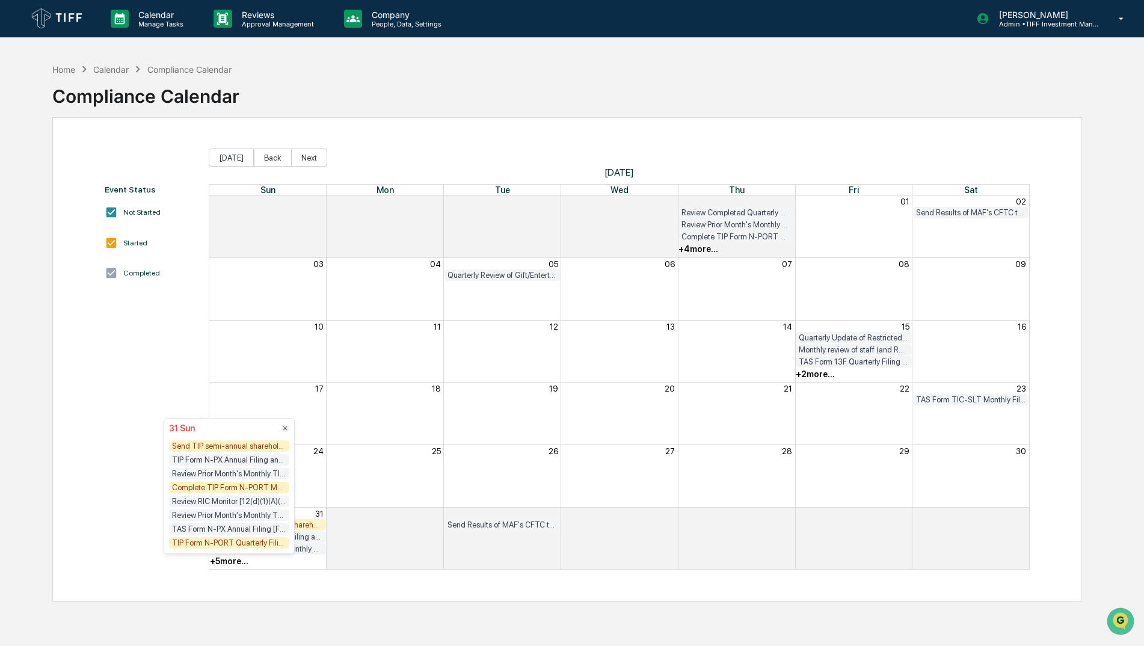
click at [263, 448] on div "Send TIP semi-annual shareholder report (TSR) to shareholders and post on TIP w…" at bounding box center [229, 445] width 120 height 11
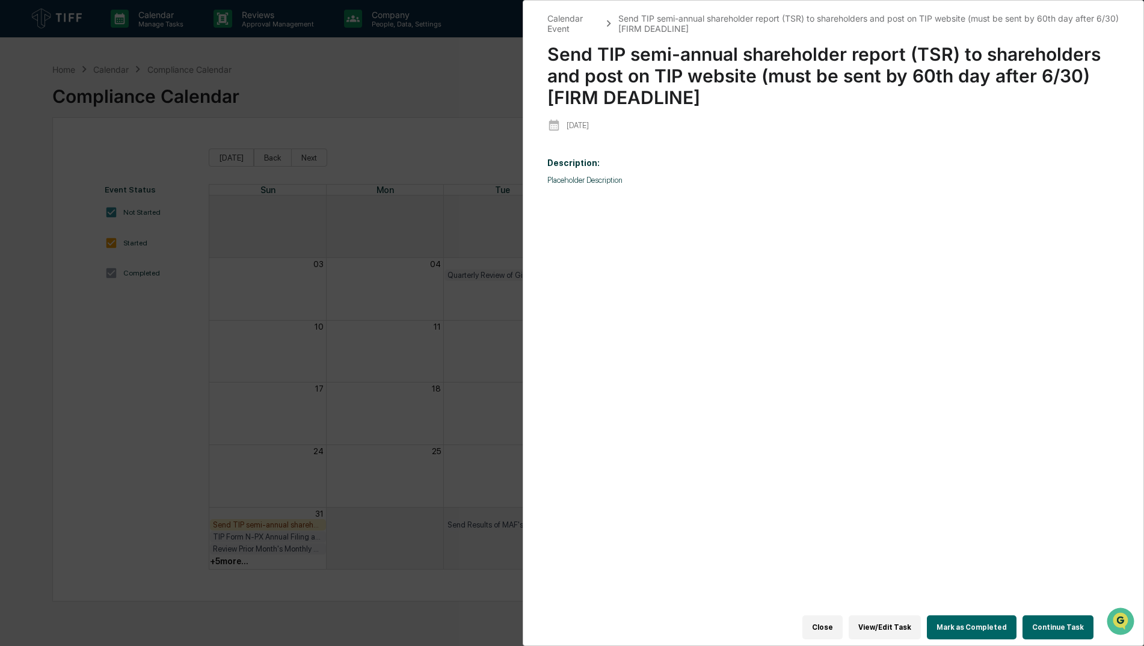
click at [843, 618] on button "Close" at bounding box center [822, 627] width 40 height 24
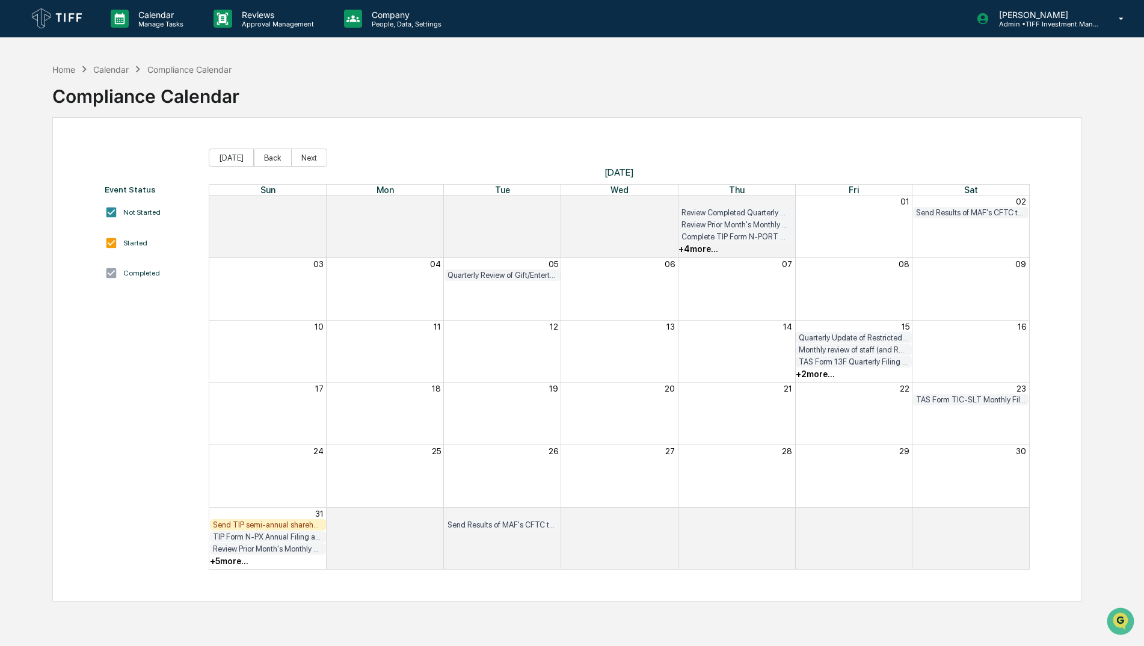
click at [220, 564] on div "+ 5 more..." at bounding box center [229, 561] width 38 height 10
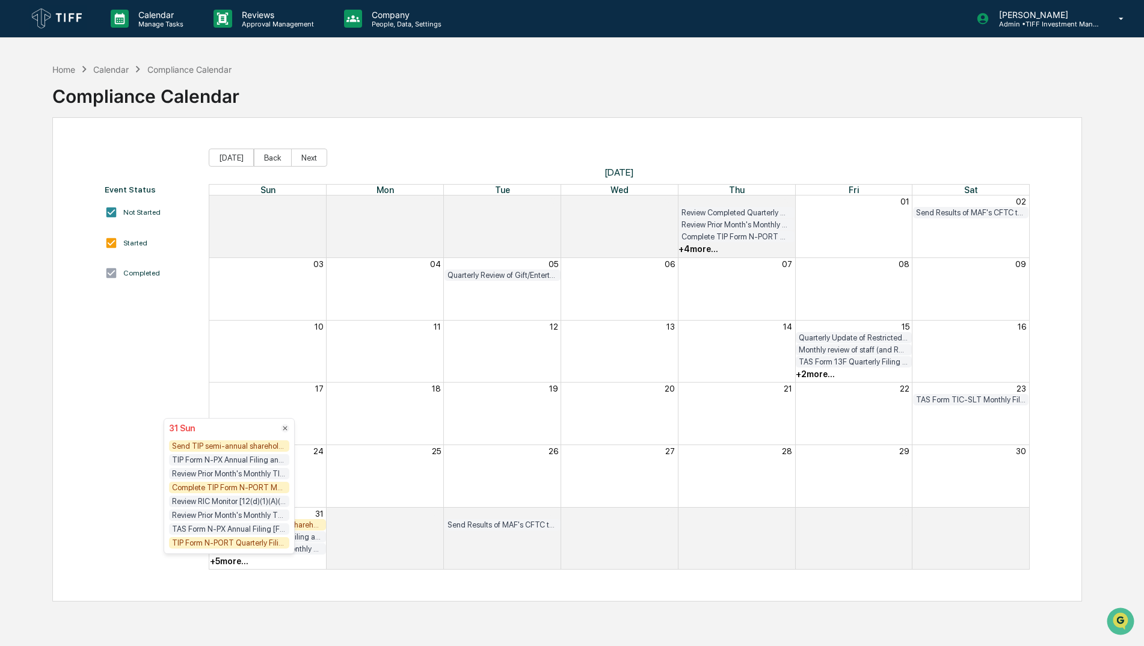
click at [205, 441] on div "Send TIP semi-annual shareholder report (TSR) to shareholders and post on TIP w…" at bounding box center [229, 445] width 120 height 11
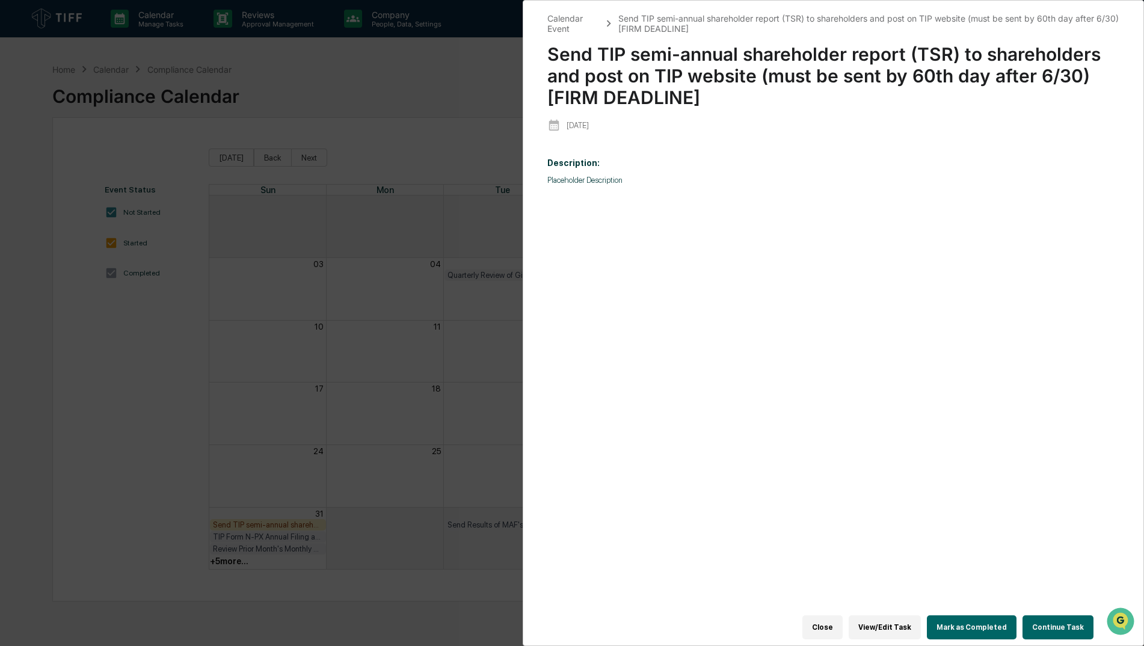
click at [975, 624] on button "Mark as Completed" at bounding box center [972, 627] width 90 height 24
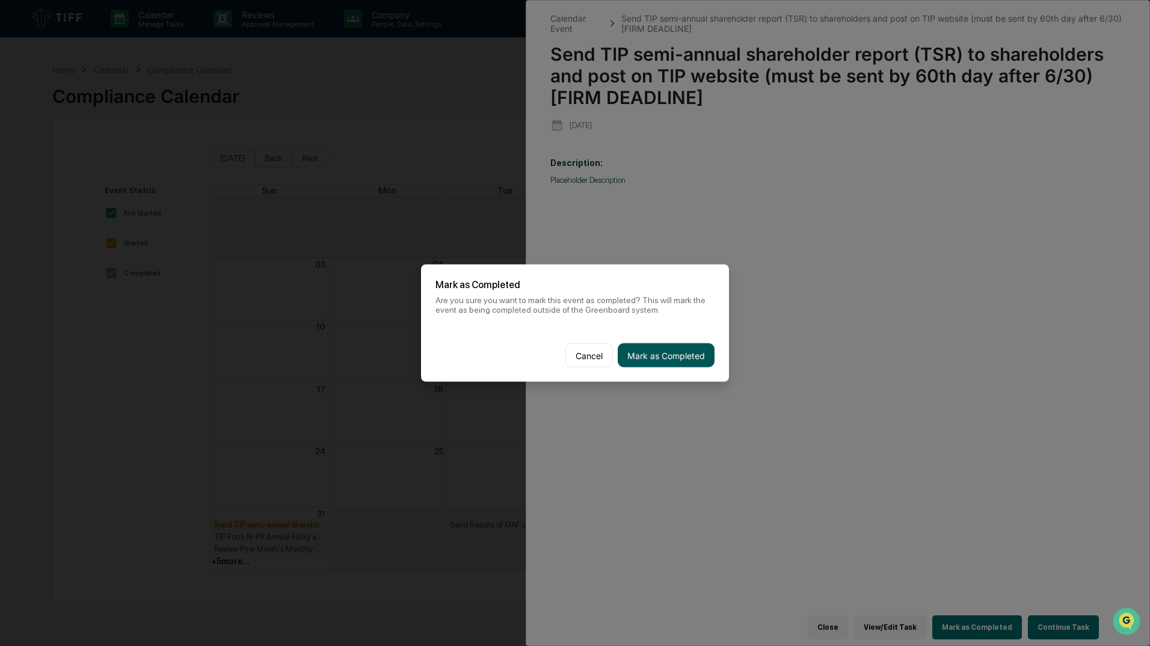
click at [680, 343] on button "Mark as Completed" at bounding box center [666, 355] width 97 height 24
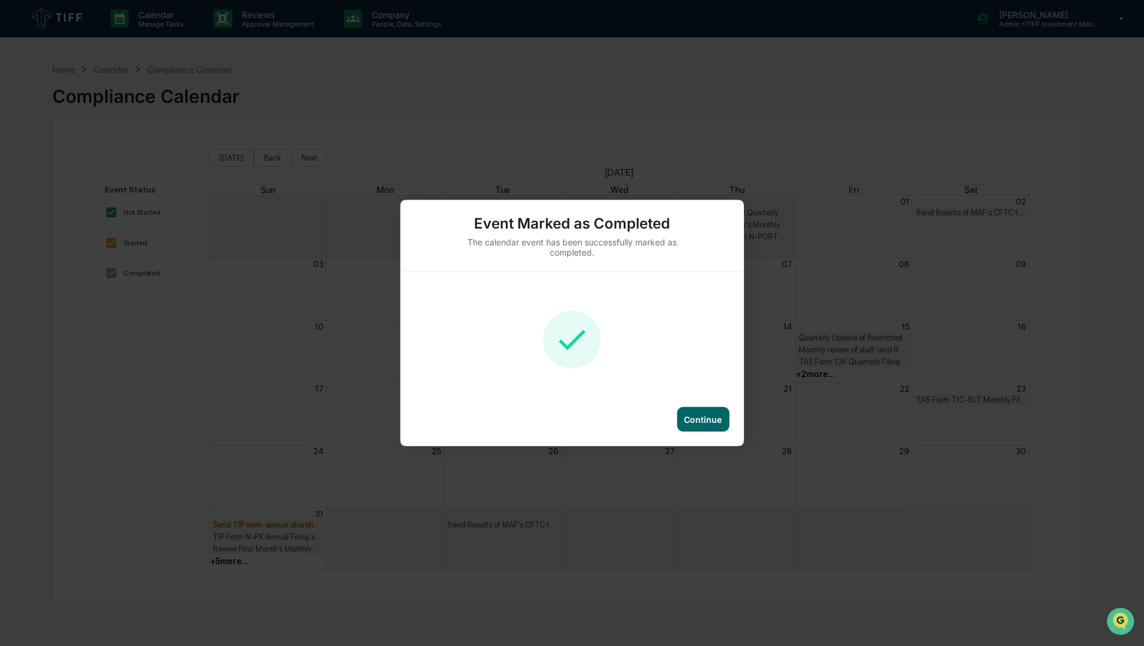
click at [833, 87] on div "Event Marked as Completed The calendar event has been successfully marked as co…" at bounding box center [572, 323] width 1144 height 646
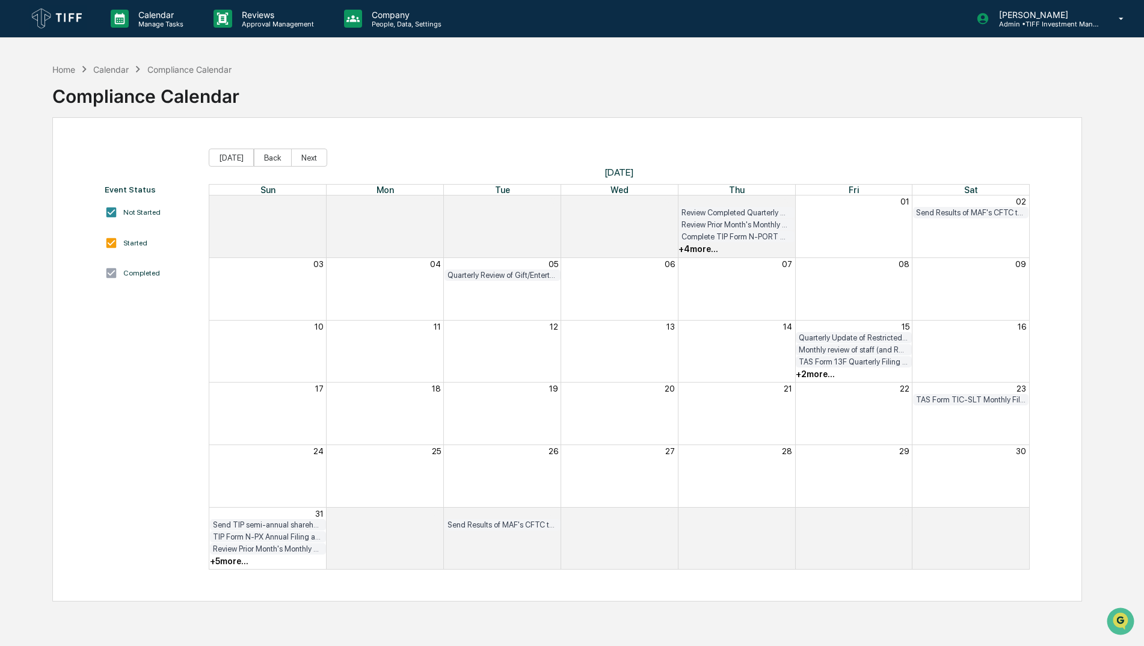
click at [225, 556] on div "+ 5 more..." at bounding box center [229, 561] width 38 height 10
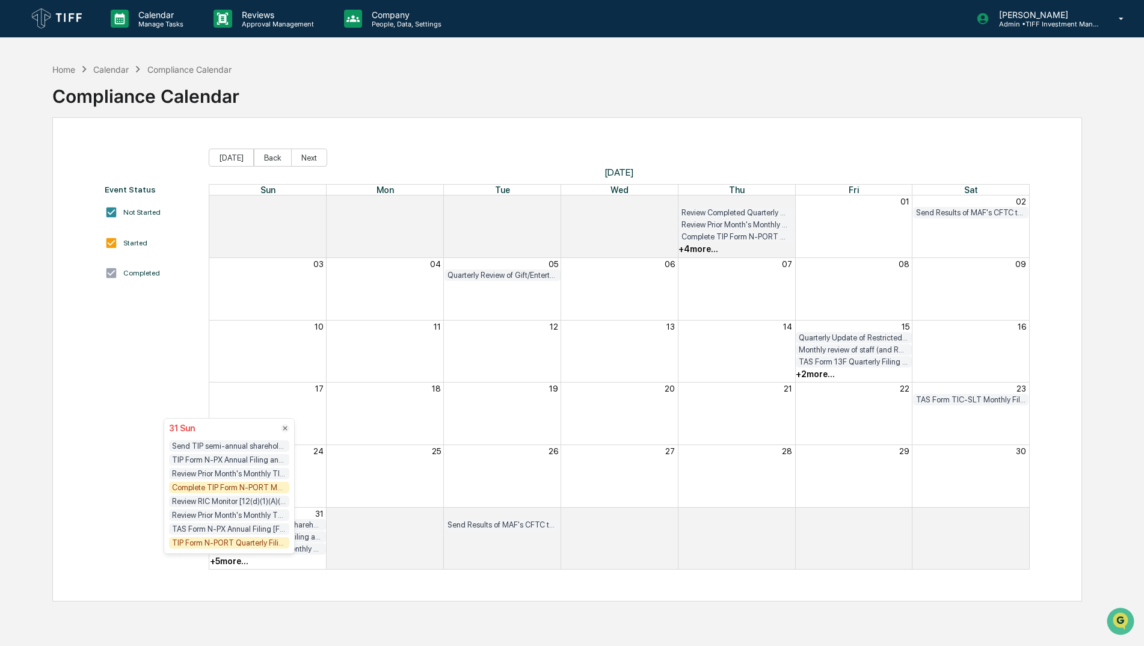
click at [467, 180] on div "[DATE] Back Next [DATE] Sun Mon Tue Wed Thu Fri Sat 27 28 29 30 31 01 02 Review…" at bounding box center [619, 359] width 821 height 421
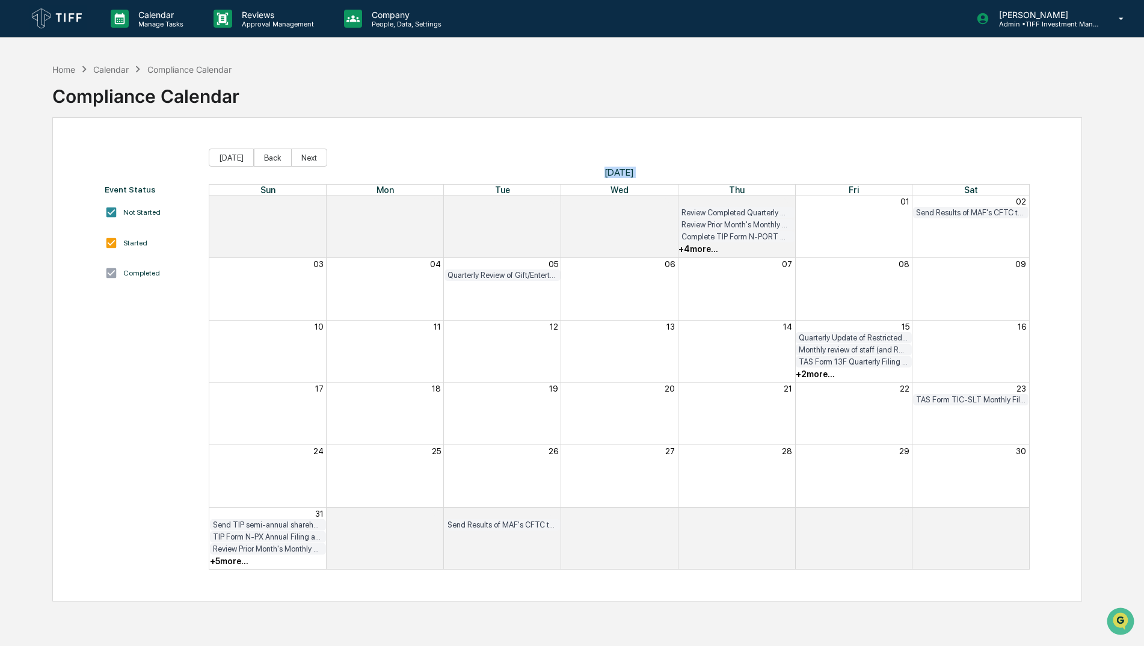
drag, startPoint x: 467, startPoint y: 180, endPoint x: 317, endPoint y: 167, distance: 150.4
click at [317, 167] on span "[DATE]" at bounding box center [619, 172] width 821 height 11
click at [316, 157] on button "Next" at bounding box center [309, 158] width 36 height 18
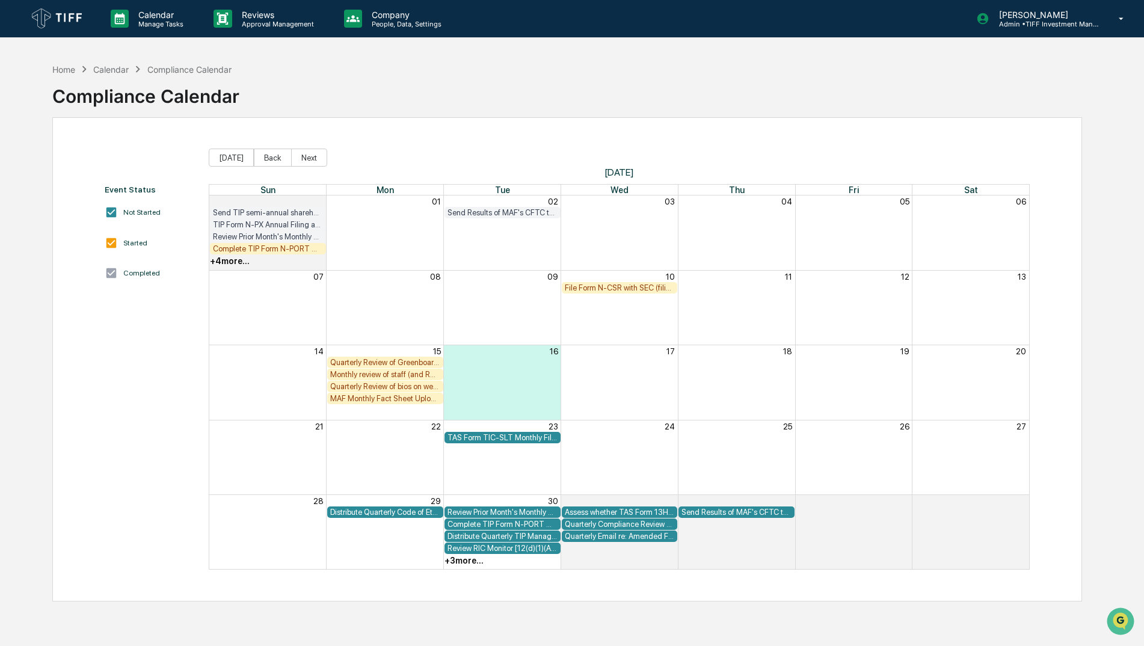
click at [421, 390] on div "Quarterly Review of bios on website to ensure link to BrokerCheck is working pr…" at bounding box center [385, 386] width 110 height 9
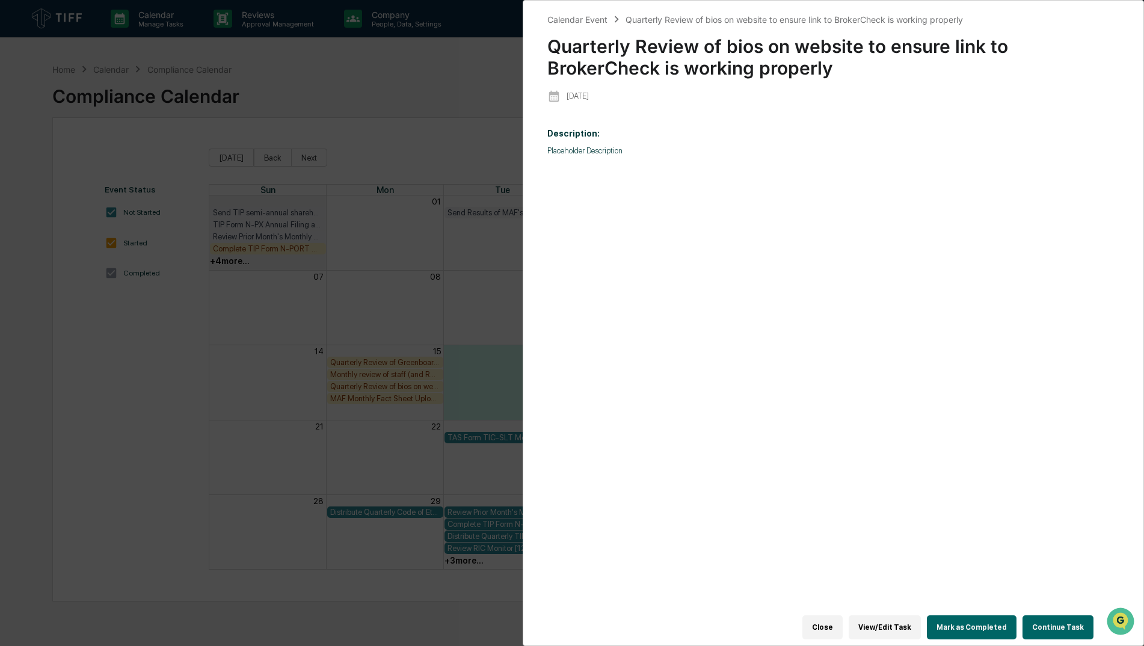
click at [386, 259] on div "Calendar Event Quarterly Review of bios on website to ensure link to BrokerChec…" at bounding box center [572, 323] width 1144 height 646
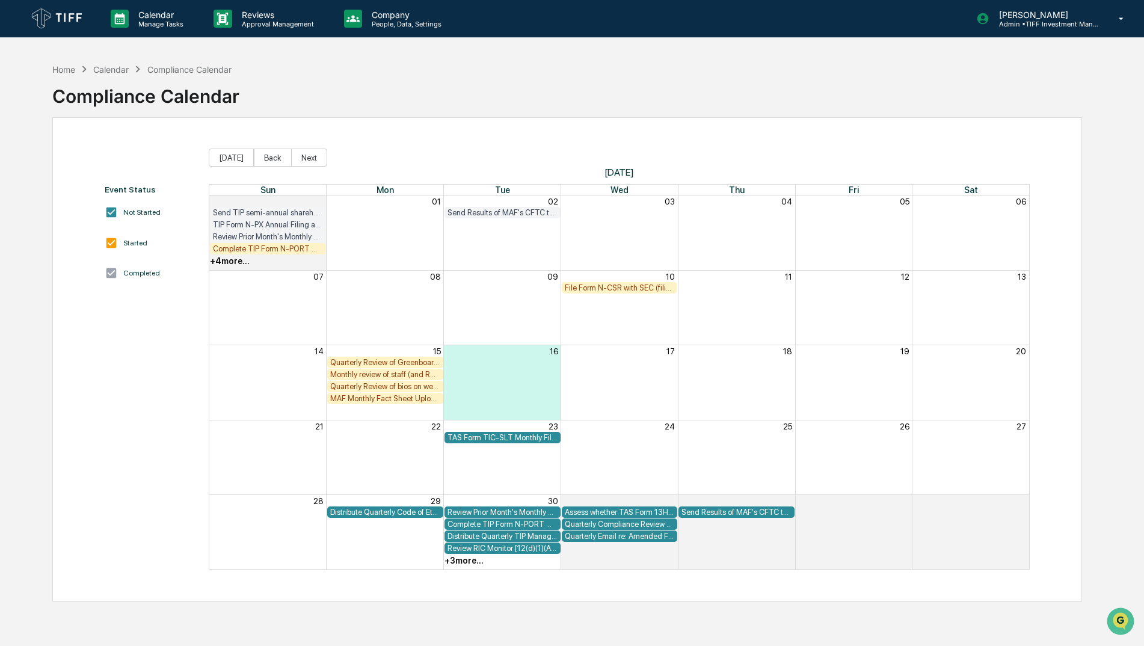
click at [244, 262] on div "+ 4 more..." at bounding box center [230, 261] width 40 height 10
click at [529, 288] on div "Month View" at bounding box center [384, 288] width 351 height 12
click at [264, 147] on div "Event Status Not Started Started Completed [DATE] Back Next [DATE] Sun Mon Tue …" at bounding box center [567, 359] width 1030 height 484
click at [263, 154] on button "Back" at bounding box center [273, 158] width 38 height 18
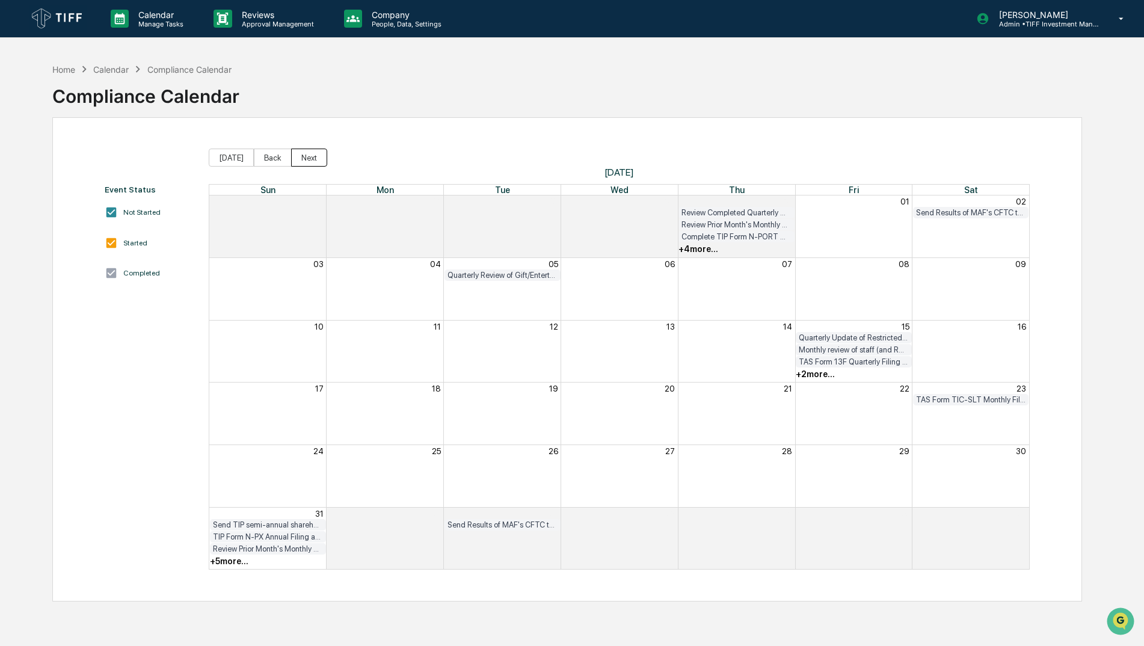
click at [307, 157] on button "Next" at bounding box center [309, 158] width 36 height 18
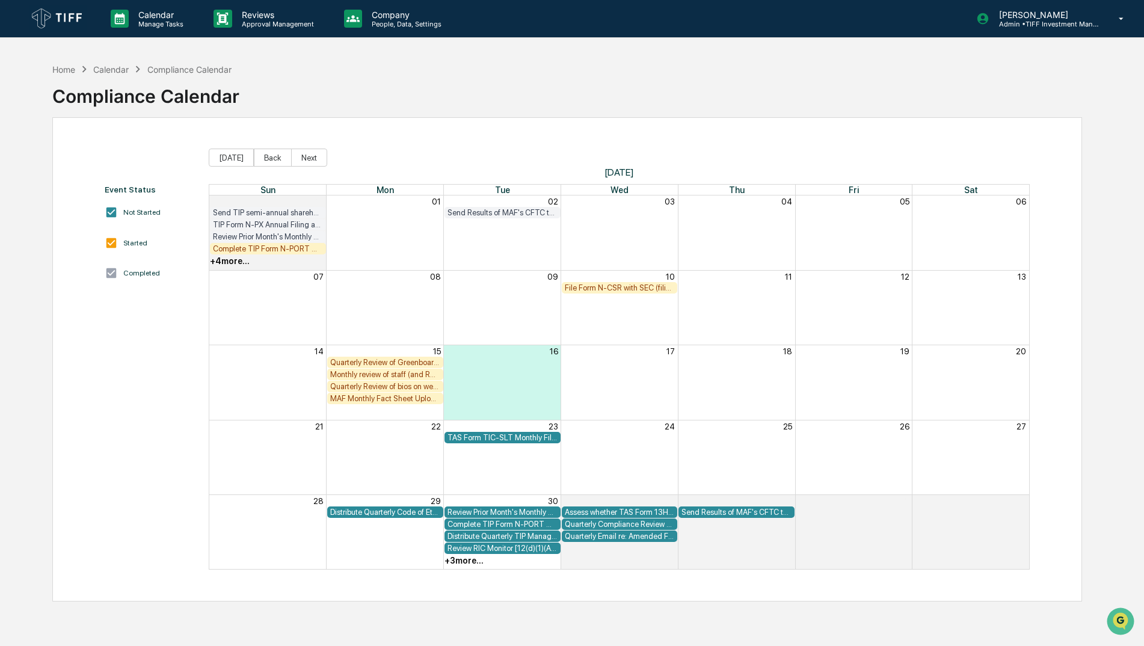
click at [236, 263] on div "+ 4 more..." at bounding box center [230, 261] width 40 height 10
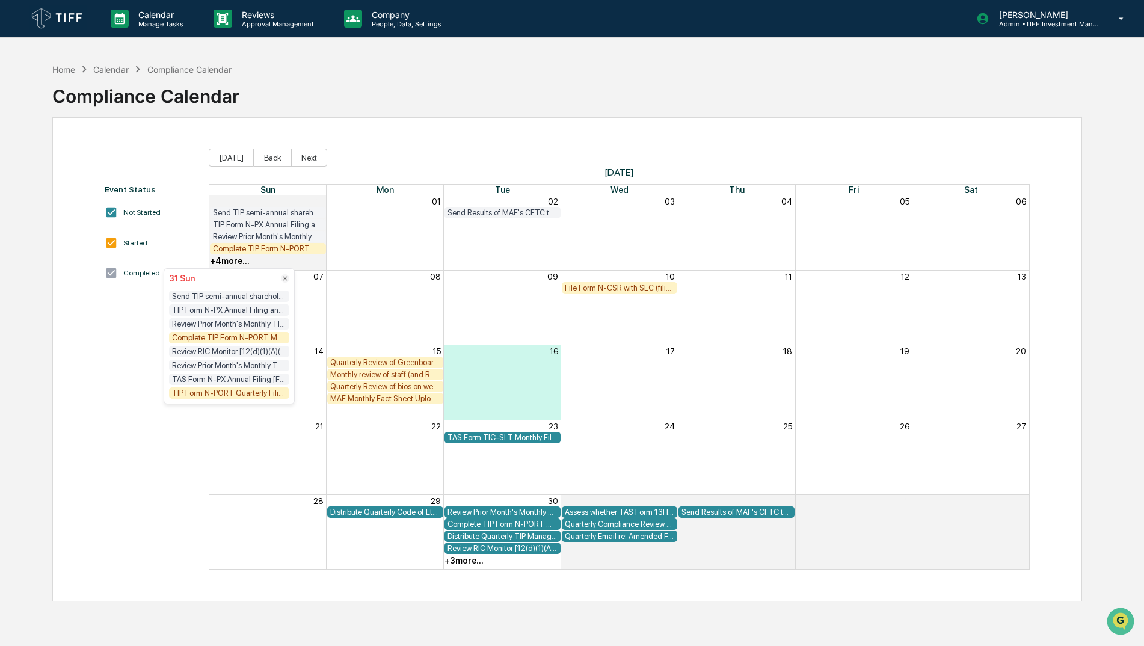
click at [246, 338] on div "Complete TIP Form N-PORT Monthly Checklist" at bounding box center [229, 337] width 120 height 11
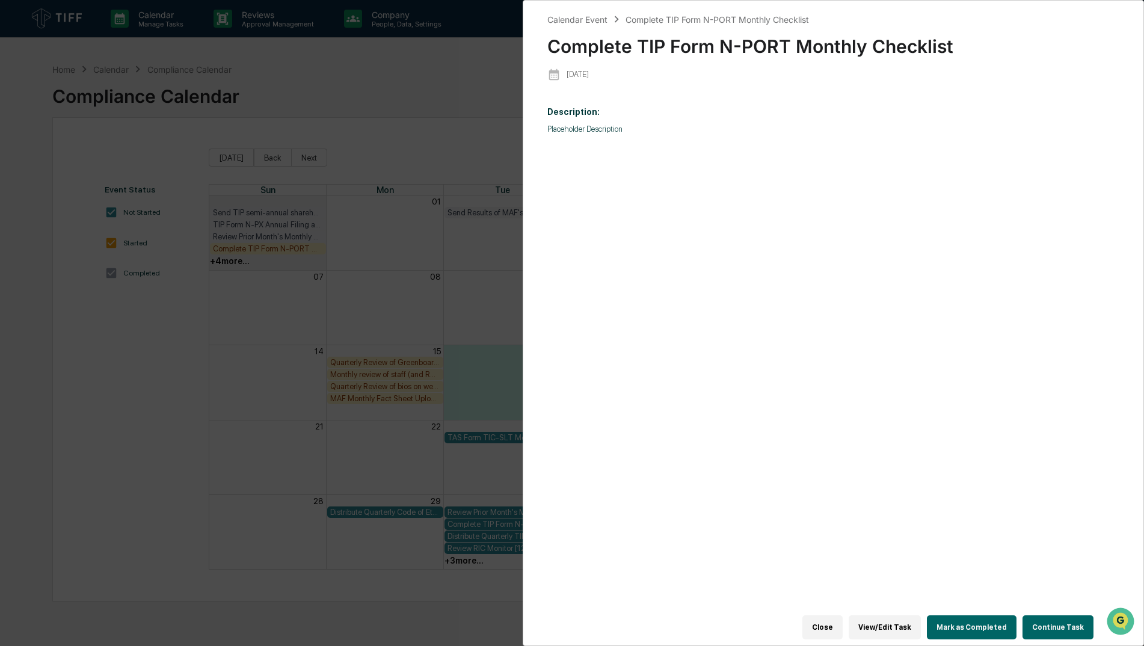
click at [990, 633] on button "Mark as Completed" at bounding box center [972, 627] width 90 height 24
click at [981, 636] on div "Close View/Edit Task Mark as Completed Continue Task" at bounding box center [826, 627] width 558 height 36
click at [981, 627] on button "Mark as Completed" at bounding box center [972, 627] width 90 height 24
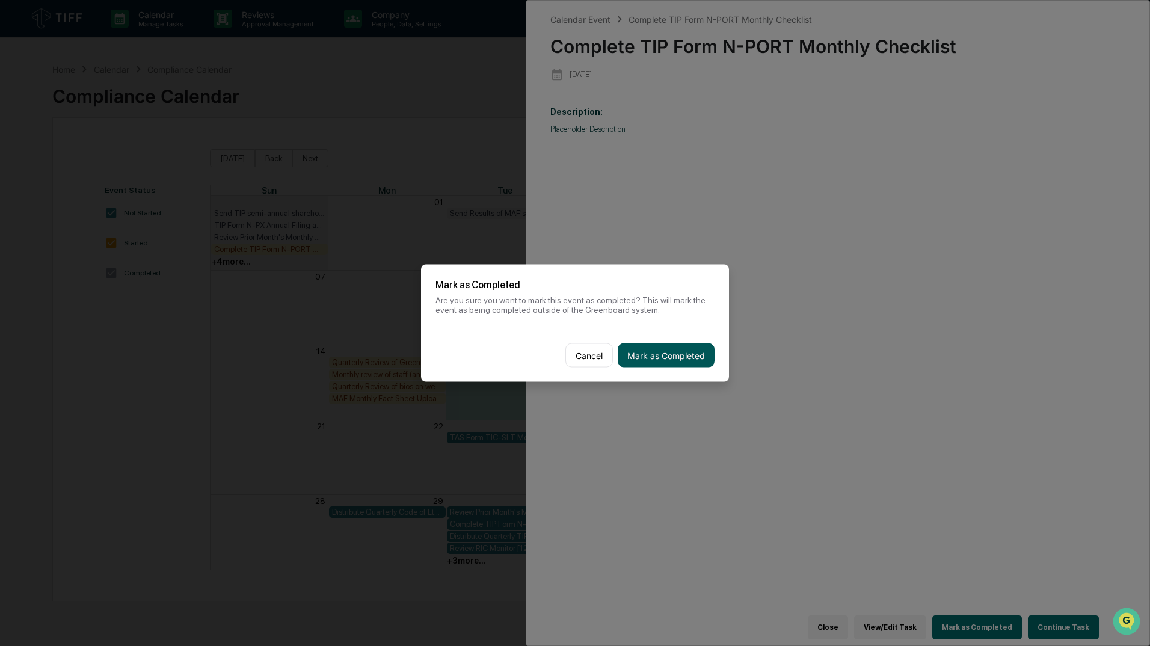
click at [689, 346] on button "Mark as Completed" at bounding box center [666, 355] width 97 height 24
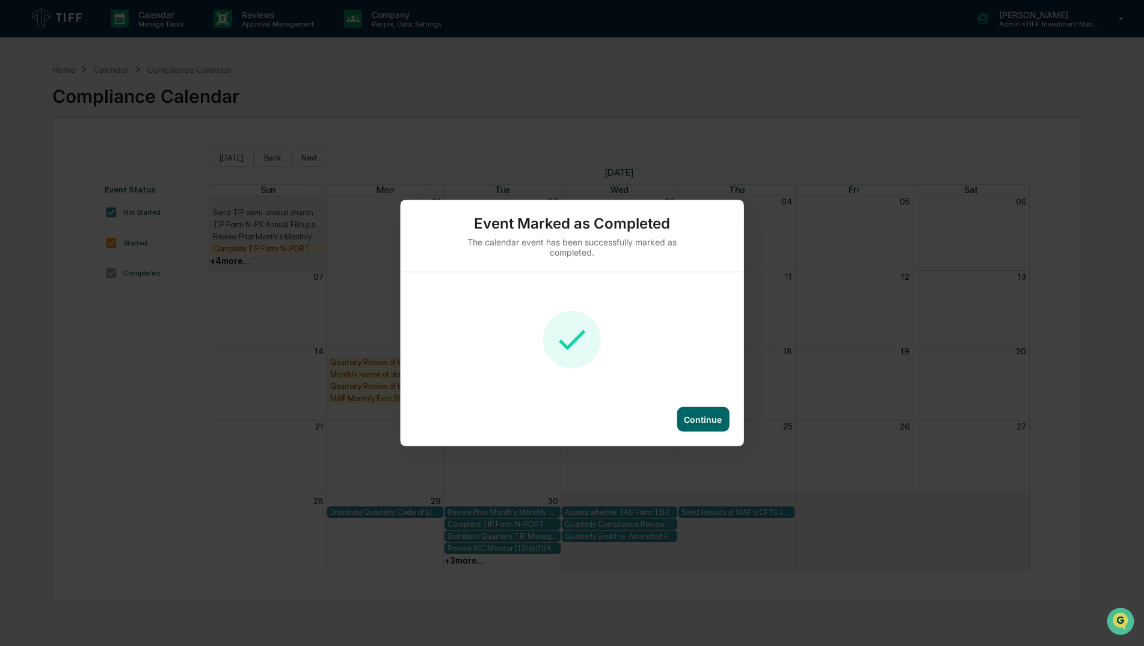
click at [279, 247] on div "Event Marked as Completed The calendar event has been successfully marked as co…" at bounding box center [572, 323] width 1144 height 646
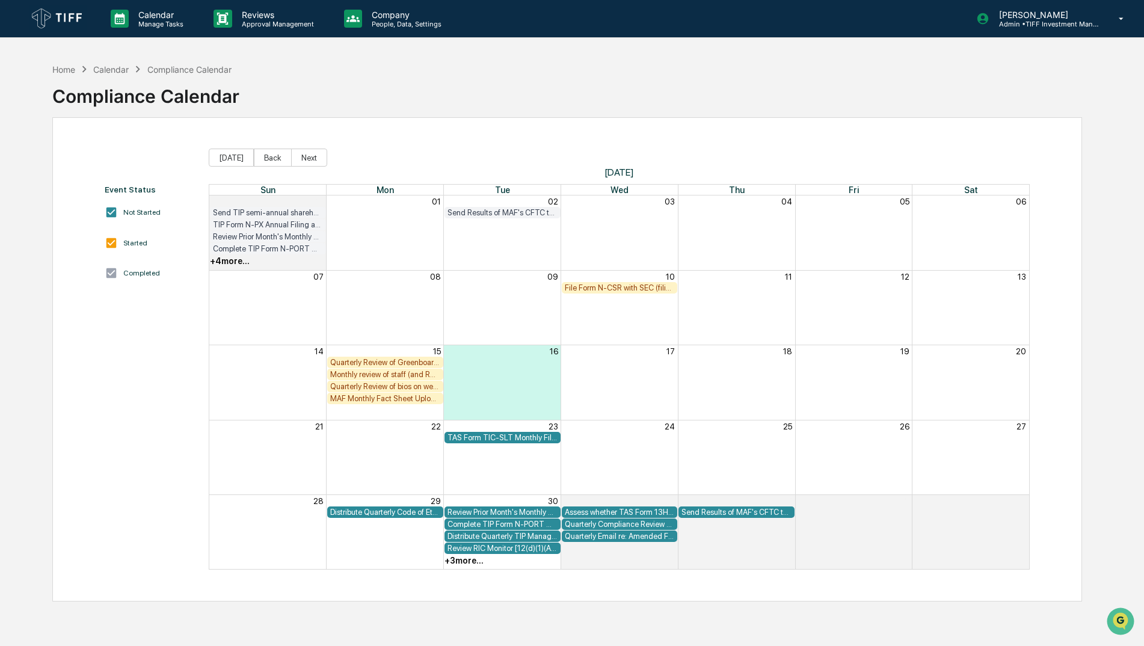
click at [303, 248] on div "Complete TIP Form N-PORT Monthly Checklist" at bounding box center [268, 248] width 110 height 9
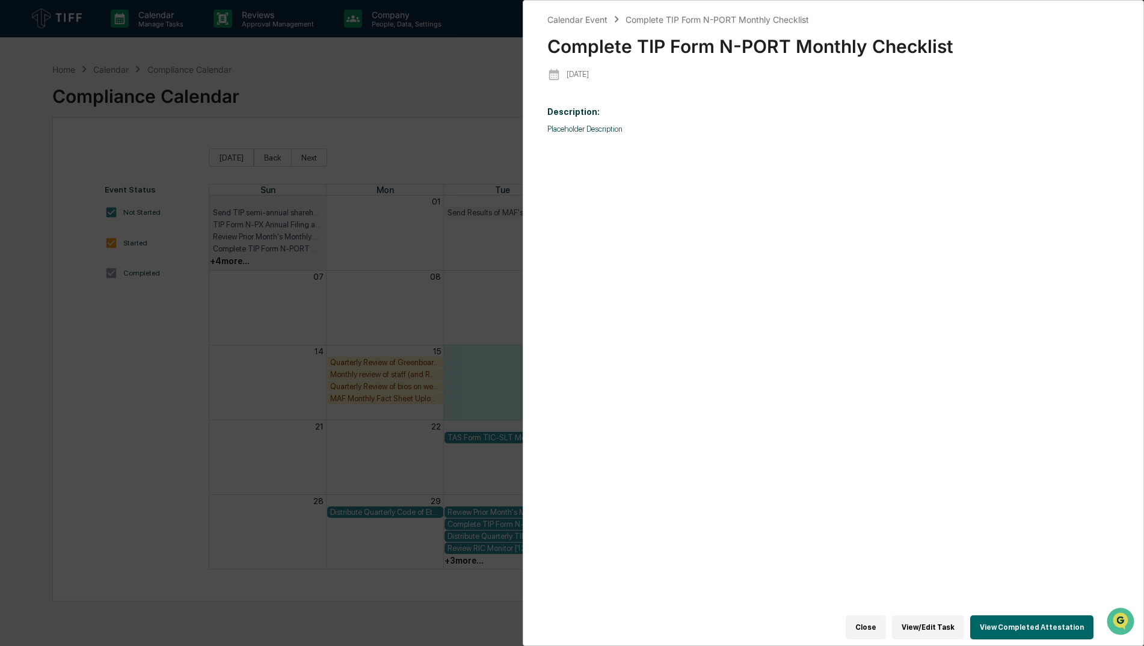
click at [882, 618] on button "Close" at bounding box center [866, 627] width 40 height 24
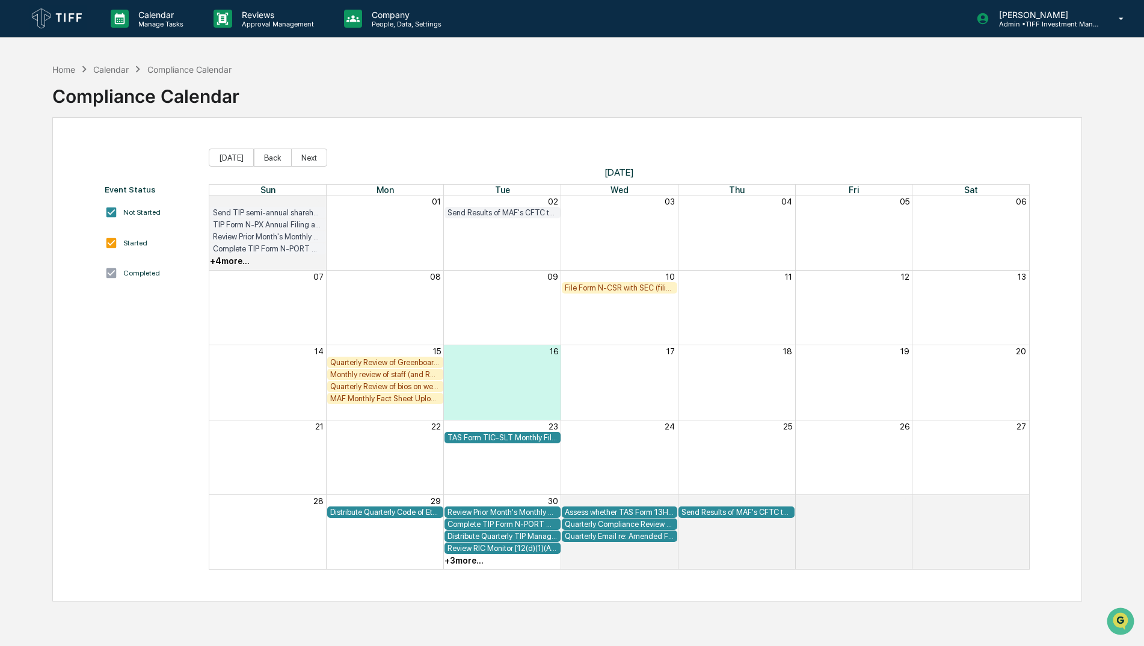
click at [231, 258] on div "+ 4 more..." at bounding box center [230, 261] width 40 height 10
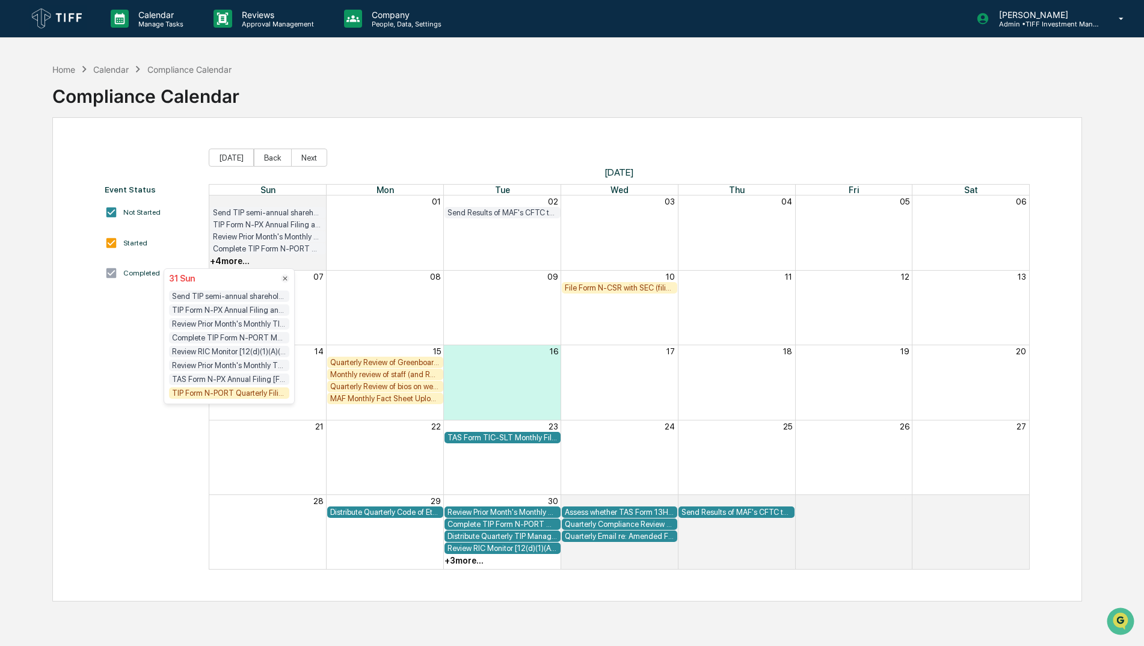
click at [211, 395] on div "TIP Form N-PORT Quarterly Filing (data as of most recent quarter end, filing du…" at bounding box center [229, 392] width 120 height 11
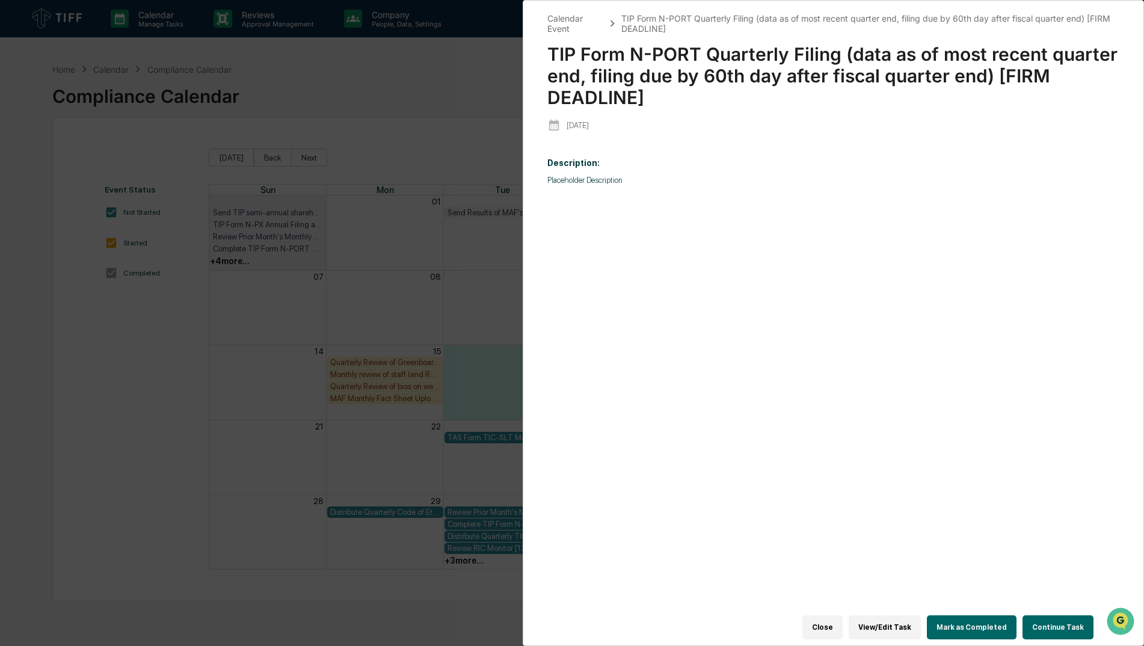
click at [966, 615] on button "Mark as Completed" at bounding box center [972, 627] width 90 height 24
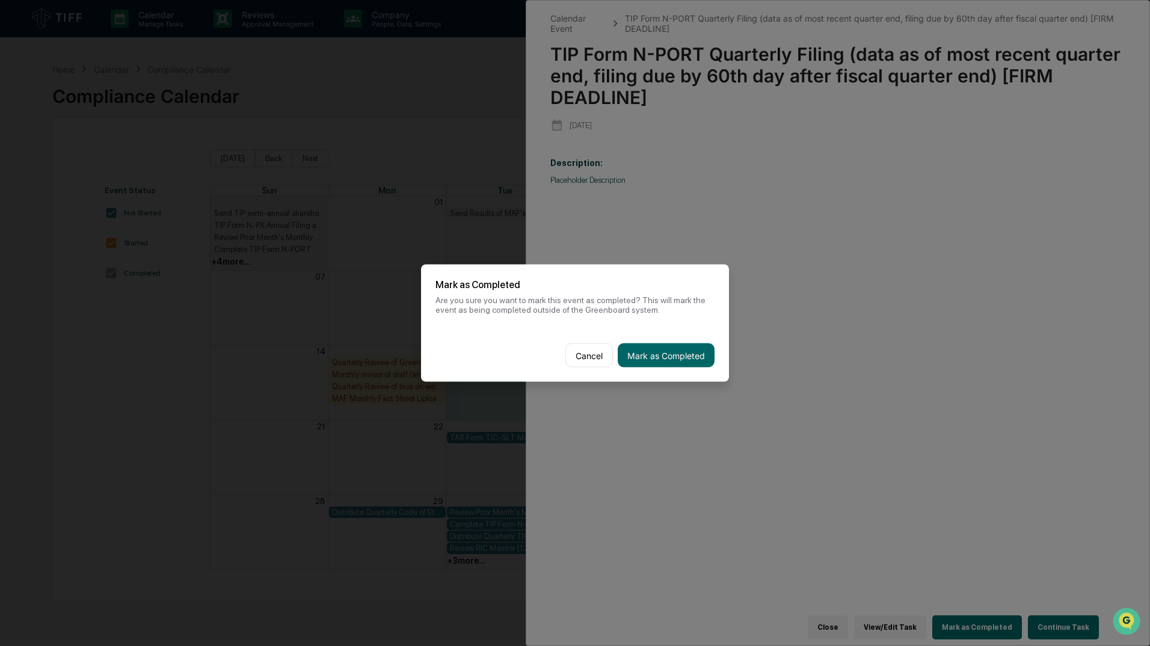
click at [687, 368] on div "Cancel Mark as Completed" at bounding box center [575, 355] width 308 height 53
click at [687, 362] on button "Mark as Completed" at bounding box center [666, 355] width 97 height 24
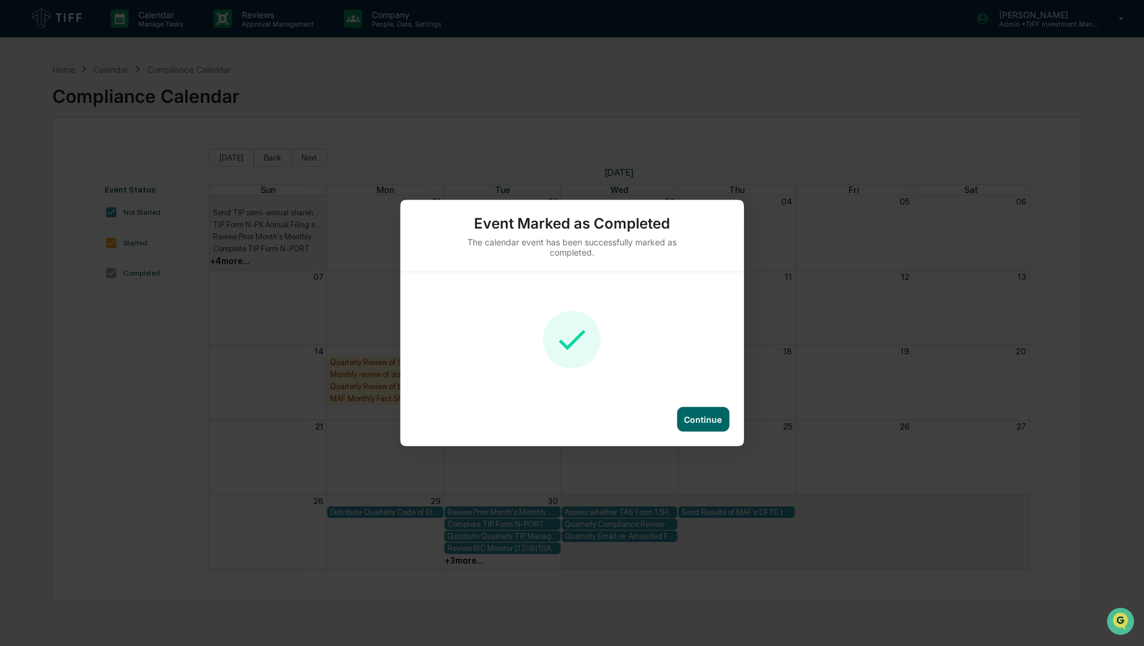
click at [708, 423] on div "Continue" at bounding box center [703, 419] width 38 height 10
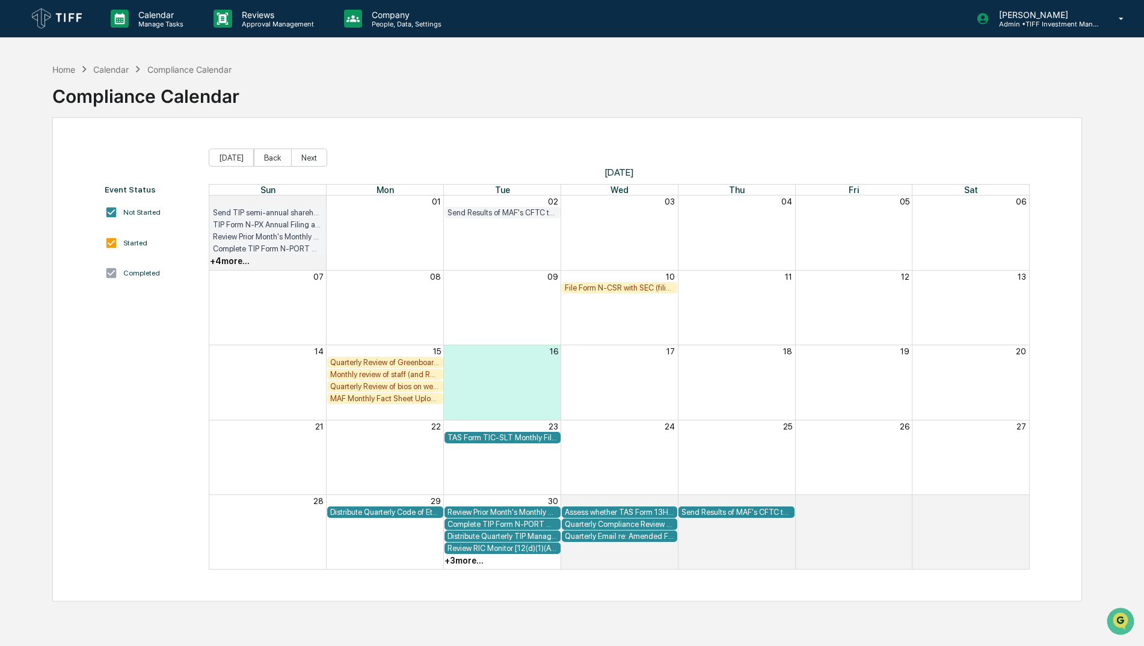
click at [606, 289] on div "File Form N-CSR with SEC (filing due [DATE] of sending semi-annual TSR to share…" at bounding box center [620, 287] width 110 height 9
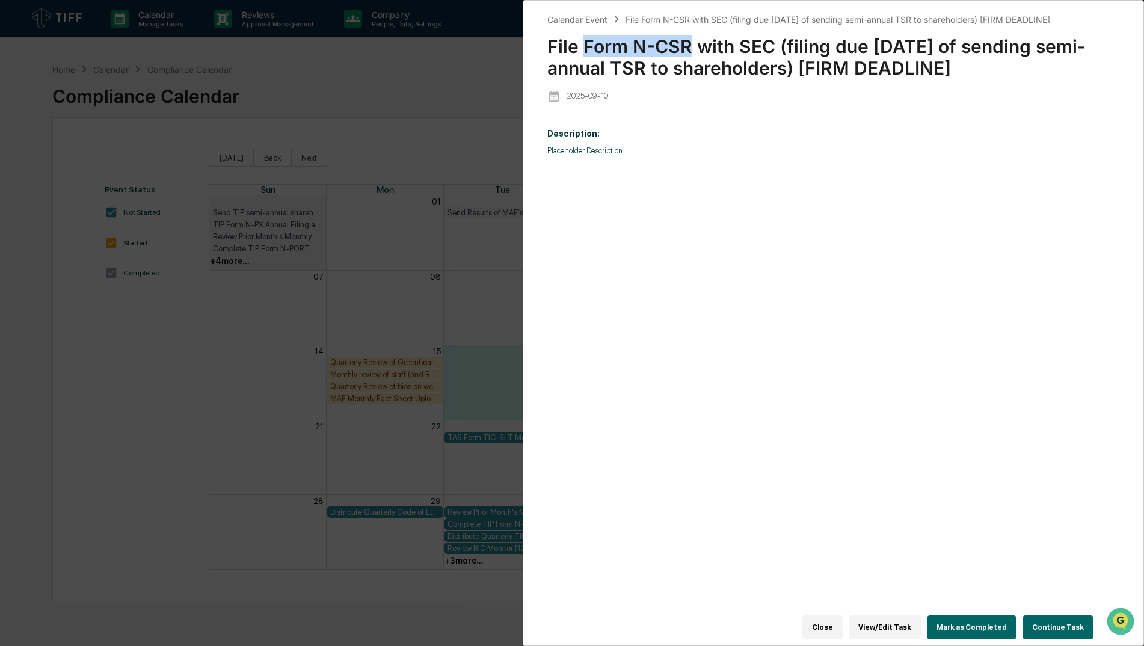
drag, startPoint x: 587, startPoint y: 45, endPoint x: 686, endPoint y: 49, distance: 99.3
click at [686, 49] on div "File Form N-CSR with SEC (filing due [DATE] of sending semi-annual TSR to share…" at bounding box center [833, 52] width 572 height 53
copy div "Form N-CSR"
click at [948, 633] on div "Close View/Edit Task Mark as Completed Continue Task" at bounding box center [826, 627] width 558 height 36
click at [958, 624] on button "Mark as Completed" at bounding box center [972, 627] width 90 height 24
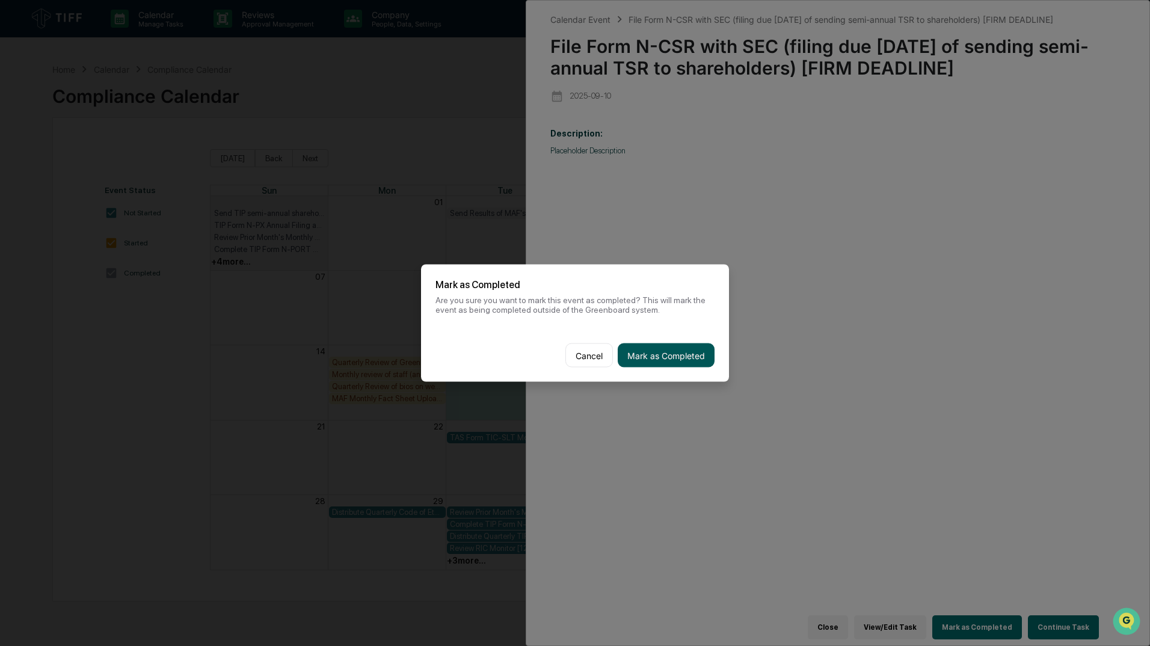
click at [682, 344] on button "Mark as Completed" at bounding box center [666, 355] width 97 height 24
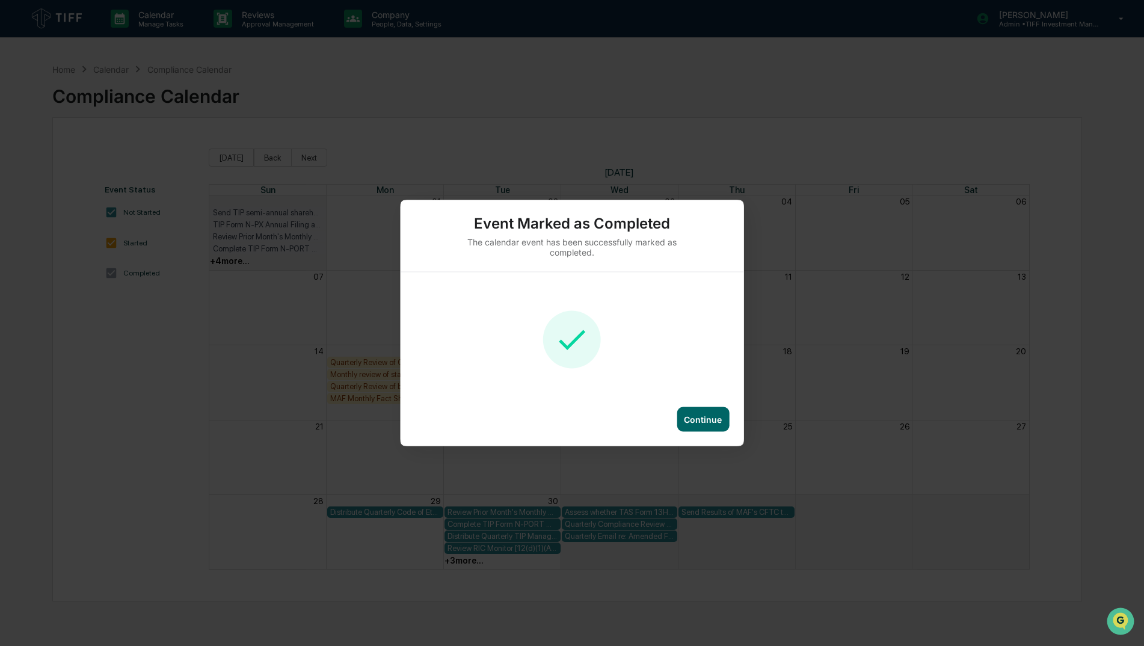
click at [701, 416] on div "Continue" at bounding box center [703, 419] width 38 height 10
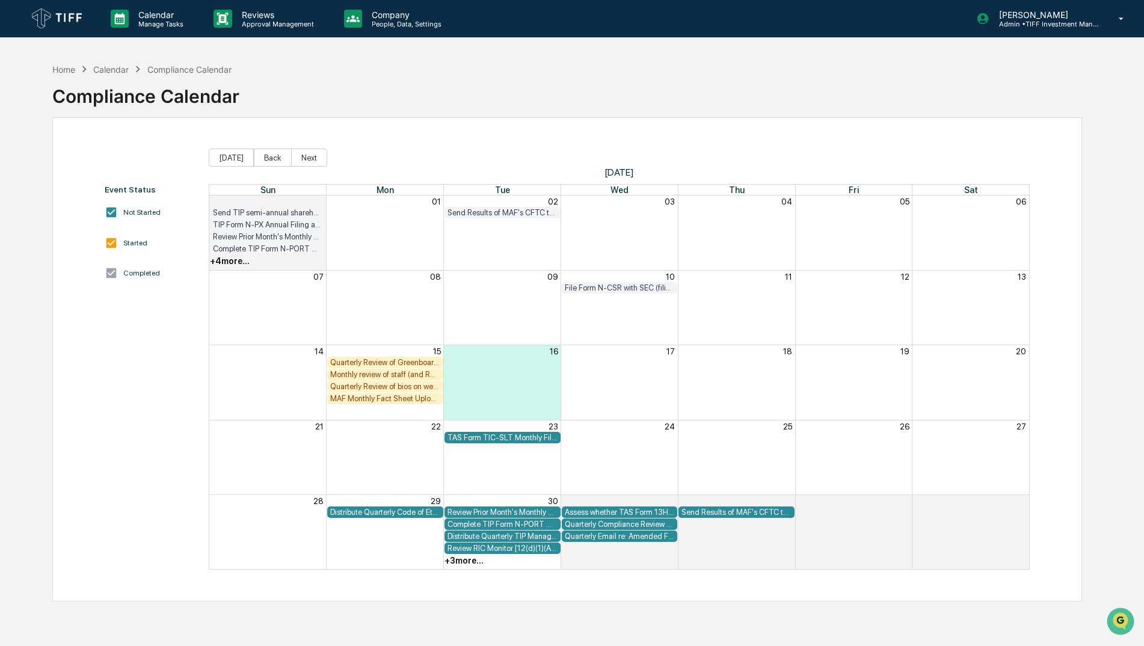
click at [618, 284] on div "File Form N-CSR with SEC (filing due [DATE] of sending semi-annual TSR to share…" at bounding box center [620, 287] width 110 height 9
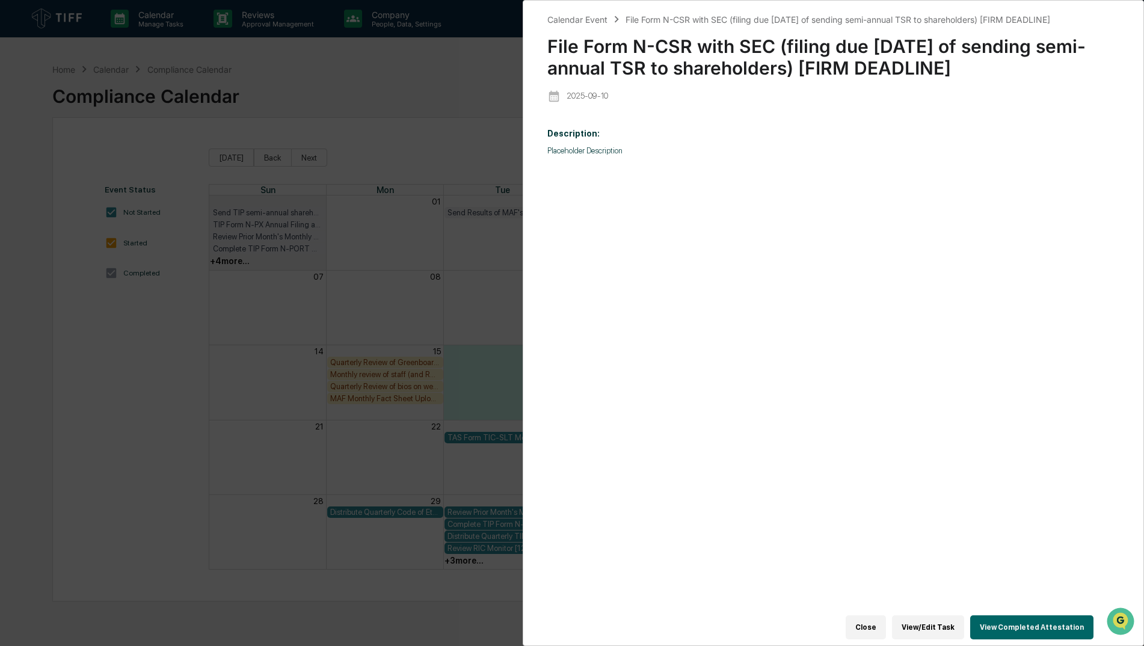
click at [870, 626] on button "Close" at bounding box center [866, 627] width 40 height 24
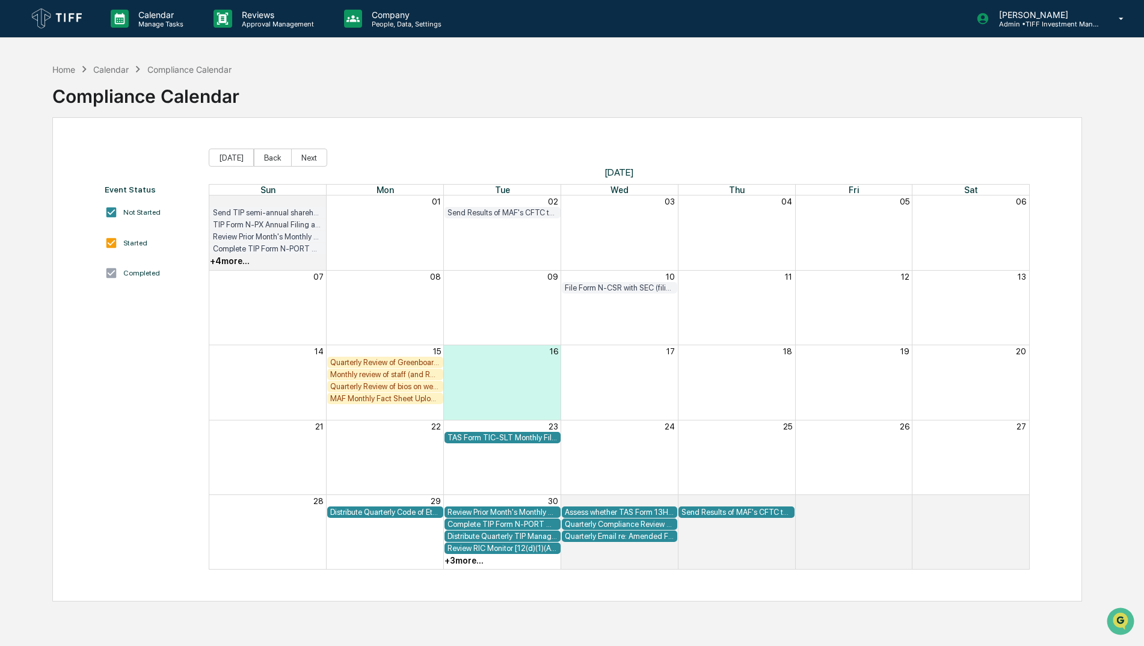
click at [624, 289] on div "File Form N-CSR with SEC (filing due [DATE] of sending semi-annual TSR to share…" at bounding box center [620, 287] width 110 height 9
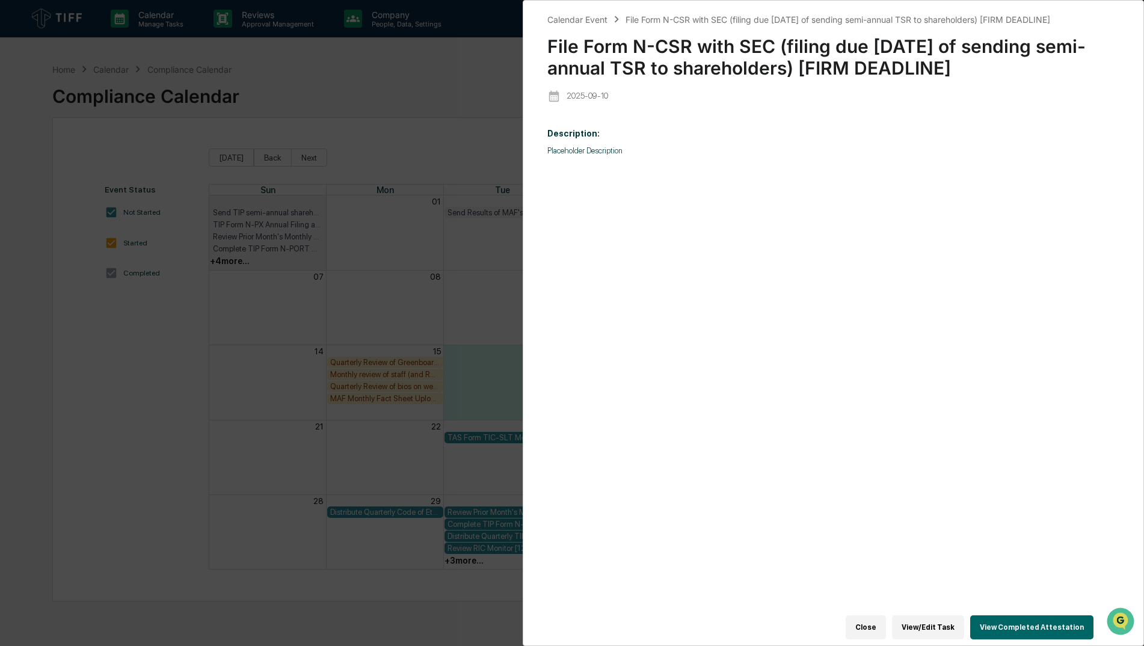
click at [633, 349] on div "Description: Placeholder Description" at bounding box center [833, 373] width 572 height 507
click at [872, 624] on button "Close" at bounding box center [866, 627] width 40 height 24
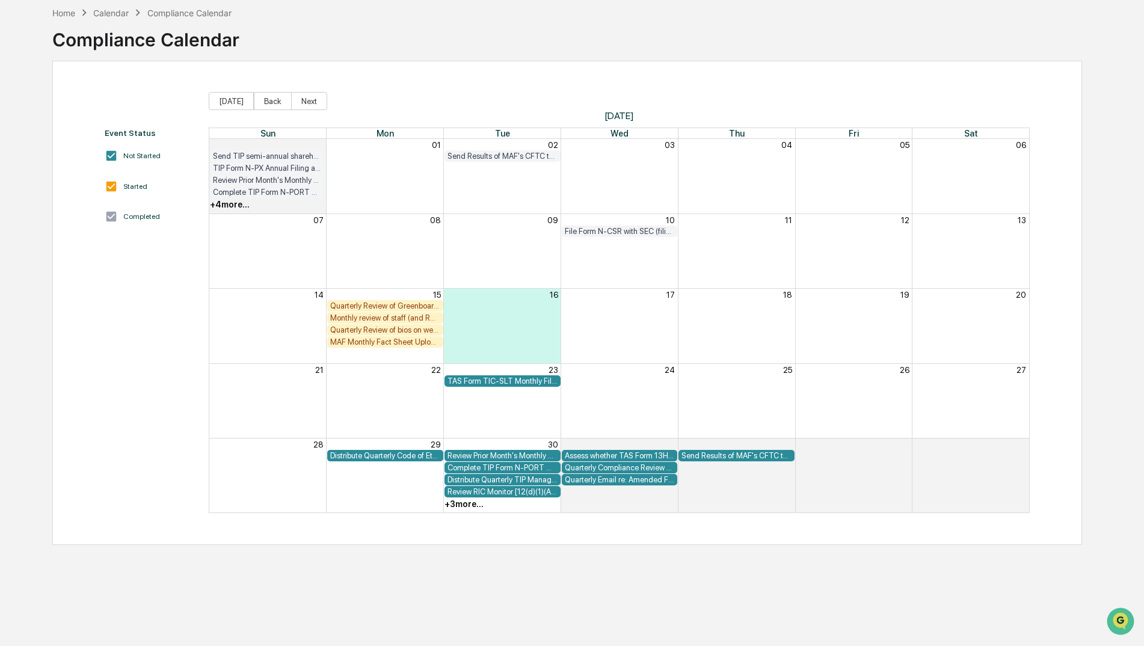
scroll to position [57, 0]
click at [429, 302] on div "Quarterly Review of Greenboard to confirm compliance policies and procedures ar…" at bounding box center [385, 305] width 110 height 9
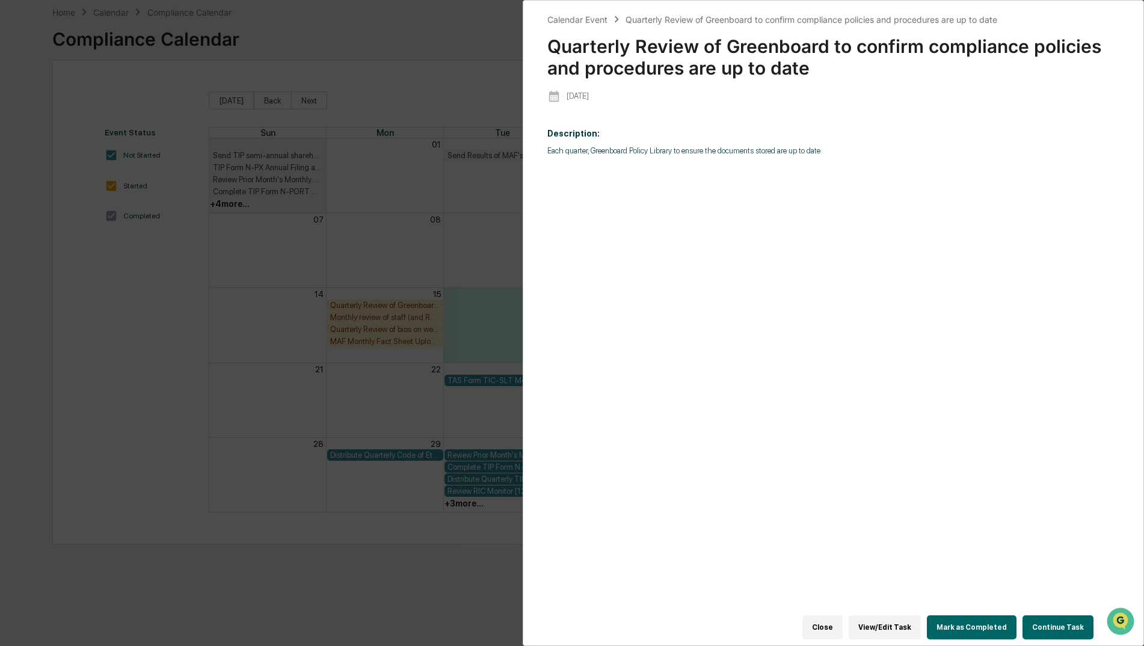
click at [840, 622] on button "Close" at bounding box center [822, 627] width 40 height 24
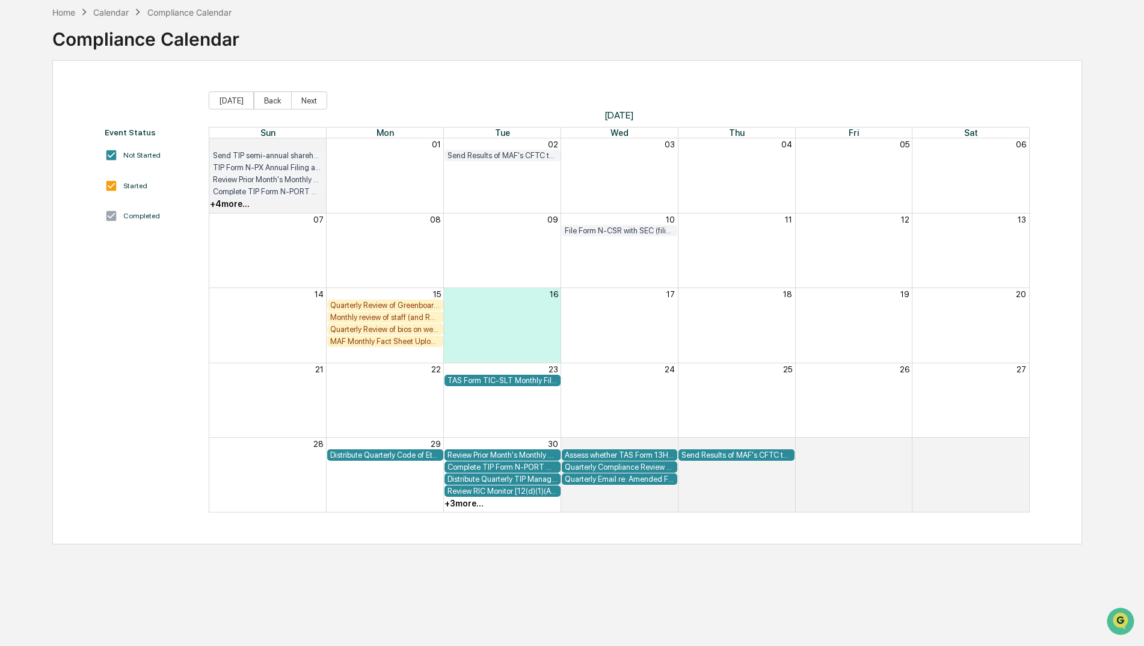
click at [617, 482] on div "Quarterly Email re: Amended Form PF requirements (Section 5 email)" at bounding box center [620, 479] width 110 height 9
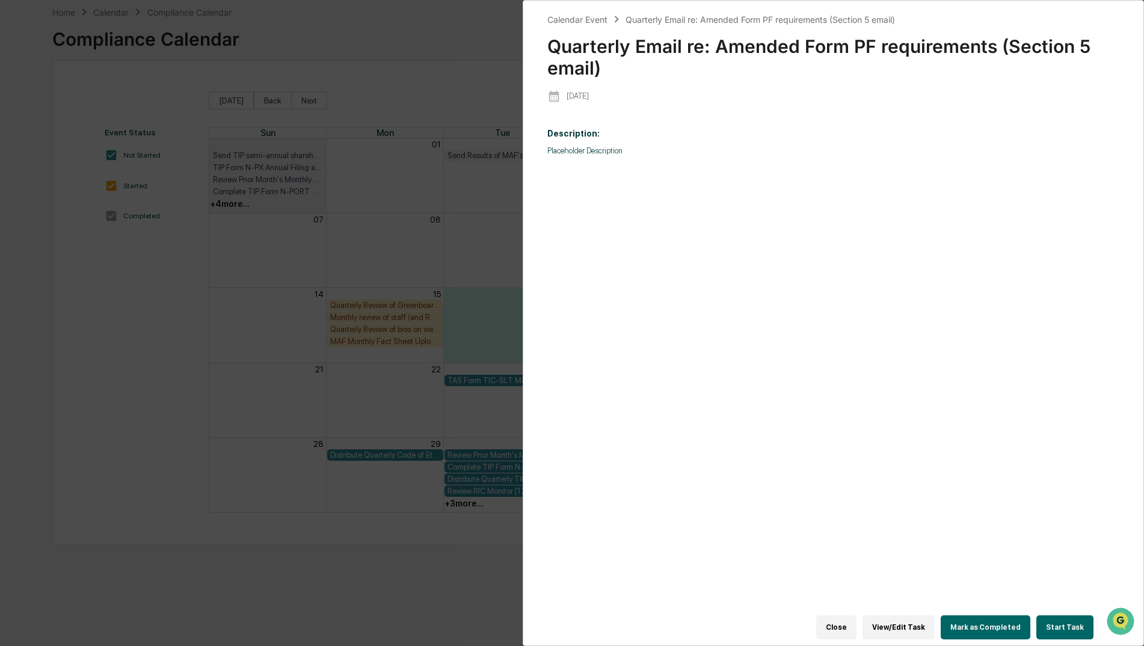
click at [849, 631] on button "Close" at bounding box center [836, 627] width 40 height 24
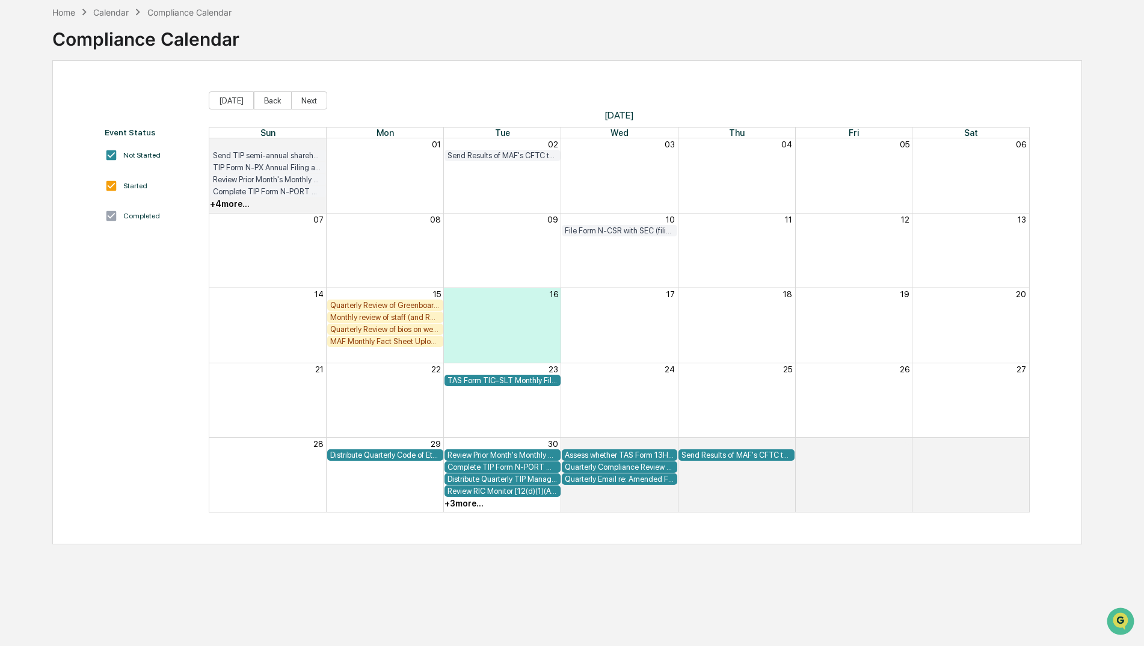
click at [276, 541] on div "Event Status Not Started Started Completed [DATE] Back Next [DATE] Sun Mon Tue …" at bounding box center [567, 302] width 1030 height 484
